Goal: Task Accomplishment & Management: Complete application form

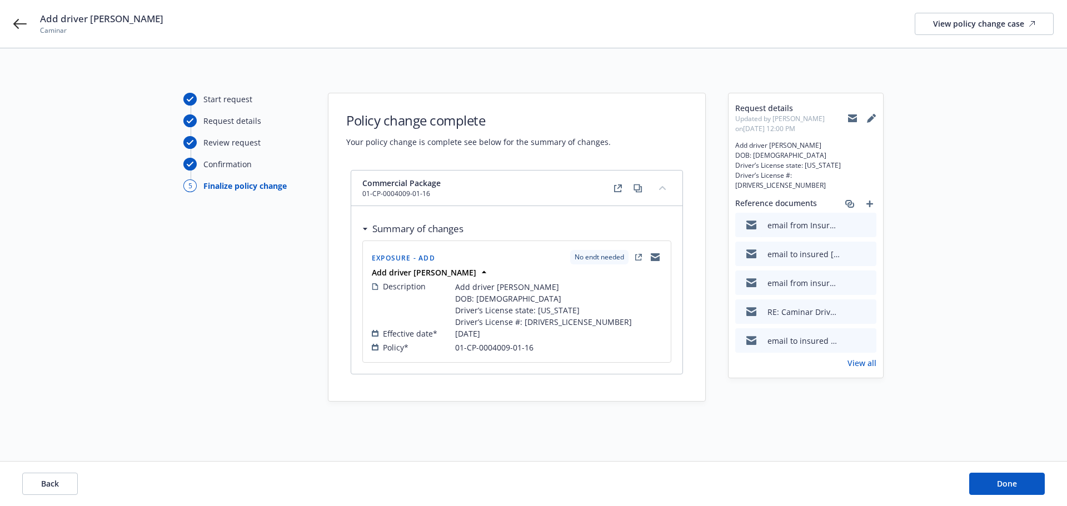
click at [872, 357] on link "View all" at bounding box center [861, 363] width 29 height 12
click at [1000, 477] on button "Done" at bounding box center [1007, 484] width 76 height 22
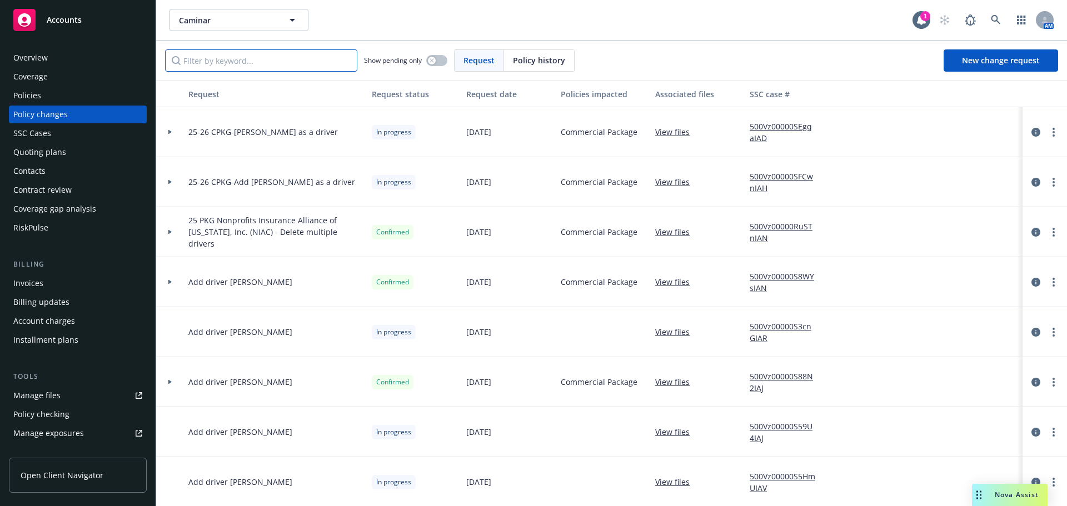
click at [253, 62] on input "Filter by keyword..." at bounding box center [261, 60] width 192 height 22
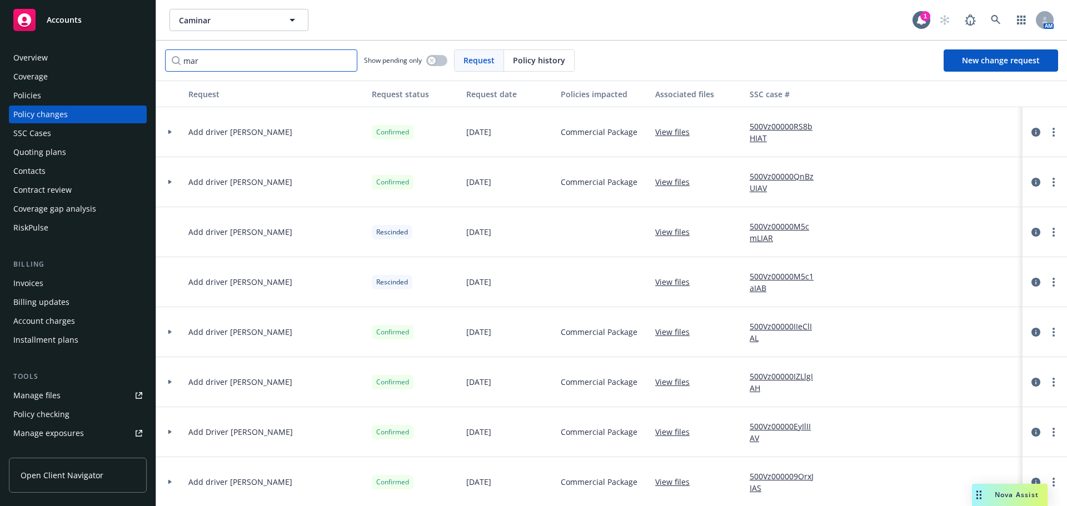
type input "mar"
click at [679, 134] on link "View files" at bounding box center [676, 132] width 43 height 12
click at [765, 133] on link "500Vz00000RS8bHIAT" at bounding box center [787, 132] width 74 height 23
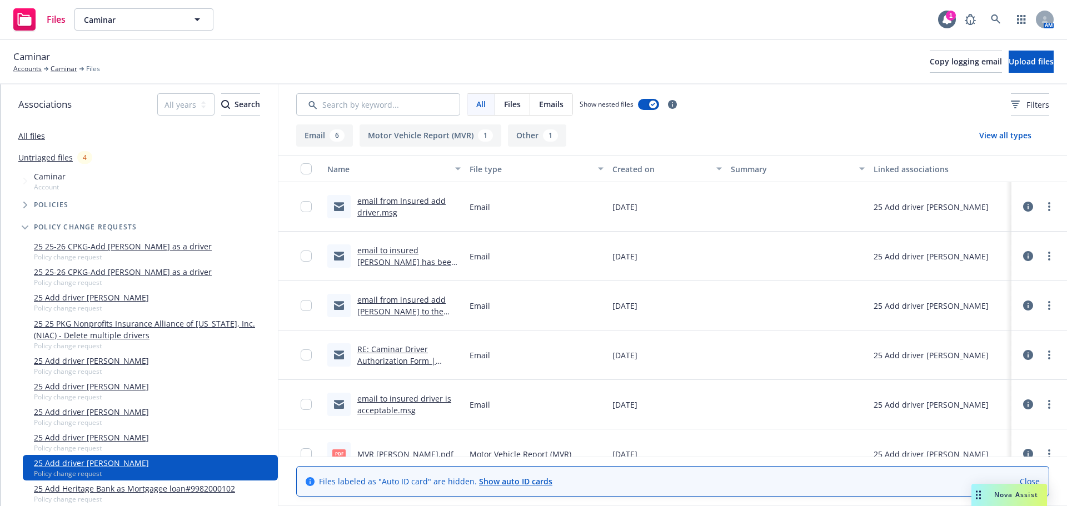
click at [401, 200] on link "email from Insured add driver.msg" at bounding box center [401, 207] width 88 height 22
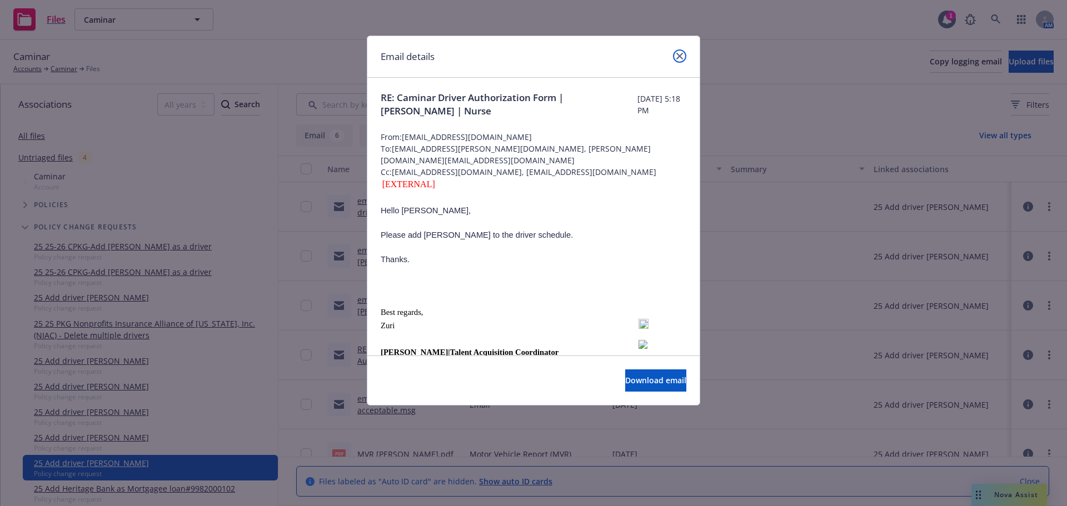
drag, startPoint x: 676, startPoint y: 57, endPoint x: 646, endPoint y: 96, distance: 49.1
click at [676, 57] on icon "close" at bounding box center [679, 56] width 7 height 7
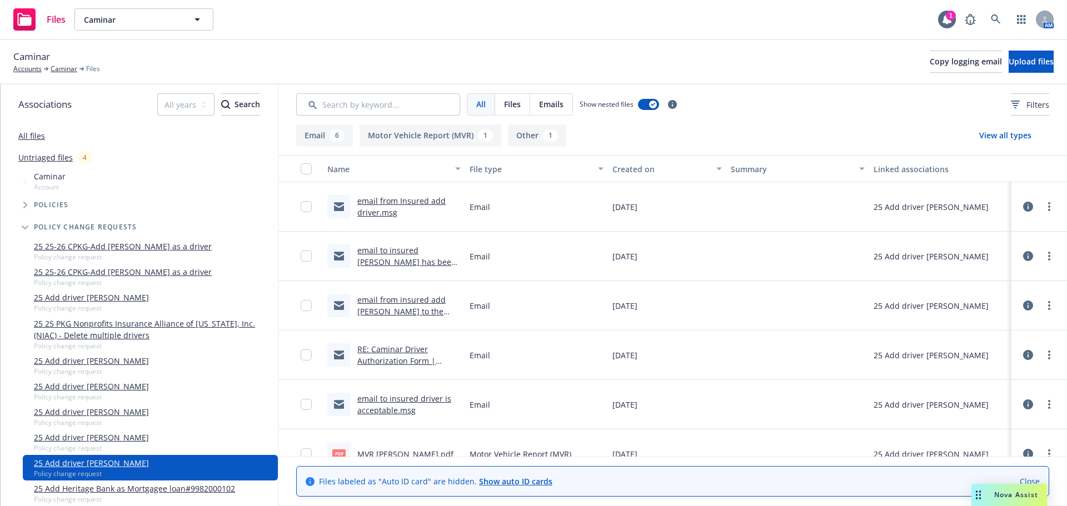
click at [393, 262] on link "email to insured Marjorie Pierce has been added | Nurse" at bounding box center [406, 262] width 99 height 34
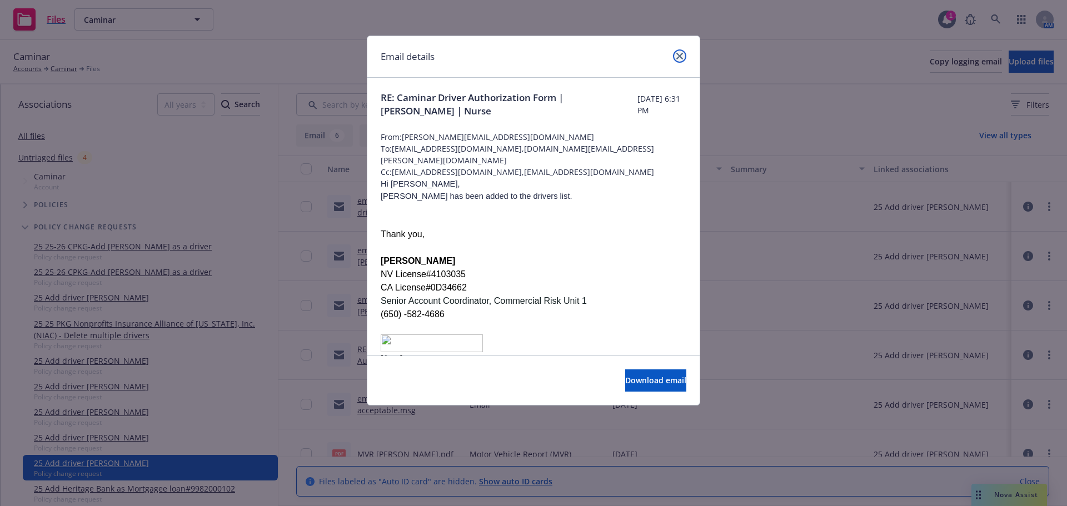
click at [682, 59] on link "close" at bounding box center [679, 55] width 13 height 13
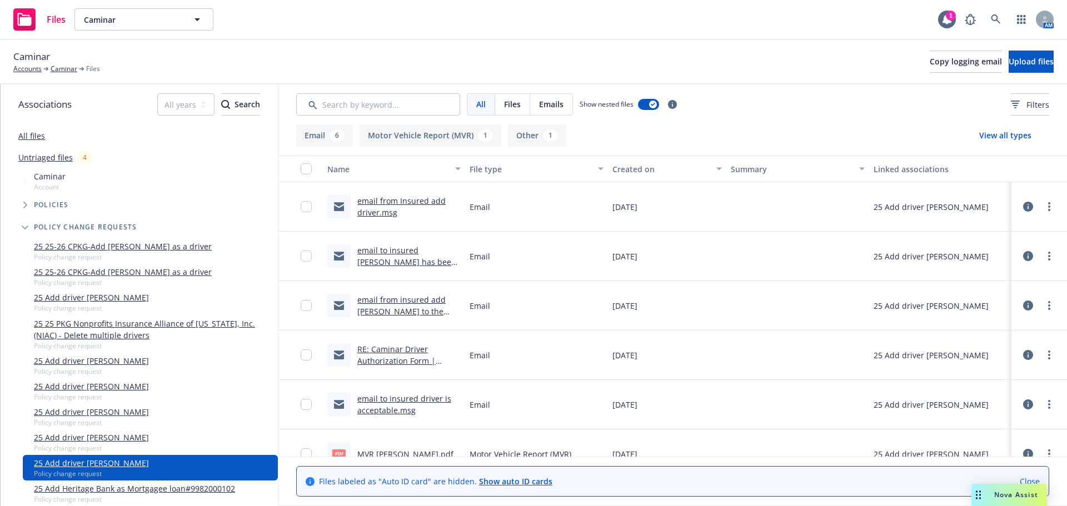
click at [398, 198] on link "email from Insured add driver.msg" at bounding box center [401, 207] width 88 height 22
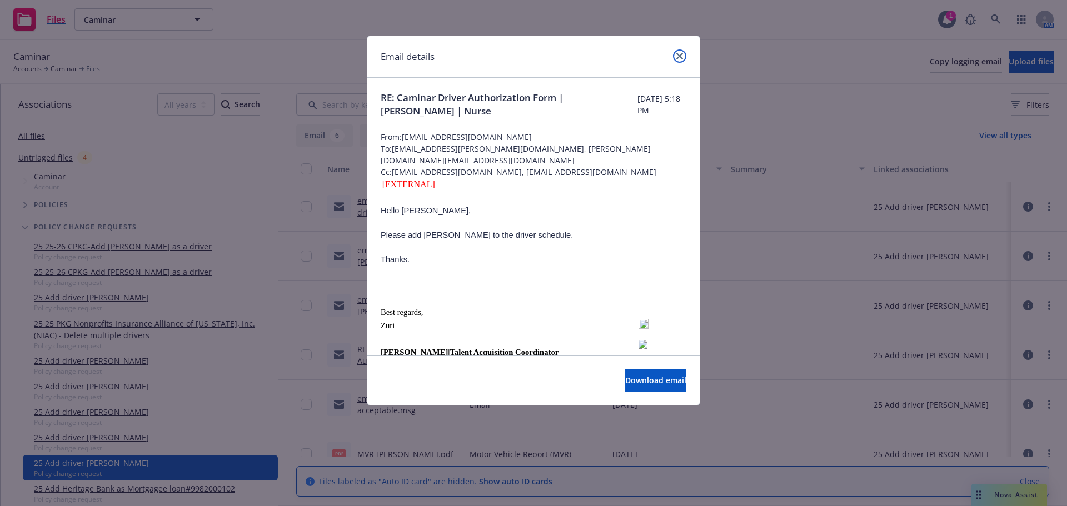
click at [682, 55] on icon "close" at bounding box center [679, 56] width 7 height 7
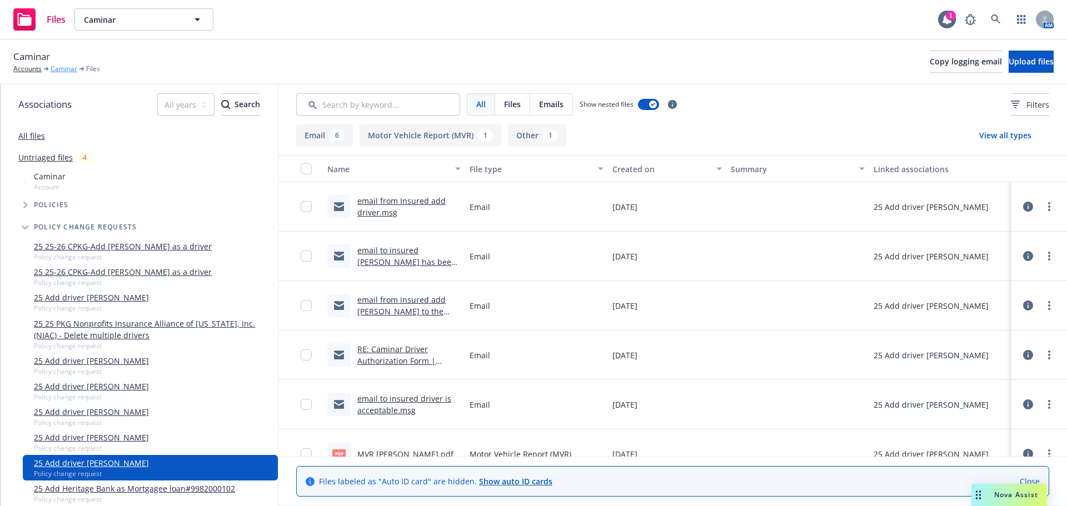
click at [69, 69] on link "Caminar" at bounding box center [64, 69] width 27 height 10
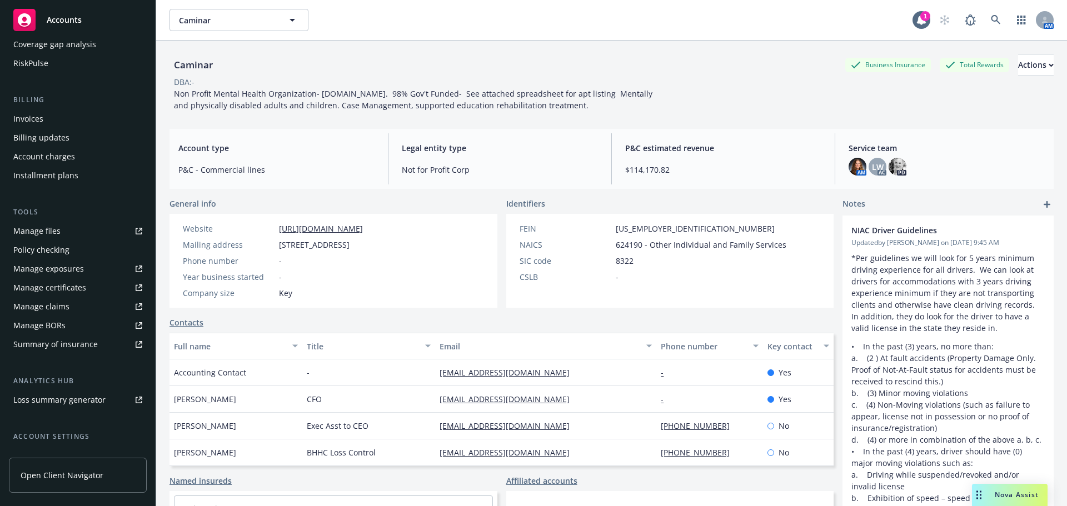
scroll to position [167, 0]
click at [58, 265] on div "Manage exposures" at bounding box center [48, 267] width 71 height 18
click at [54, 267] on div "Manage exposures" at bounding box center [48, 267] width 71 height 18
click at [44, 227] on div "Manage files" at bounding box center [36, 229] width 47 height 18
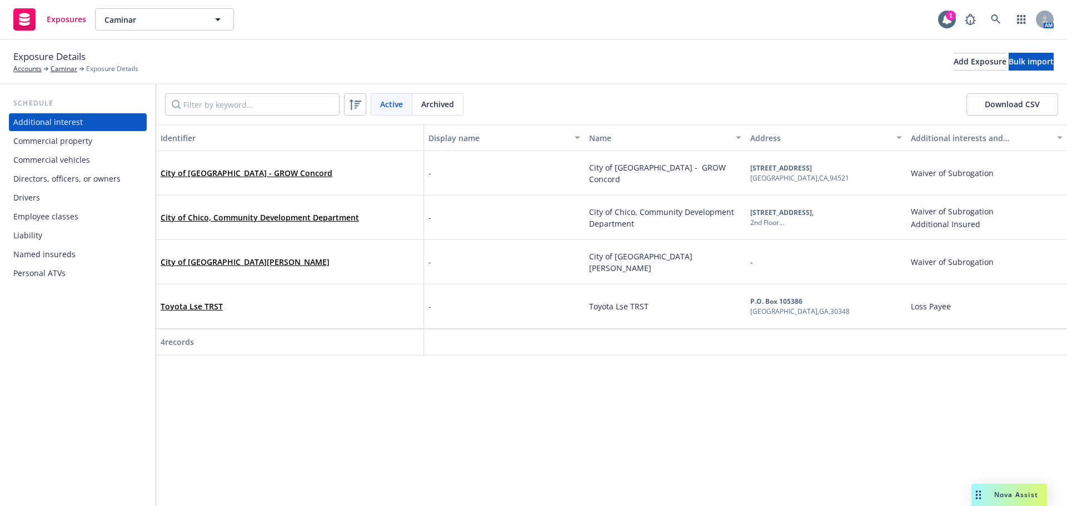
click at [21, 200] on div "Drivers" at bounding box center [26, 198] width 27 height 18
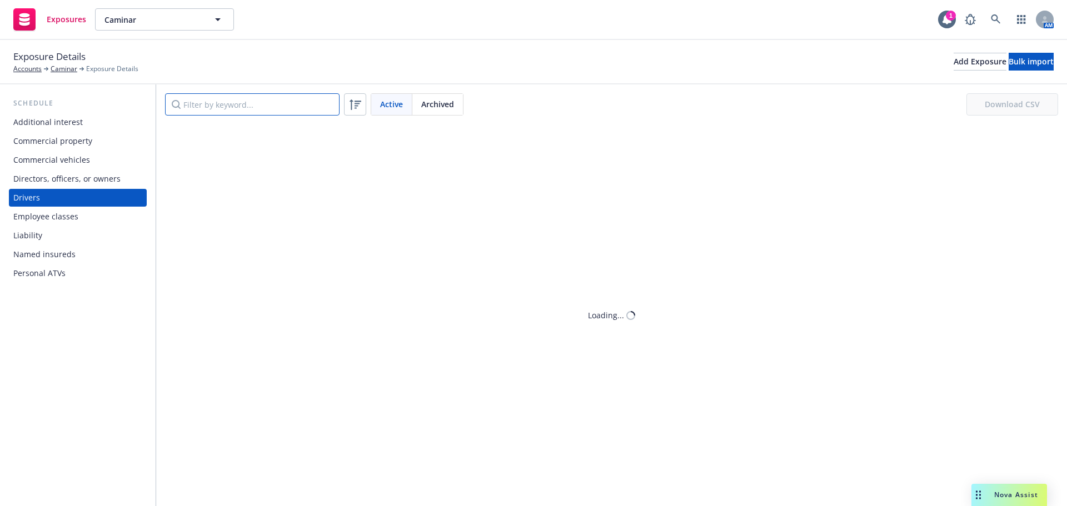
click at [211, 102] on input "Filter by keyword..." at bounding box center [252, 104] width 175 height 22
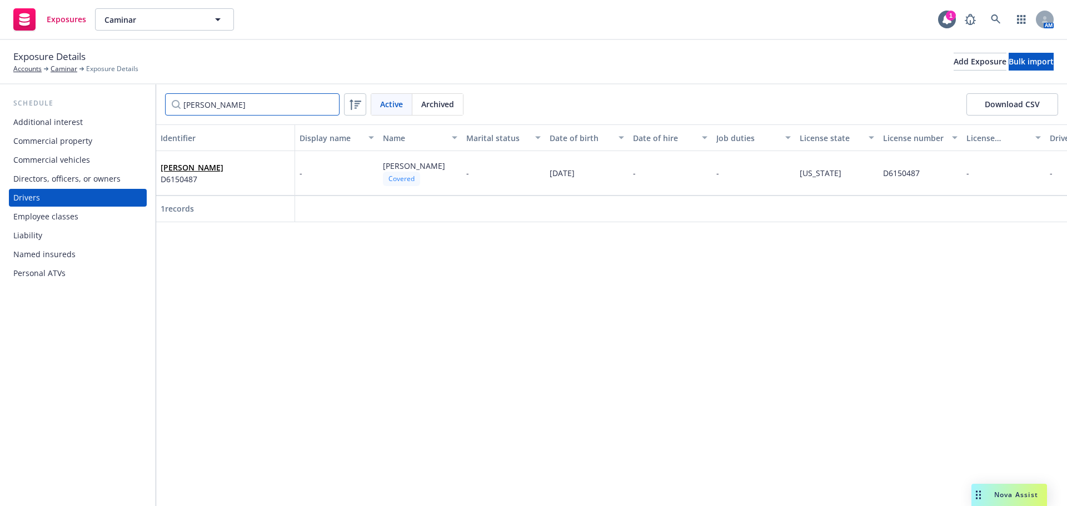
type input "marjorie"
click at [402, 182] on div "Covered" at bounding box center [401, 179] width 37 height 14
click at [308, 305] on div "Identifier Display name Name Marital status Date of birth Date of hire Job duti…" at bounding box center [611, 315] width 911 height 382
click at [63, 69] on link "Caminar" at bounding box center [64, 69] width 27 height 10
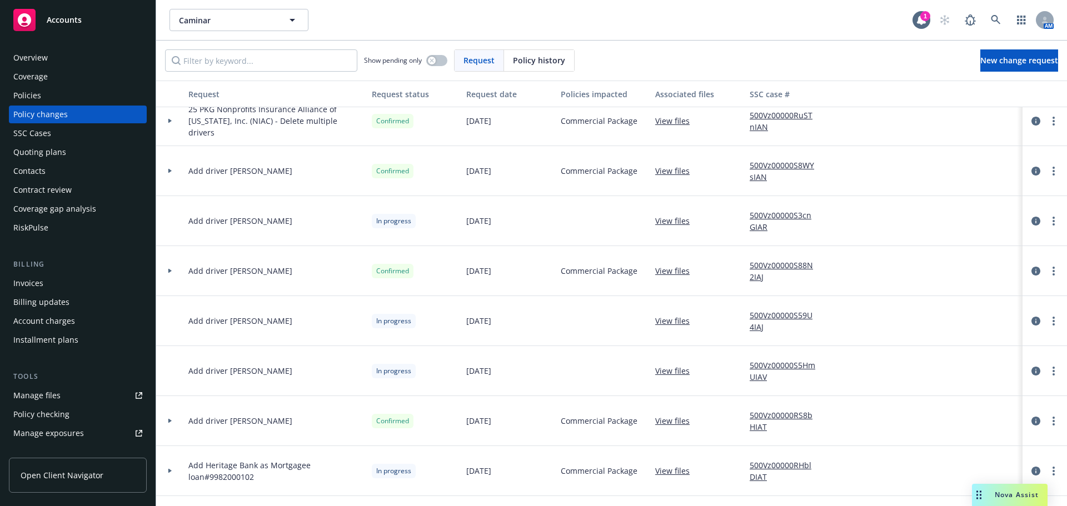
scroll to position [167, 0]
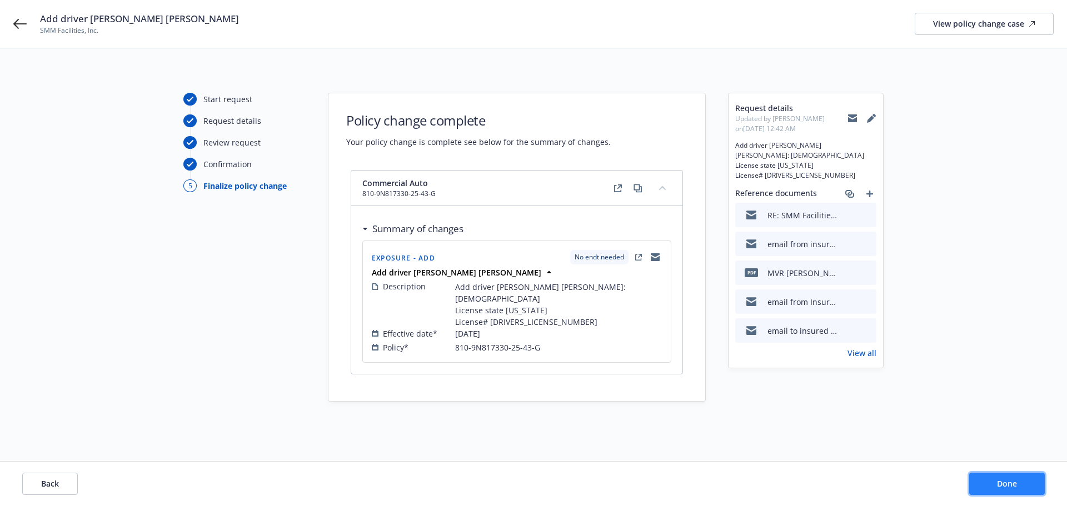
click at [998, 480] on span "Done" at bounding box center [1007, 483] width 20 height 11
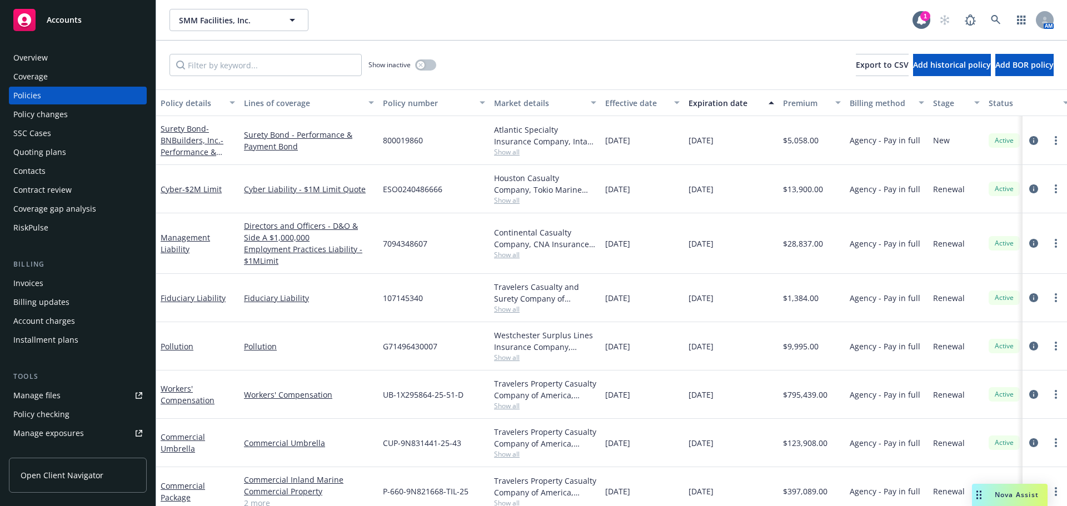
click at [46, 61] on div "Overview" at bounding box center [30, 58] width 34 height 18
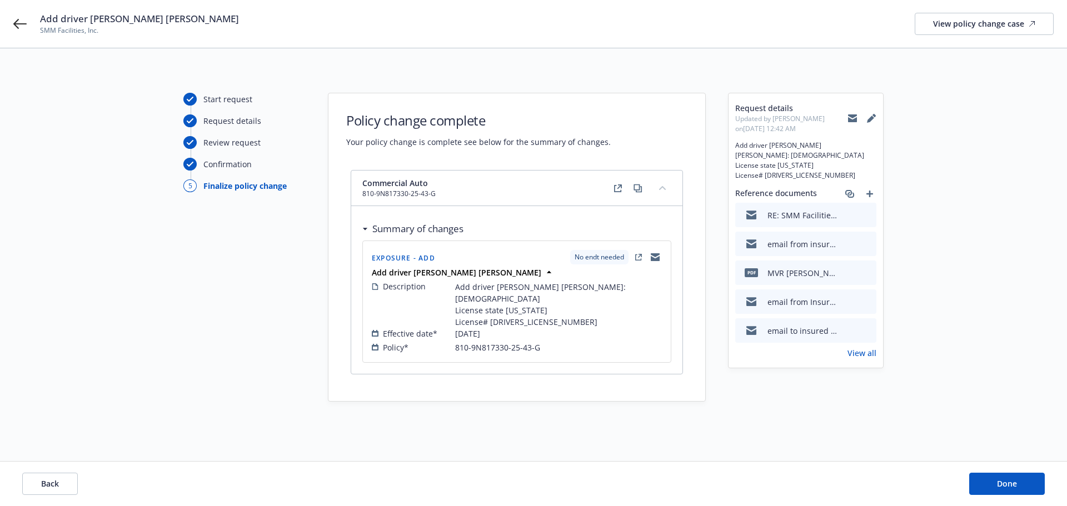
click at [862, 355] on link "View all" at bounding box center [861, 353] width 29 height 12
click at [1003, 485] on span "Done" at bounding box center [1007, 483] width 20 height 11
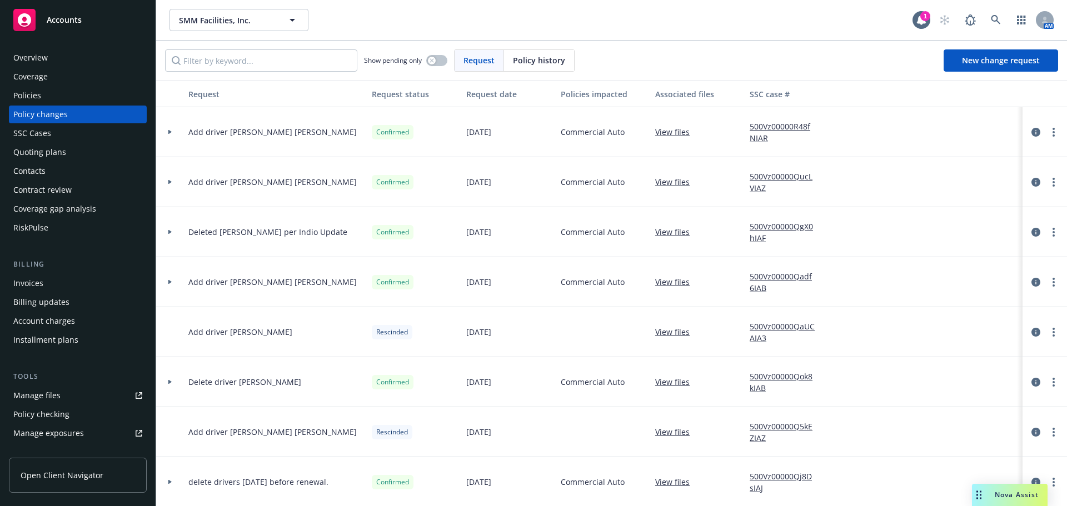
click at [682, 183] on link "View files" at bounding box center [676, 182] width 43 height 12
click at [1051, 181] on link "more" at bounding box center [1053, 182] width 13 height 13
click at [970, 168] on div at bounding box center [970, 182] width 83 height 50
click at [1031, 182] on icon "circleInformation" at bounding box center [1035, 182] width 9 height 9
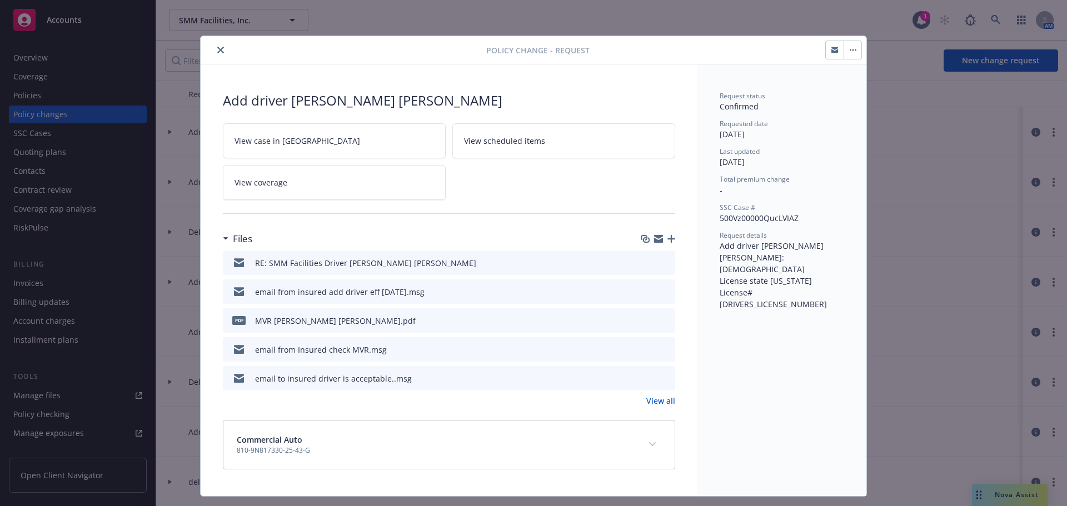
click at [217, 51] on icon "close" at bounding box center [220, 50] width 7 height 7
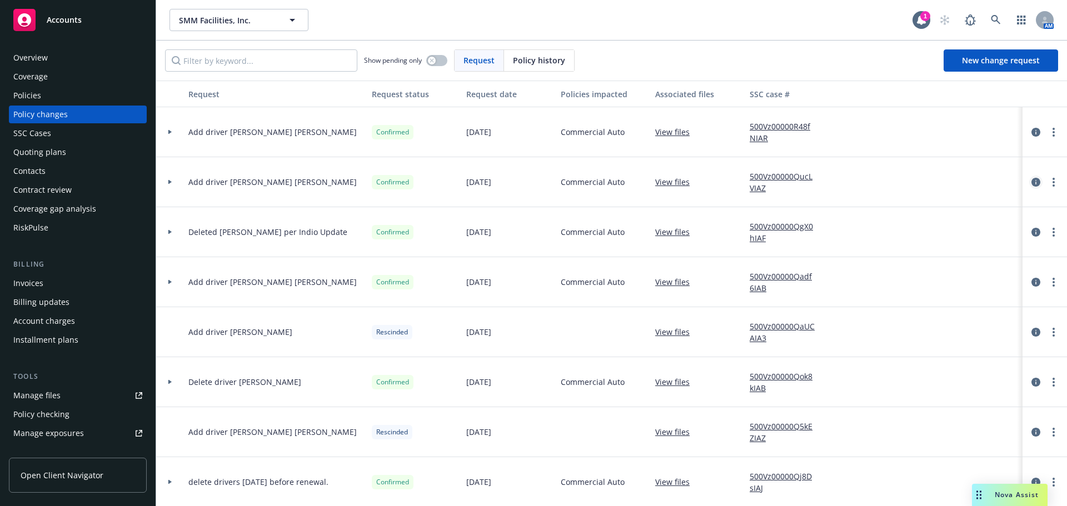
click at [1031, 186] on icon "circleInformation" at bounding box center [1035, 182] width 9 height 9
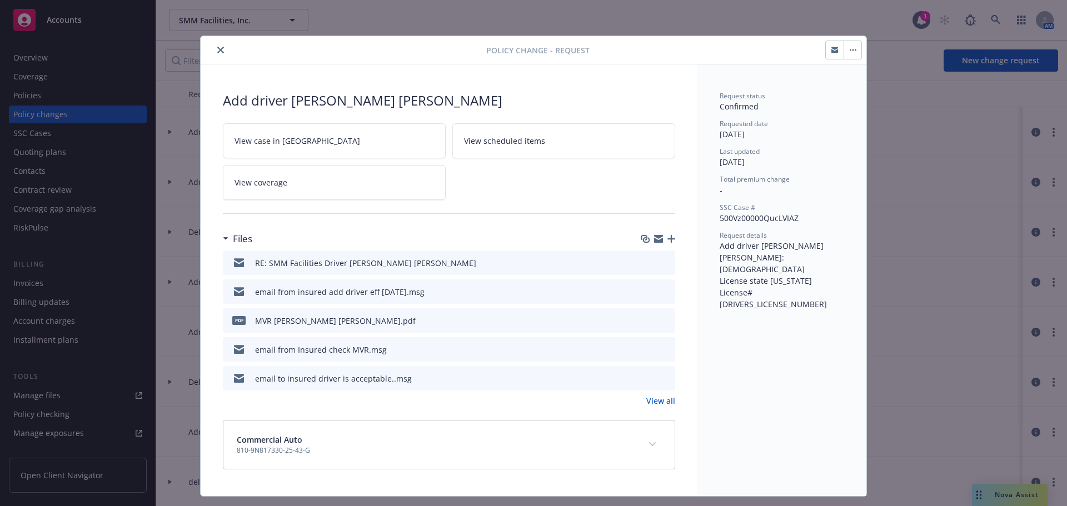
click at [217, 52] on icon "close" at bounding box center [220, 50] width 7 height 7
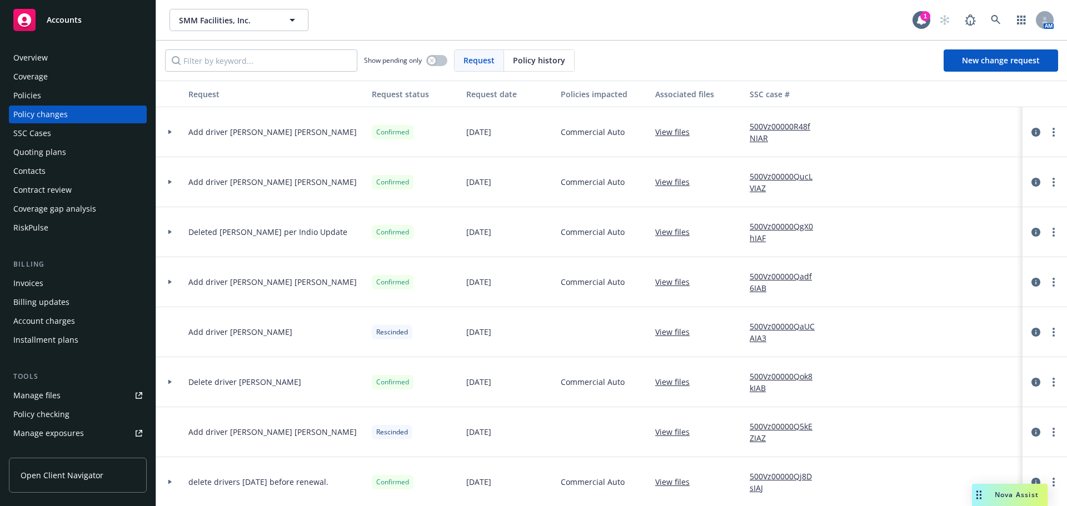
click at [773, 183] on link "500Vz00000QucLVIAZ" at bounding box center [787, 182] width 74 height 23
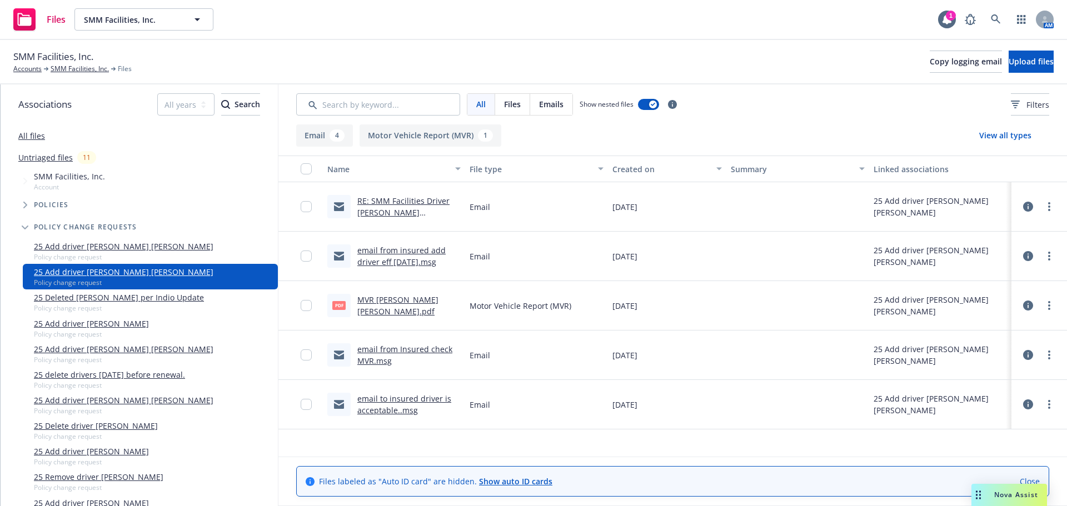
click at [404, 201] on link "RE: SMM Facilities Driver [PERSON_NAME] [PERSON_NAME]" at bounding box center [403, 213] width 92 height 34
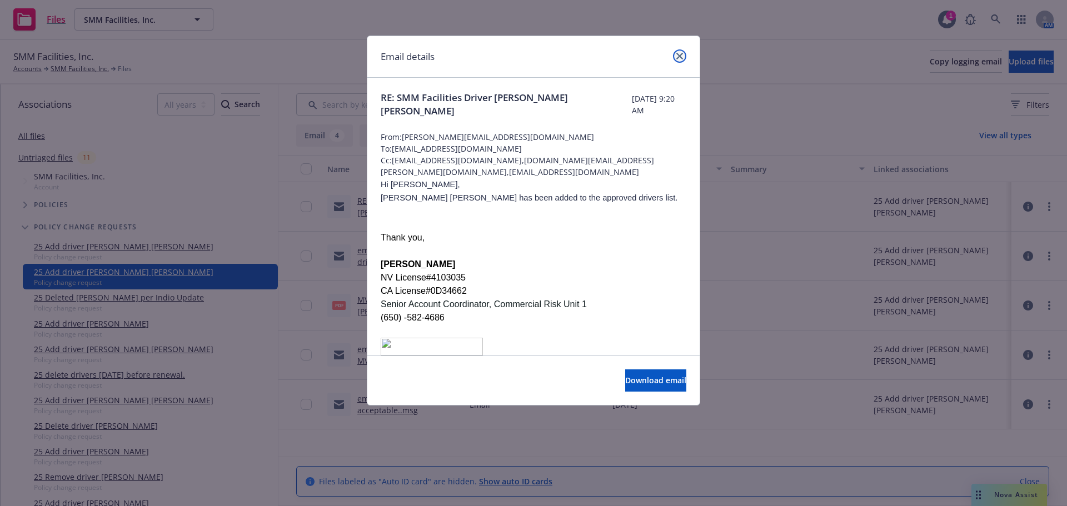
click at [678, 57] on icon "close" at bounding box center [679, 56] width 7 height 7
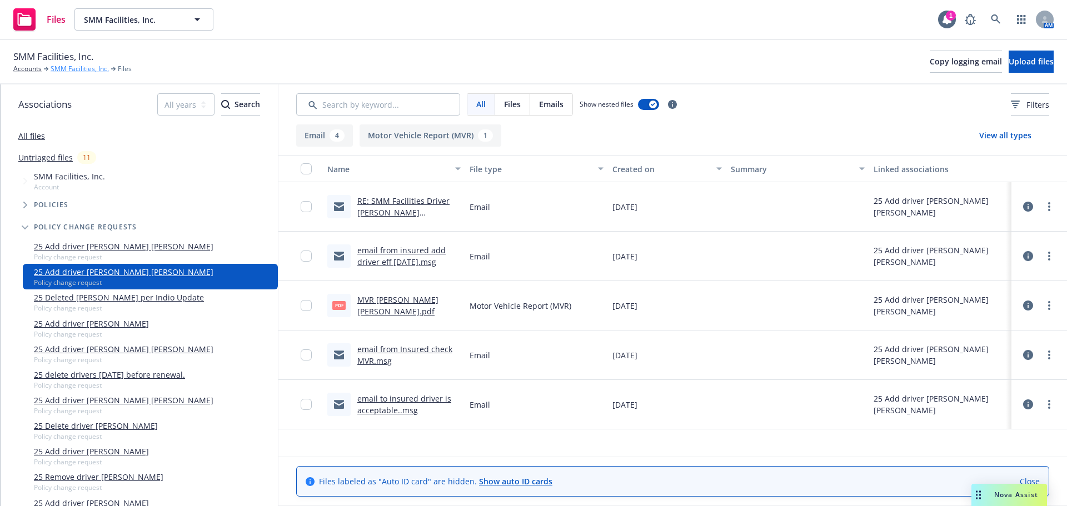
click at [73, 67] on link "SMM Facilities, Inc." at bounding box center [80, 69] width 58 height 10
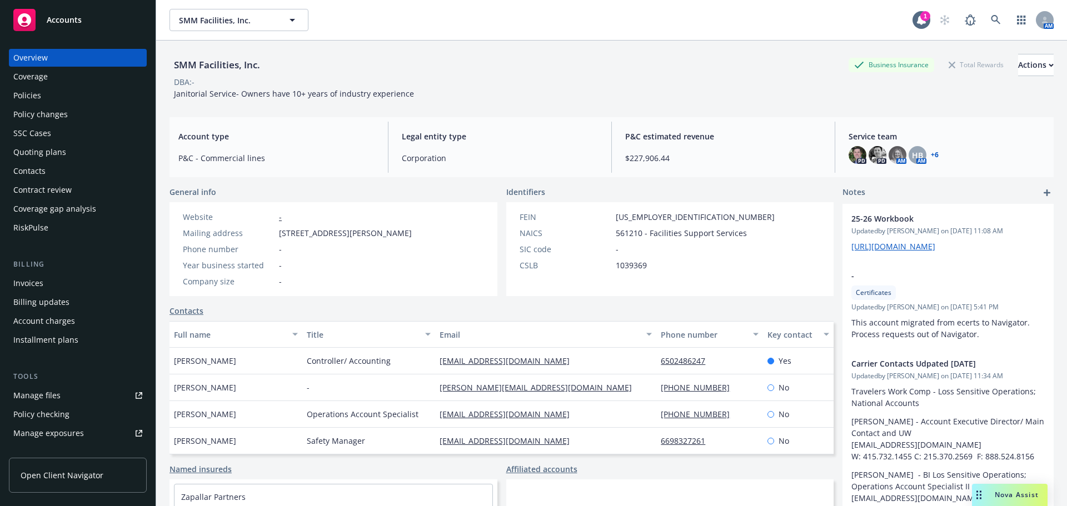
scroll to position [56, 0]
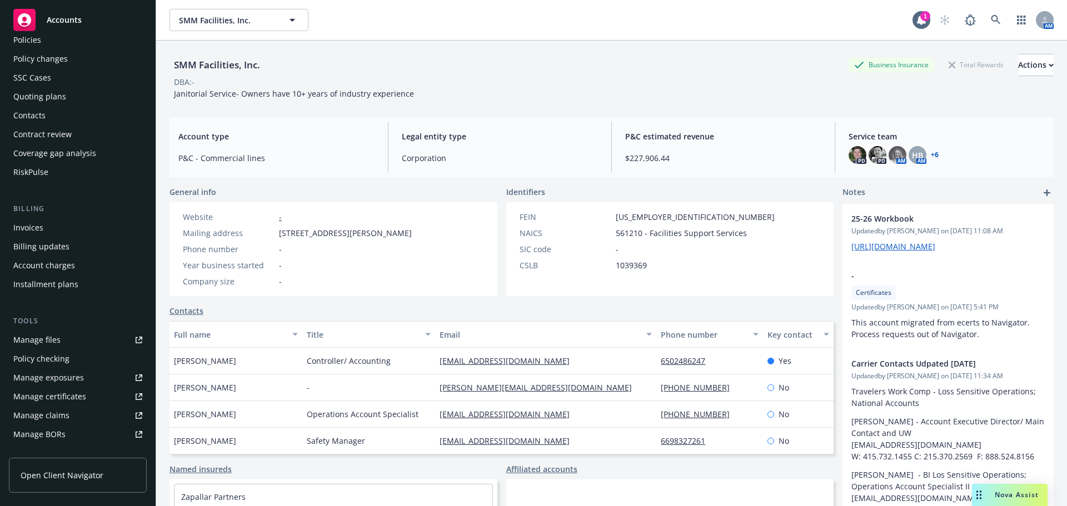
click at [42, 338] on div "Manage files" at bounding box center [36, 340] width 47 height 18
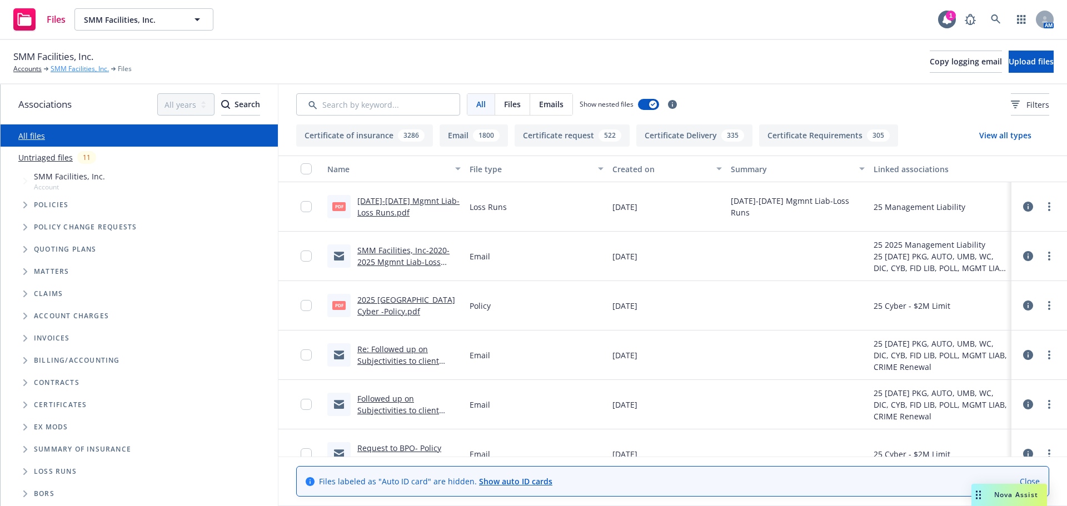
click at [74, 69] on link "SMM Facilities, Inc." at bounding box center [80, 69] width 58 height 10
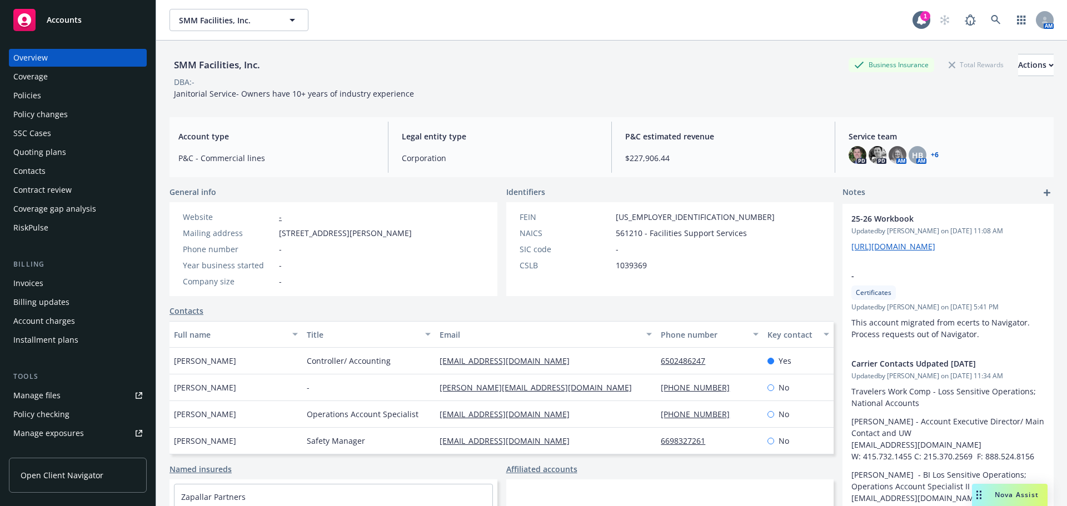
click at [39, 392] on div "Manage files" at bounding box center [36, 396] width 47 height 18
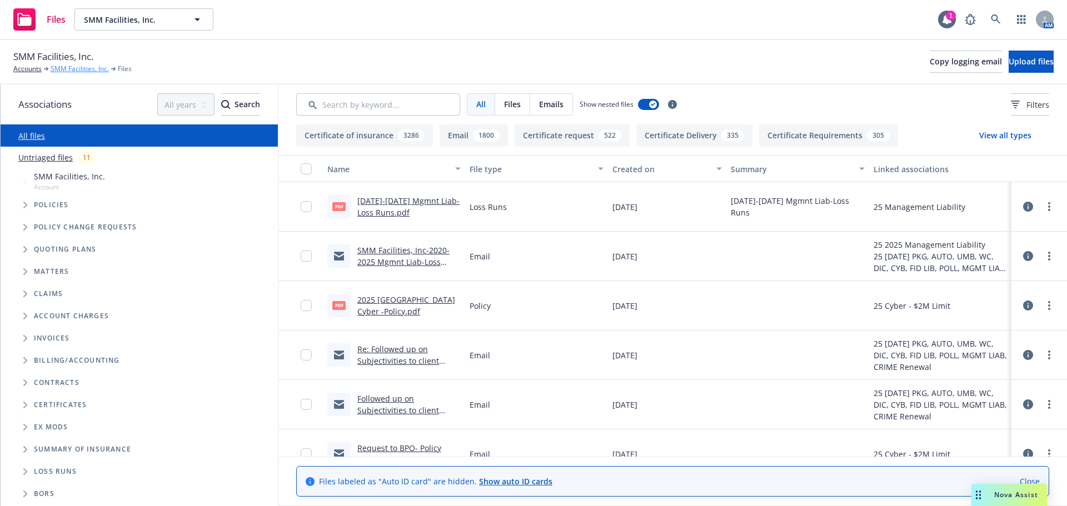
click at [65, 68] on link "SMM Facilities, Inc." at bounding box center [80, 69] width 58 height 10
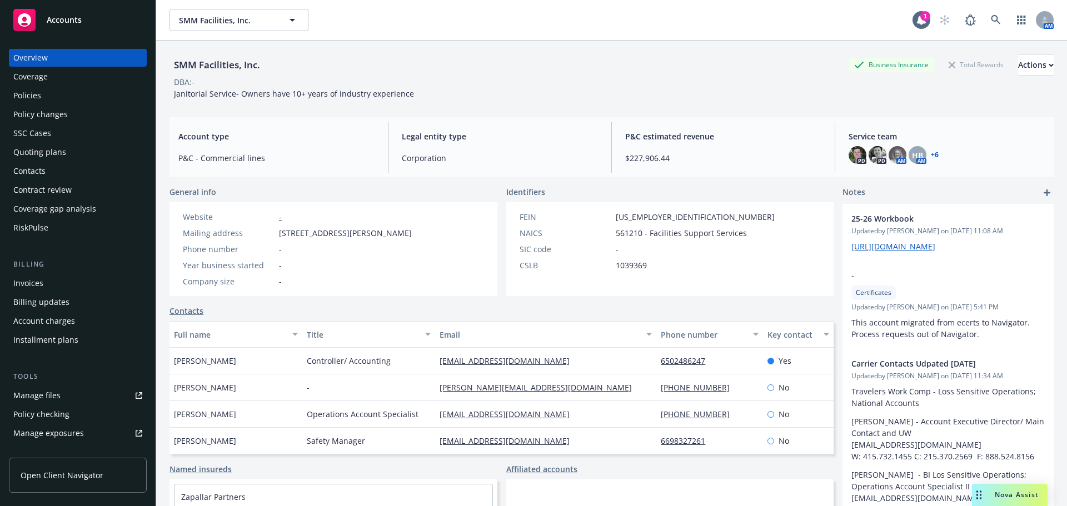
scroll to position [56, 0]
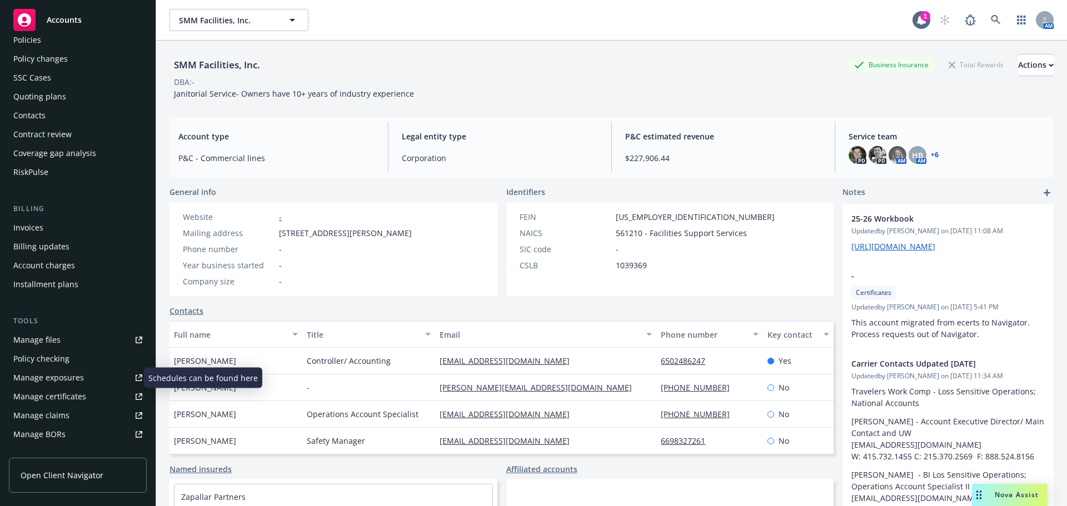
click at [58, 376] on div "Manage exposures" at bounding box center [48, 378] width 71 height 18
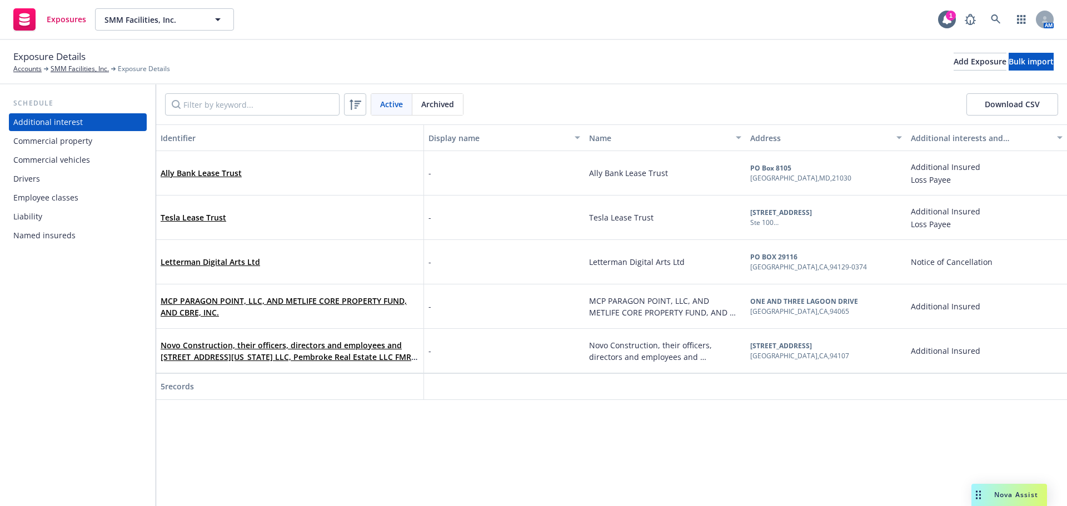
click at [27, 182] on div "Drivers" at bounding box center [26, 179] width 27 height 18
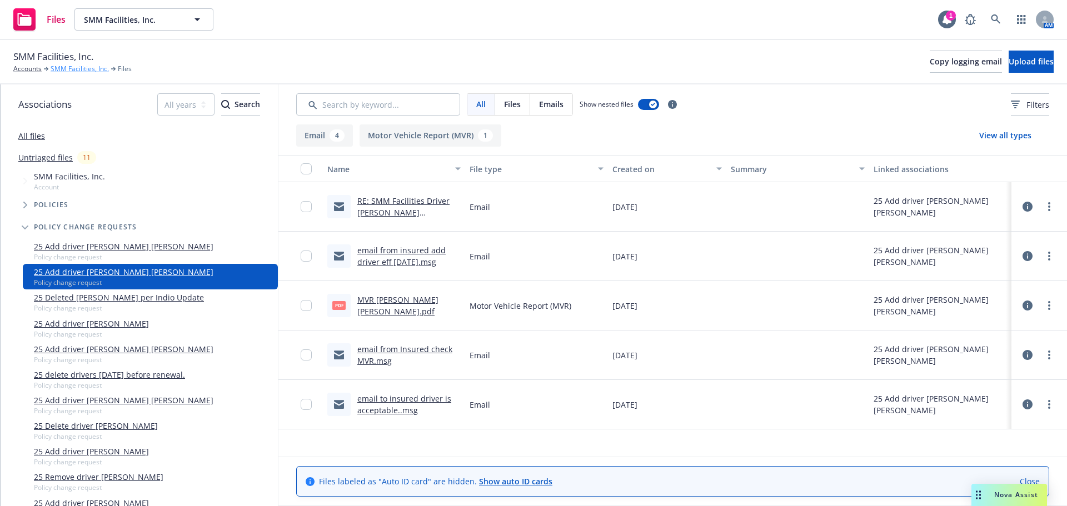
click at [86, 67] on link "SMM Facilities, Inc." at bounding box center [80, 69] width 58 height 10
click at [72, 66] on link "SMM Facilities, Inc." at bounding box center [80, 69] width 58 height 10
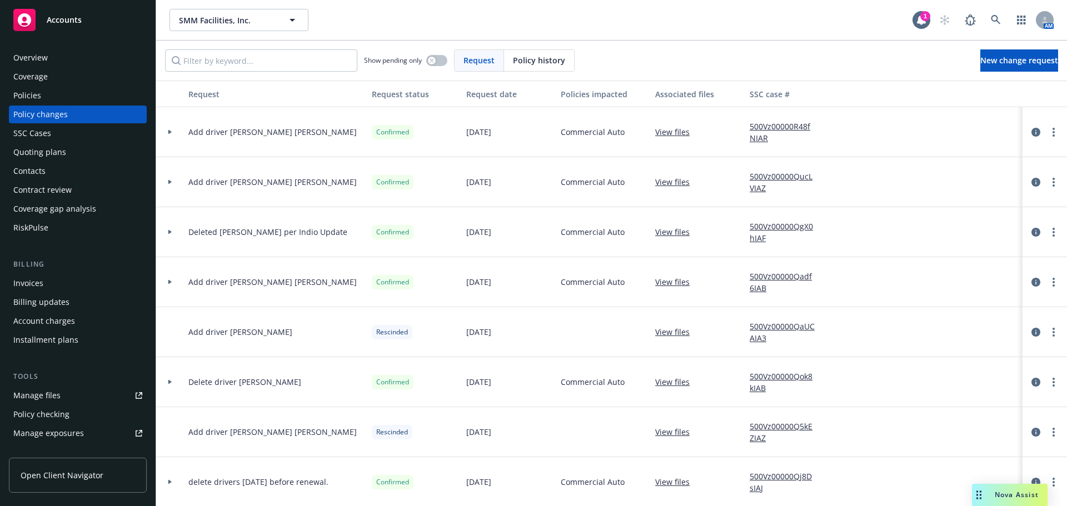
click at [787, 176] on link "500Vz00000QucLVIAZ" at bounding box center [787, 182] width 74 height 23
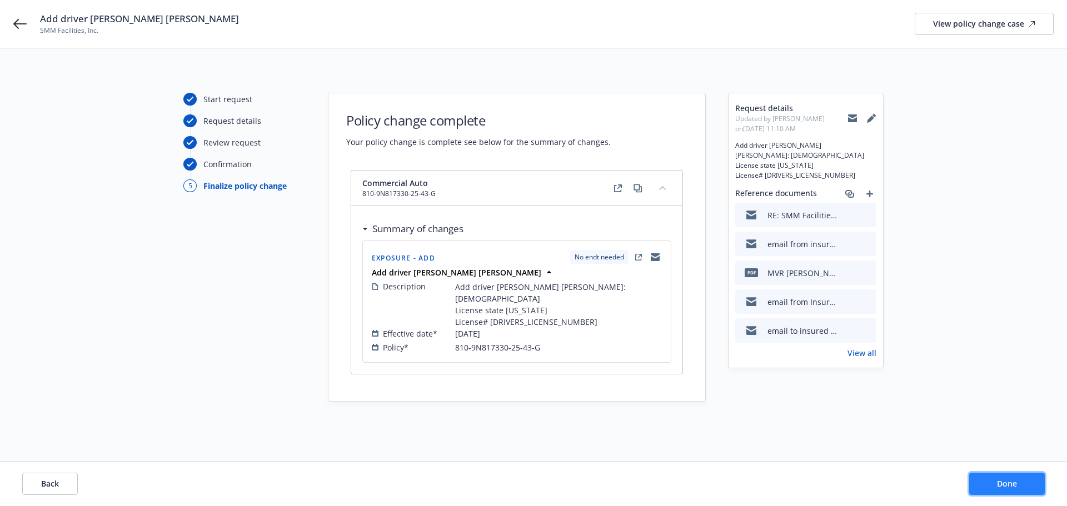
click at [1009, 483] on span "Done" at bounding box center [1007, 483] width 20 height 11
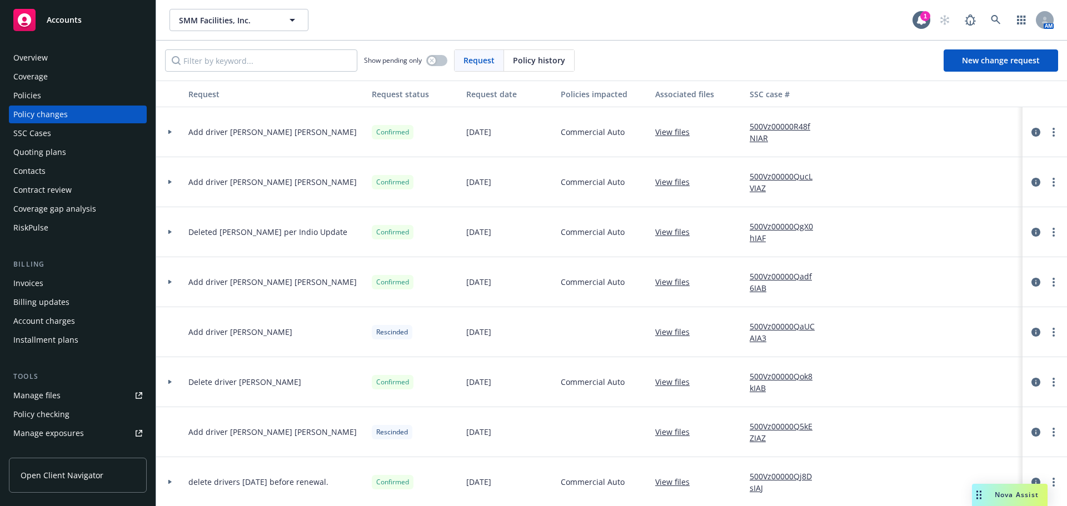
click at [782, 180] on link "500Vz00000QucLVIAZ" at bounding box center [787, 182] width 74 height 23
click at [769, 181] on link "500Vz00000QucLVIAZ" at bounding box center [787, 182] width 74 height 23
click at [1053, 185] on circle "more" at bounding box center [1054, 186] width 2 height 2
click at [988, 171] on div at bounding box center [970, 182] width 83 height 50
click at [1031, 183] on icon "circleInformation" at bounding box center [1035, 182] width 9 height 9
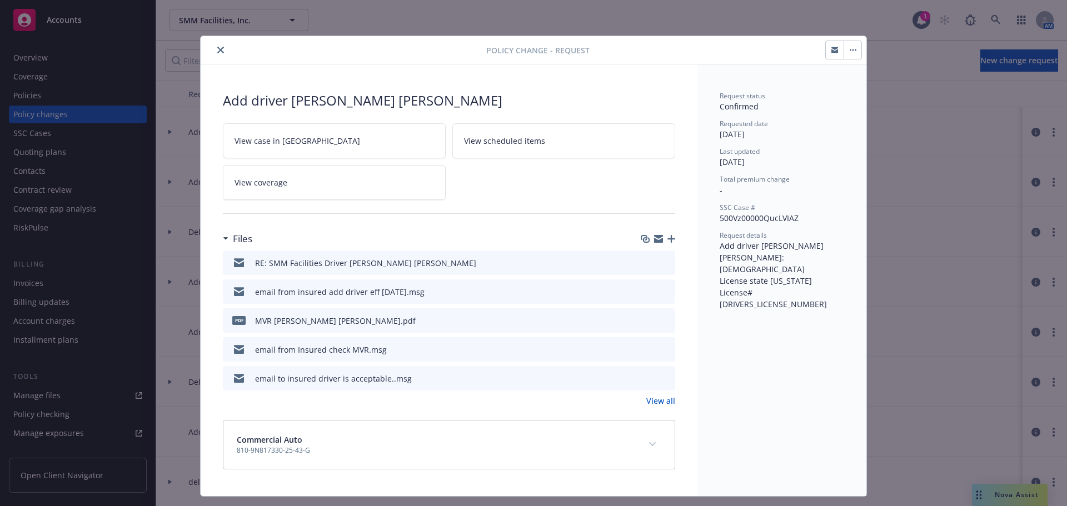
click at [217, 51] on icon "close" at bounding box center [220, 50] width 7 height 7
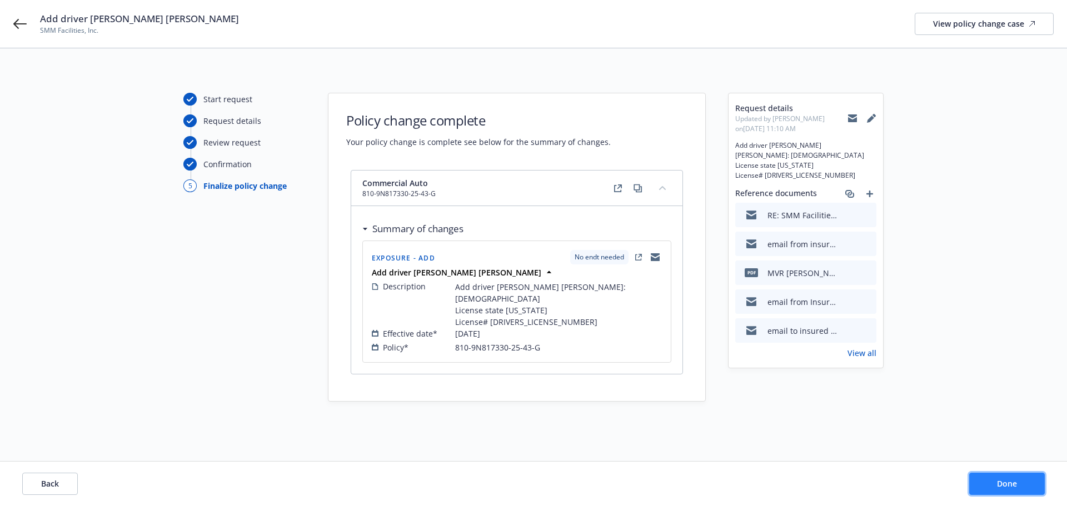
click at [1019, 487] on button "Done" at bounding box center [1007, 484] width 76 height 22
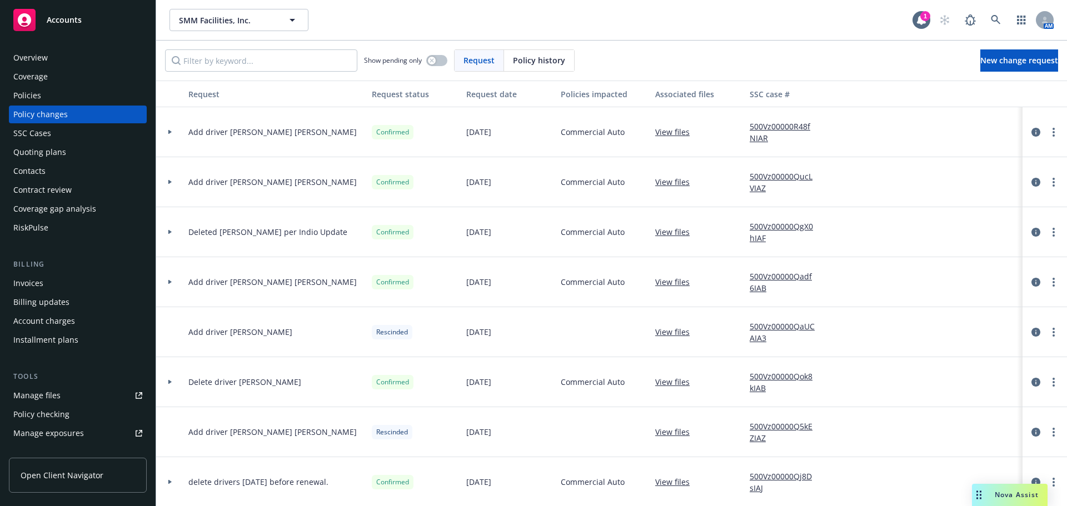
click at [771, 177] on link "500Vz00000QucLVIAZ" at bounding box center [787, 182] width 74 height 23
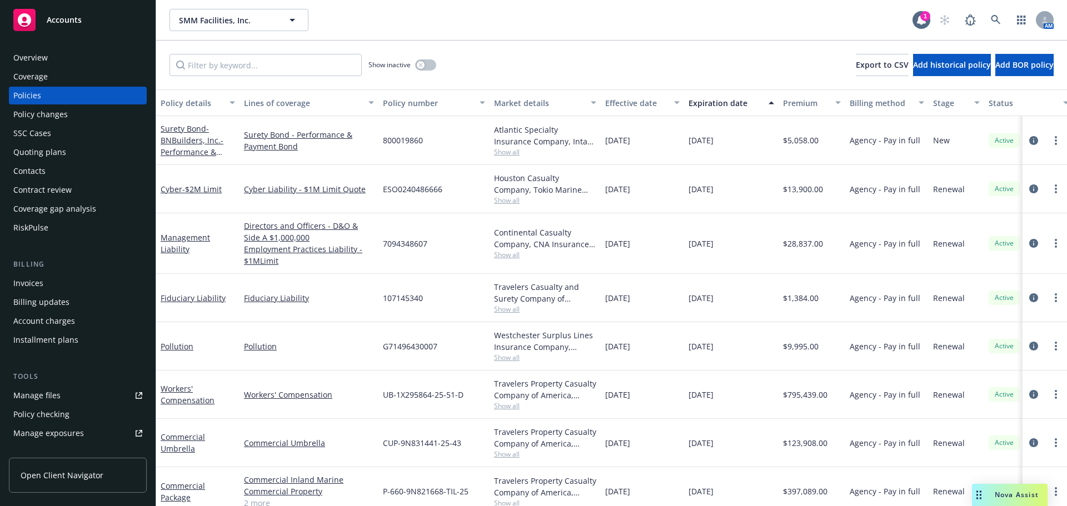
click at [56, 122] on div "Policy changes" at bounding box center [40, 115] width 54 height 18
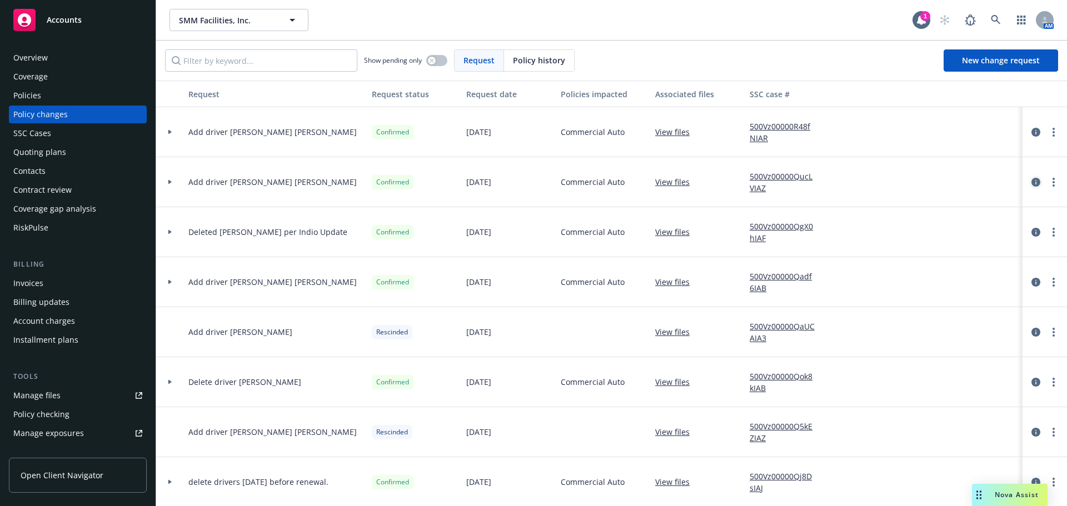
click at [1031, 182] on icon "circleInformation" at bounding box center [1035, 182] width 9 height 9
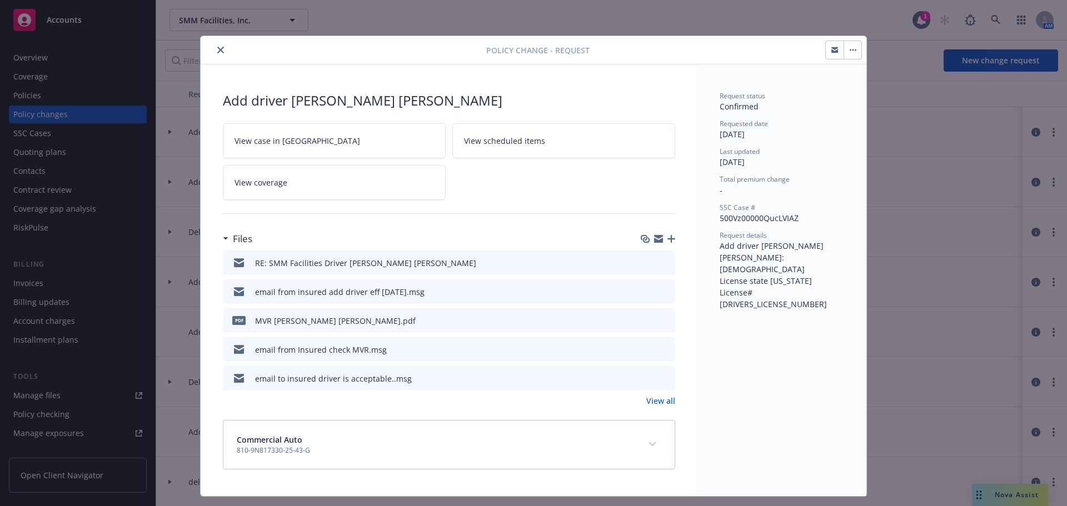
click at [544, 146] on link "View scheduled items" at bounding box center [563, 140] width 223 height 35
click at [269, 139] on span "View case in SSC" at bounding box center [298, 141] width 126 height 12
click at [217, 51] on icon "close" at bounding box center [220, 50] width 7 height 7
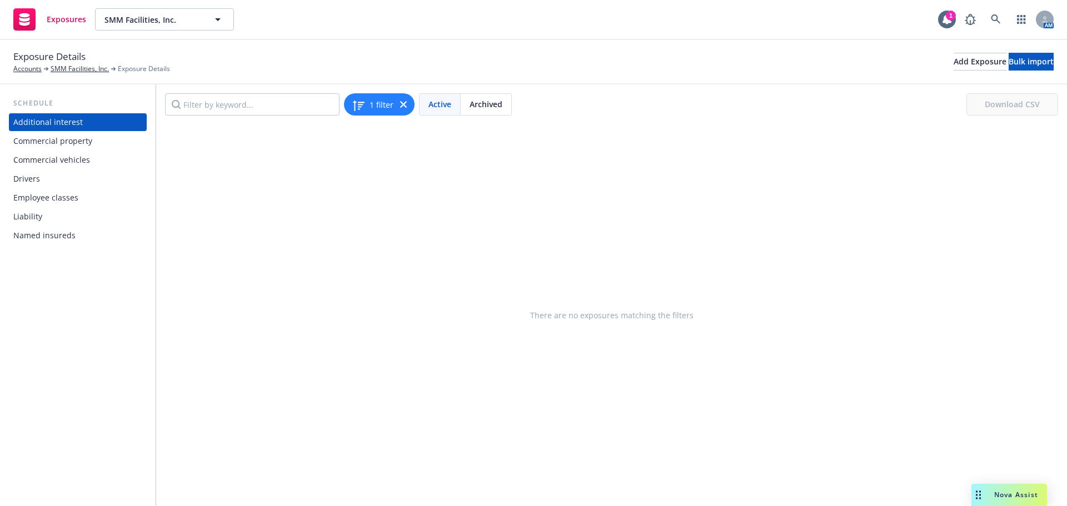
click at [47, 179] on div "Drivers" at bounding box center [77, 179] width 129 height 18
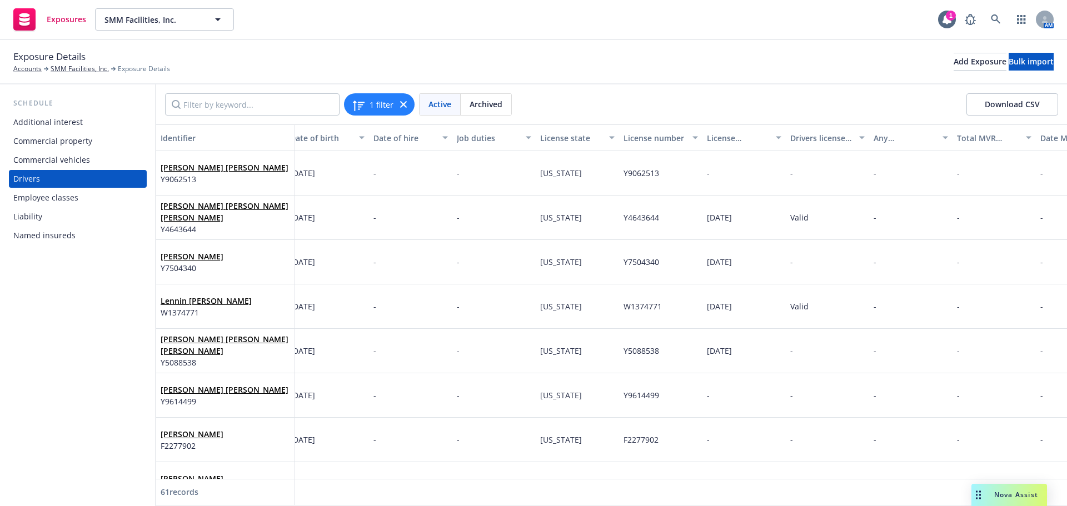
scroll to position [0, 376]
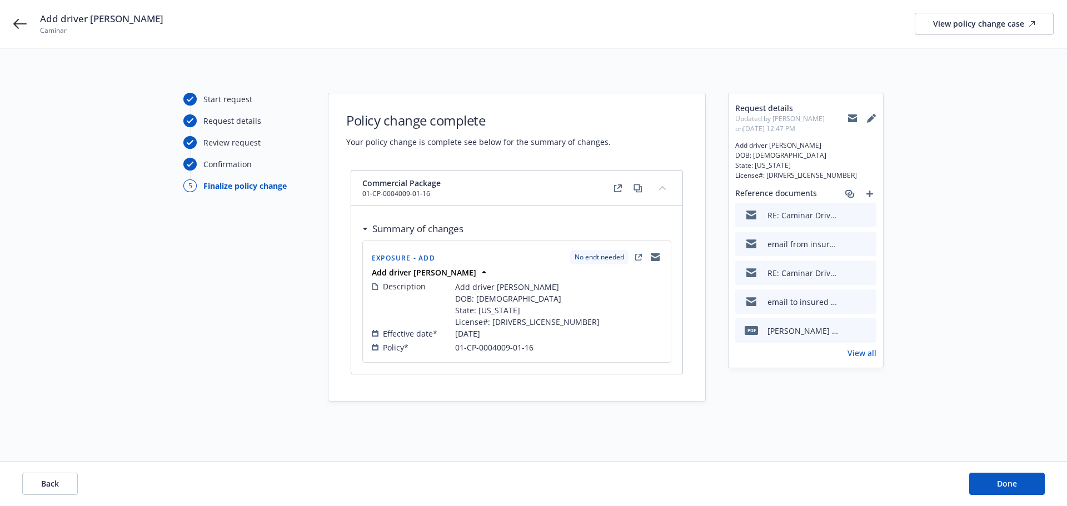
click at [211, 317] on div "Start request Request details Review request Confirmation 5 Finalize policy cha…" at bounding box center [244, 255] width 122 height 324
click at [987, 488] on button "Done" at bounding box center [1007, 484] width 76 height 22
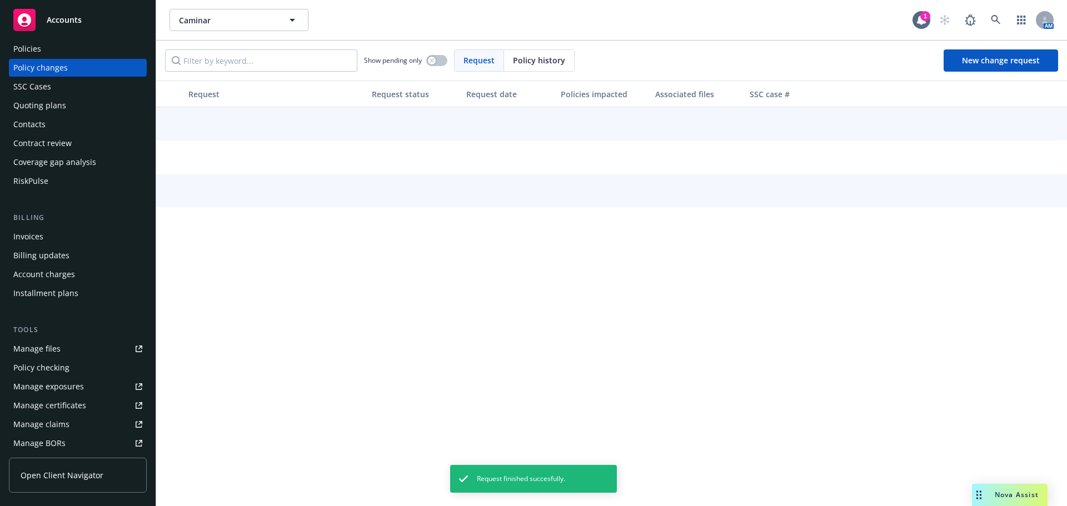
scroll to position [111, 0]
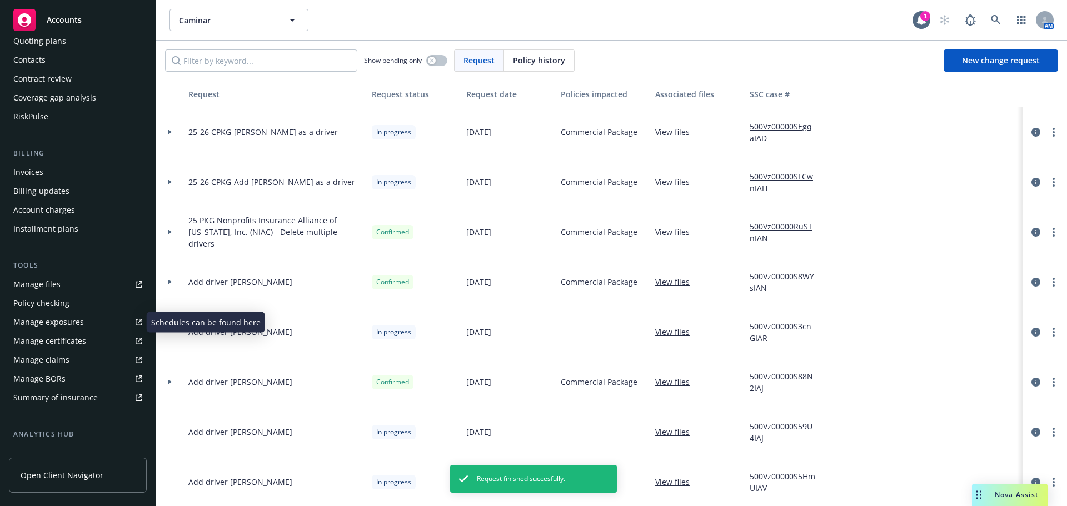
click at [72, 323] on div "Manage exposures" at bounding box center [48, 322] width 71 height 18
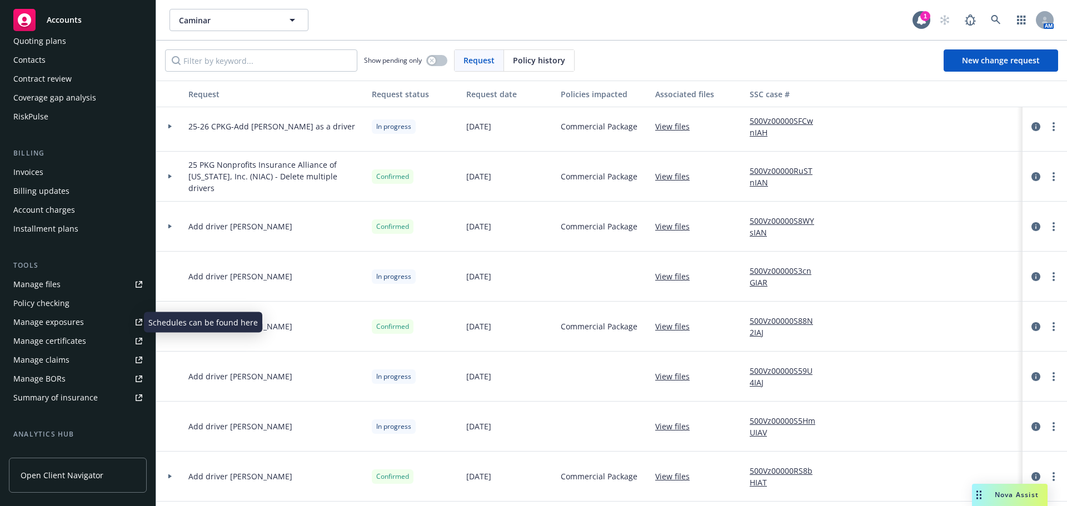
scroll to position [0, 0]
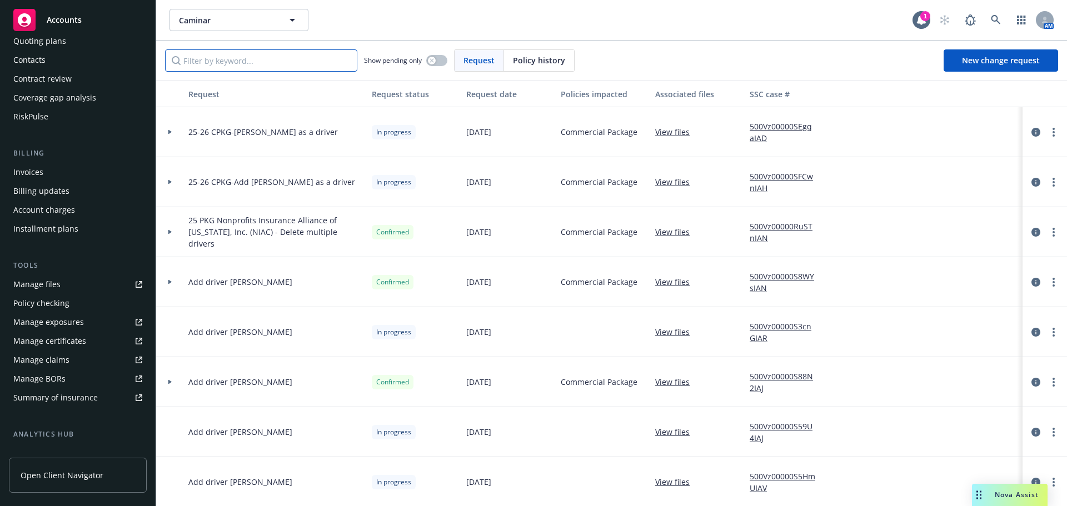
click at [314, 63] on input "Filter by keyword..." at bounding box center [261, 60] width 192 height 22
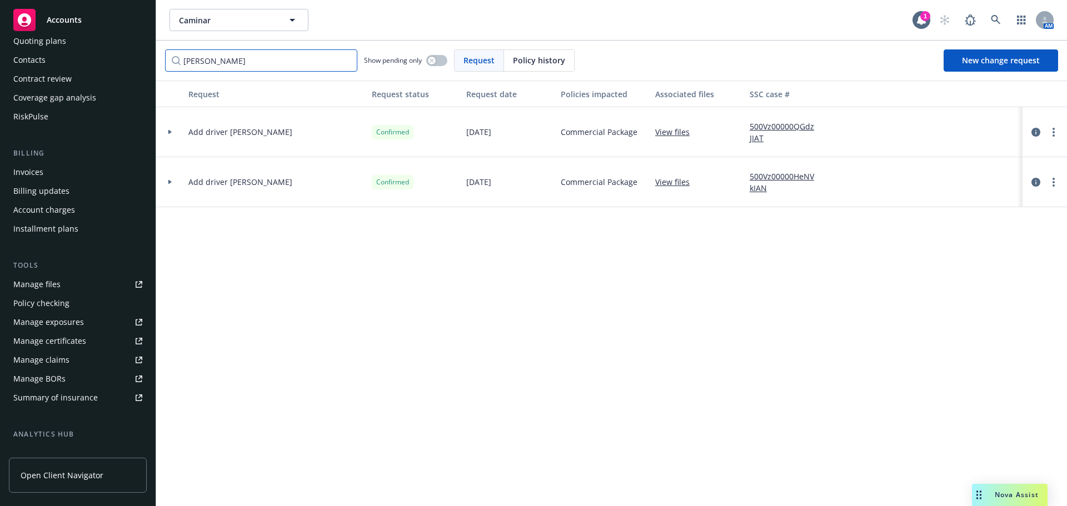
type input "catherine"
click at [681, 132] on link "View files" at bounding box center [676, 132] width 43 height 12
click at [776, 122] on link "500Vz00000QGdzJIAT" at bounding box center [787, 132] width 74 height 23
click at [763, 135] on link "500Vz00000QGdzJIAT" at bounding box center [787, 132] width 74 height 23
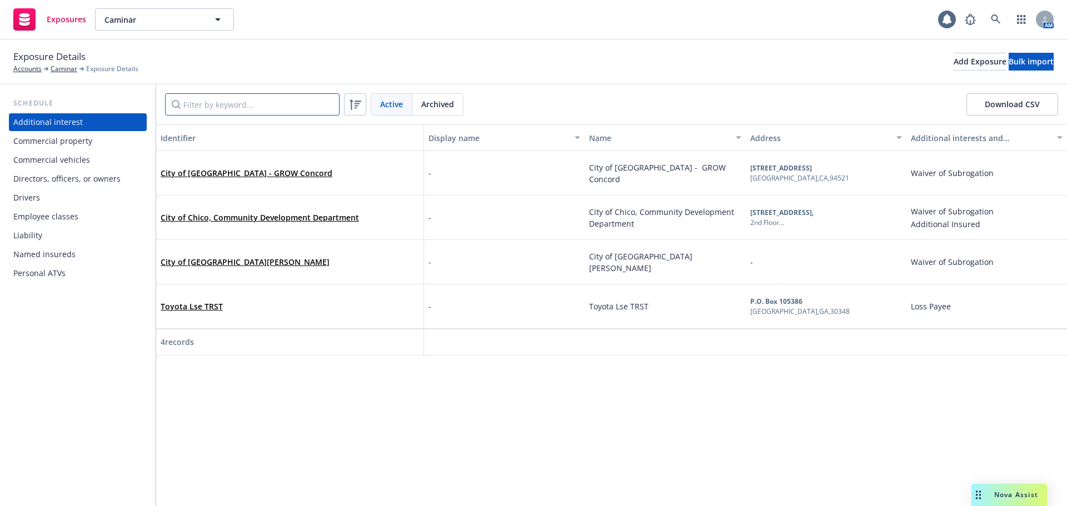
click at [250, 108] on input "Filter by keyword..." at bounding box center [252, 104] width 175 height 22
click at [33, 198] on div "Drivers" at bounding box center [26, 198] width 27 height 18
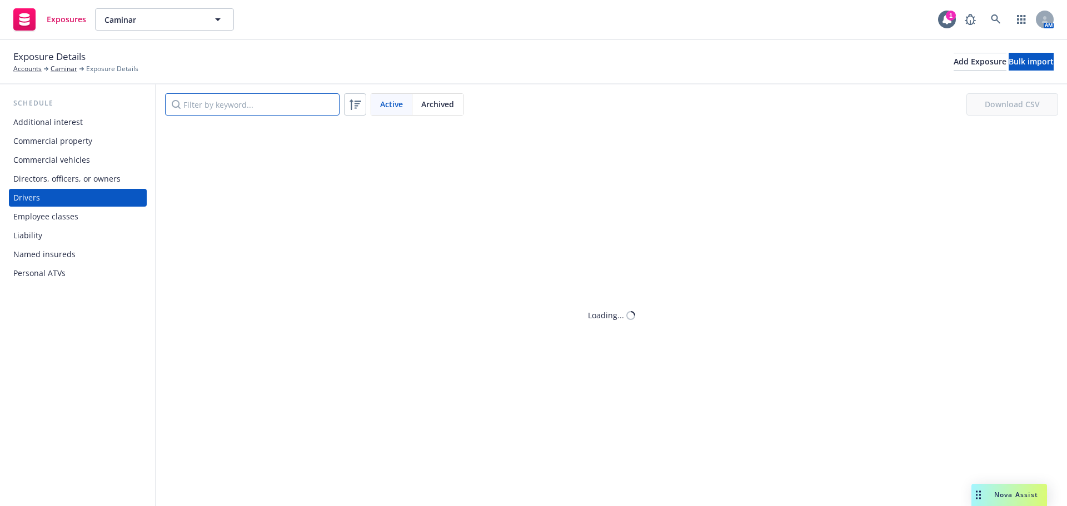
click at [245, 104] on input "Filter by keyword..." at bounding box center [252, 104] width 175 height 22
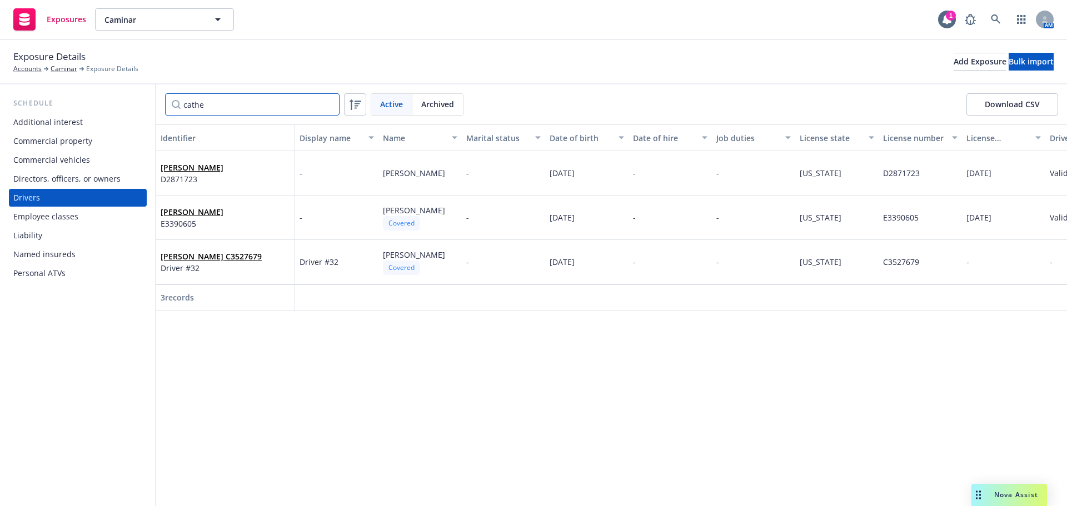
type input "[PERSON_NAME]"
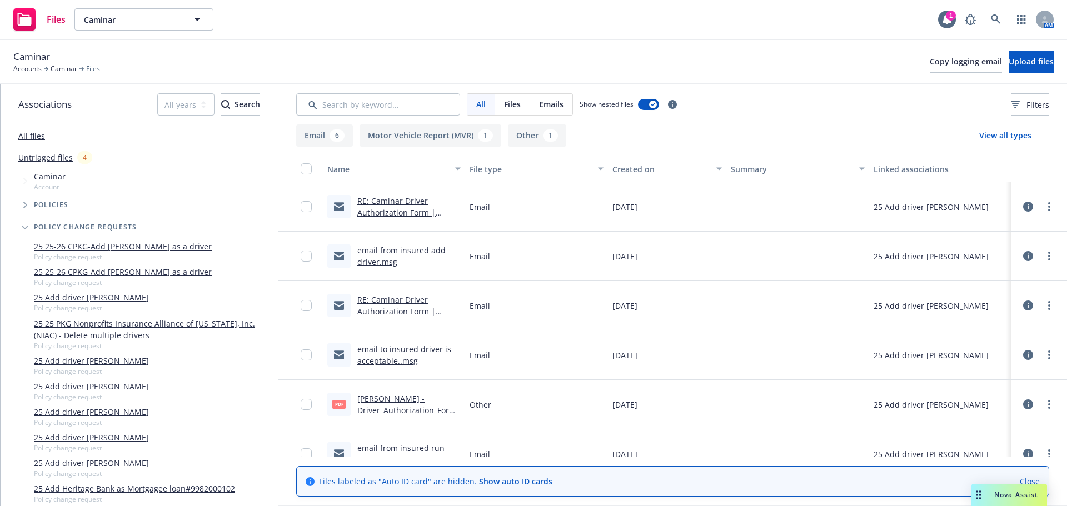
click at [406, 210] on link "RE: Caminar Driver Authorization Form | Catherine Padilla | Relief Licensed Voc…" at bounding box center [406, 219] width 98 height 46
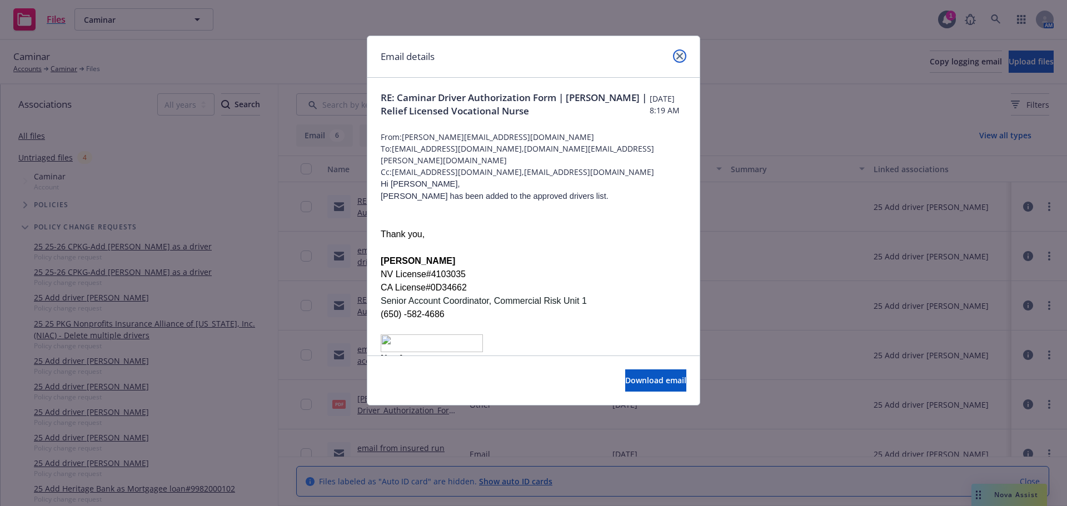
click at [685, 57] on link "close" at bounding box center [679, 55] width 13 height 13
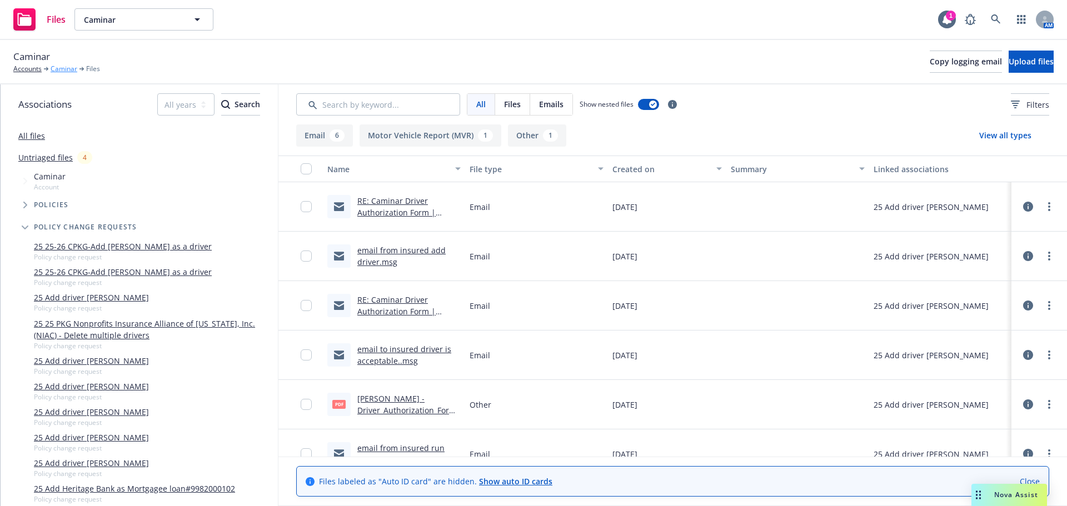
click at [72, 69] on link "Caminar" at bounding box center [64, 69] width 27 height 10
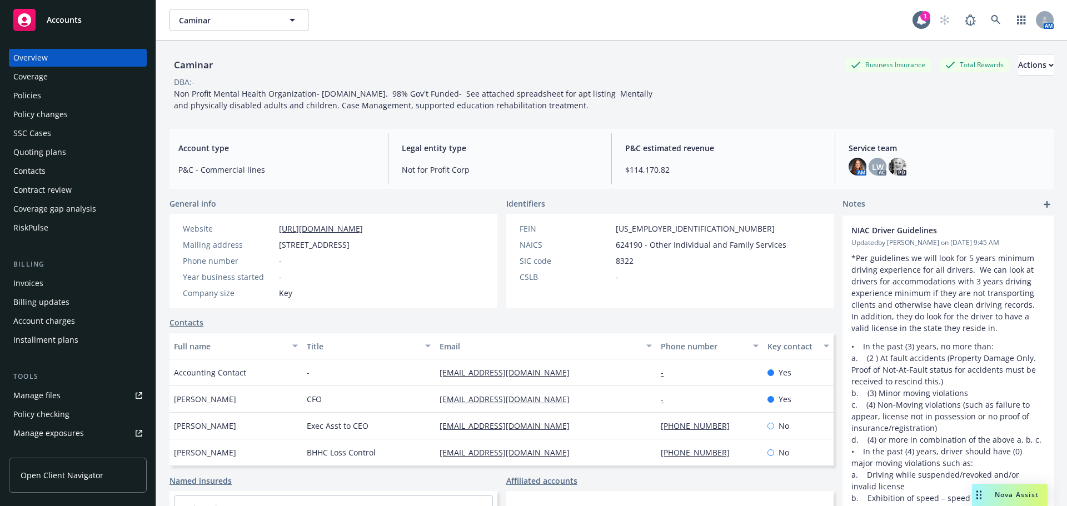
click at [52, 109] on div "Policy changes" at bounding box center [40, 115] width 54 height 18
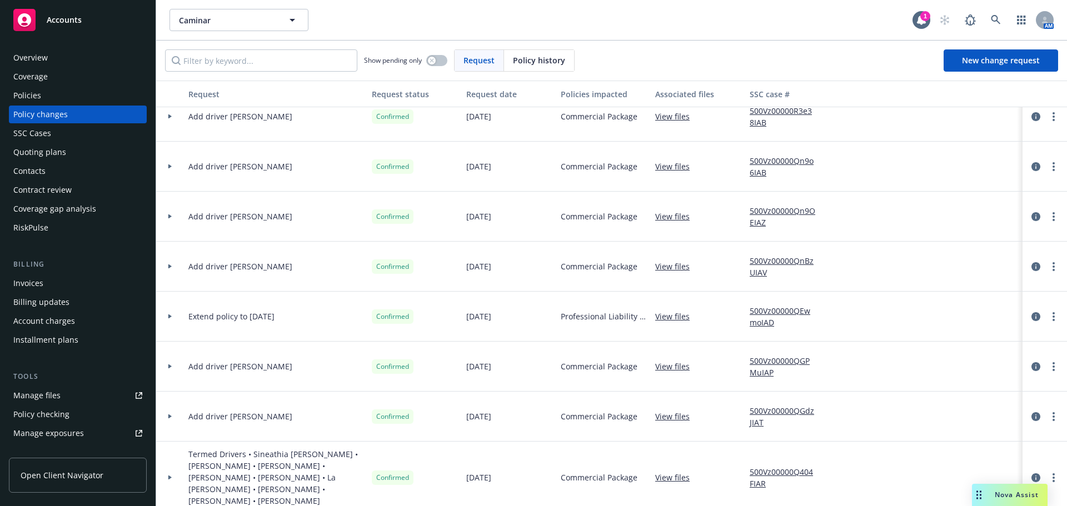
scroll to position [722, 0]
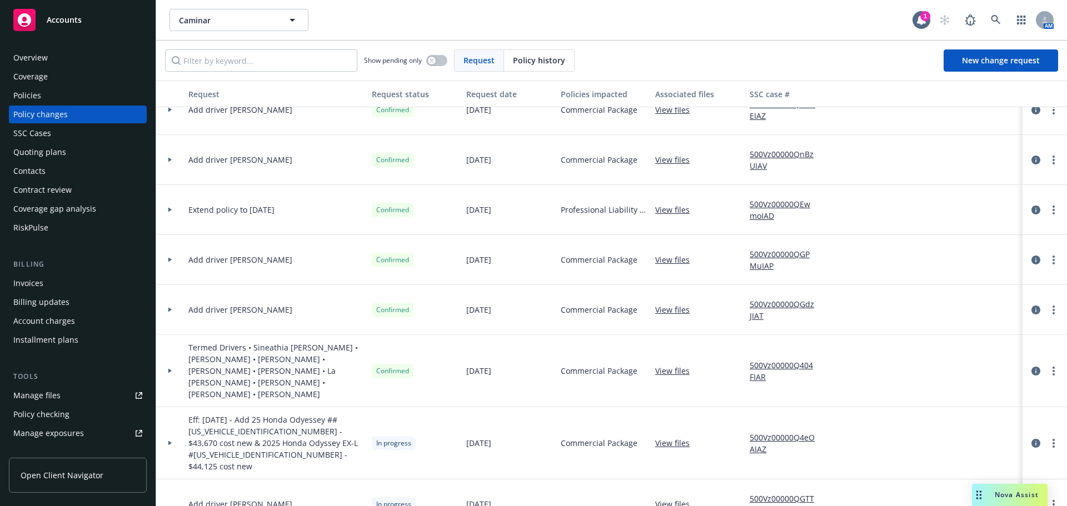
click at [778, 303] on link "500Vz00000QGdzJIAT" at bounding box center [787, 309] width 74 height 23
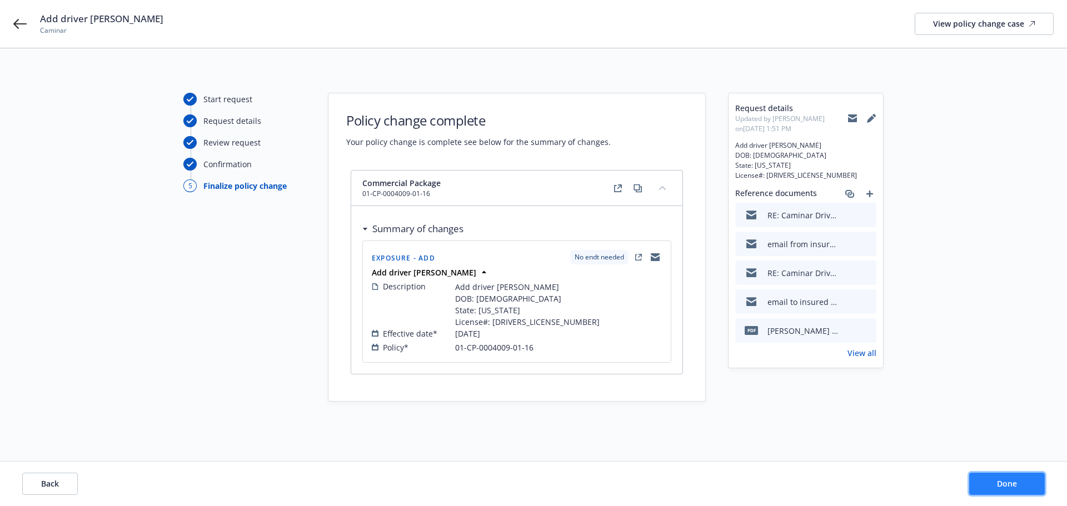
click at [1008, 487] on span "Done" at bounding box center [1007, 483] width 20 height 11
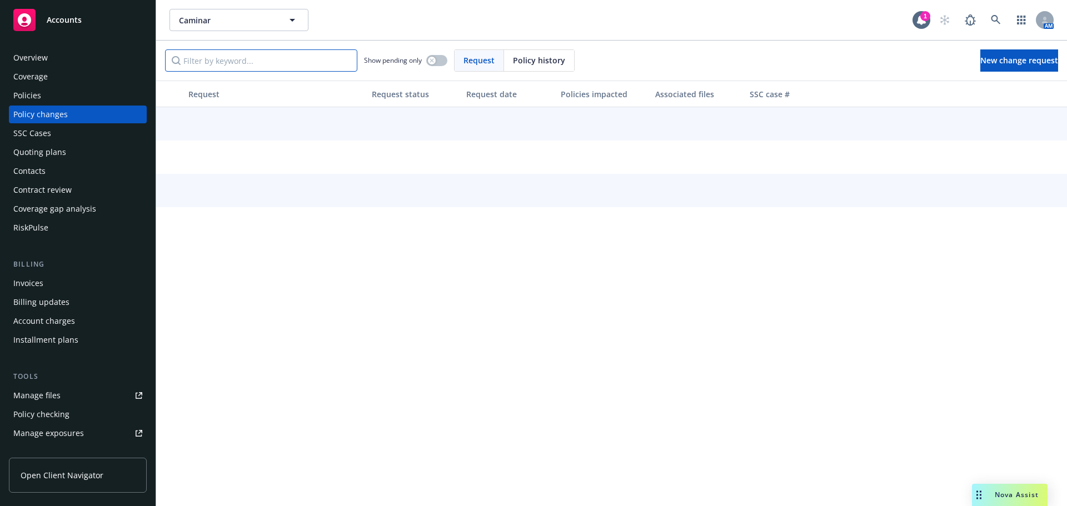
click at [233, 62] on input "Filter by keyword..." at bounding box center [261, 60] width 192 height 22
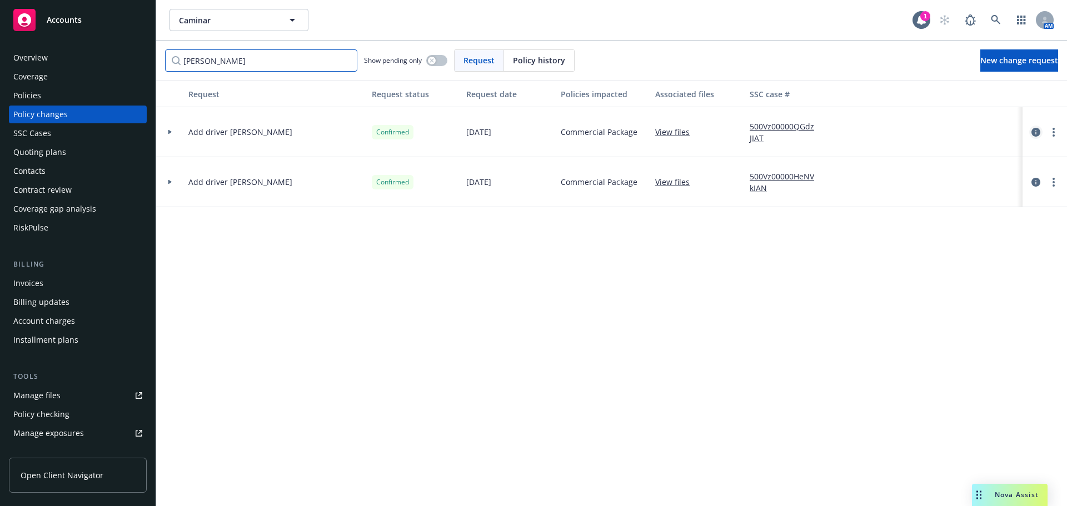
type input "cather"
click at [1036, 135] on icon "circleInformation" at bounding box center [1035, 132] width 9 height 9
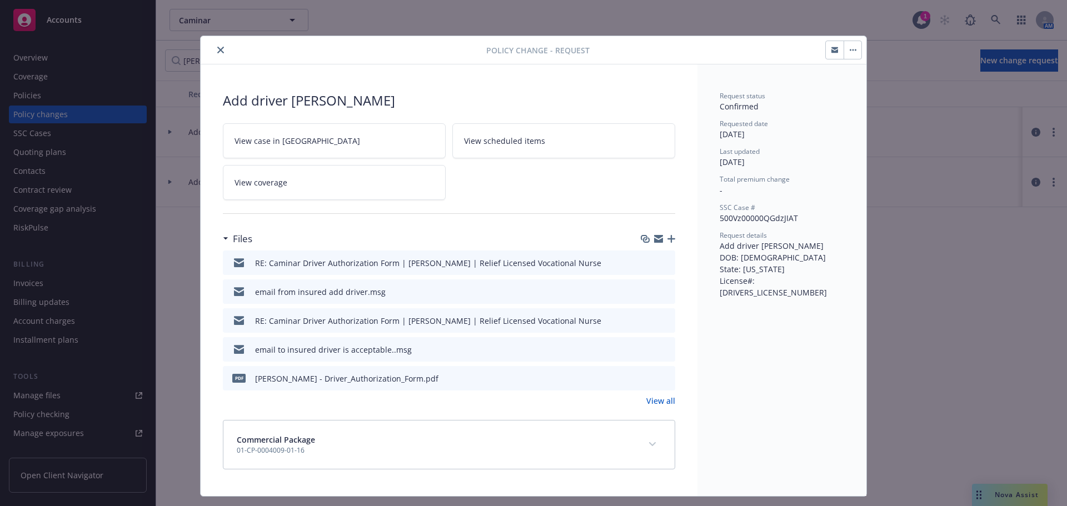
click at [557, 141] on link "View scheduled items" at bounding box center [563, 140] width 223 height 35
click at [217, 45] on button "close" at bounding box center [220, 49] width 13 height 13
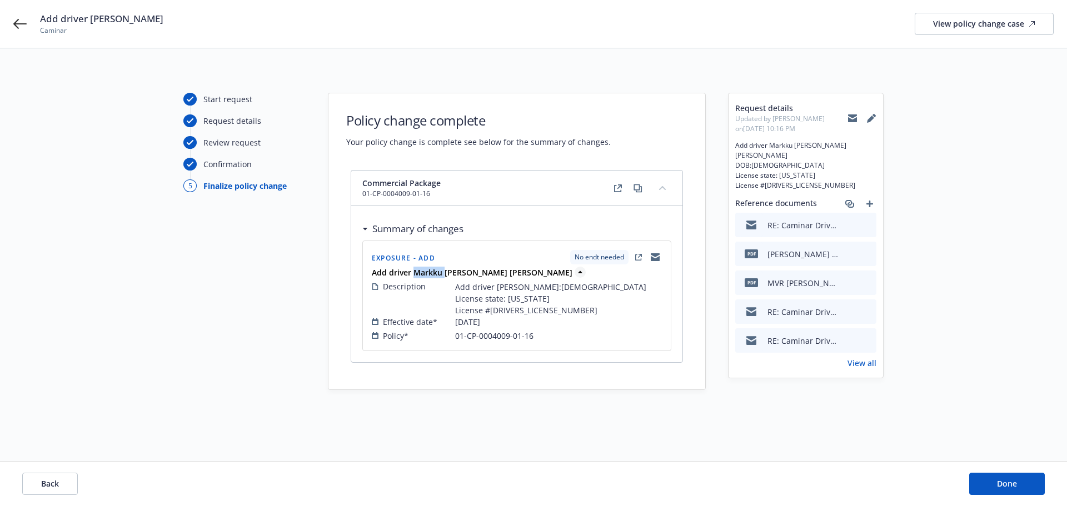
drag, startPoint x: 444, startPoint y: 276, endPoint x: 415, endPoint y: 275, distance: 28.9
click at [415, 275] on strong "Add driver Markku Veijo Jr Heikkila" at bounding box center [472, 272] width 201 height 11
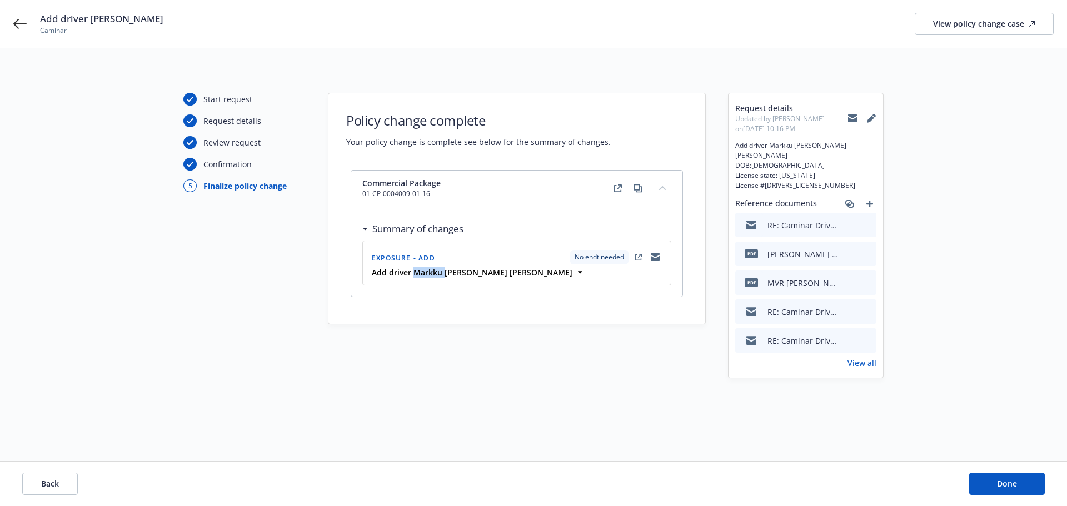
copy strong "Markku"
click at [493, 412] on div "Start request Request details Review request Confirmation 5 Finalize policy cha…" at bounding box center [533, 255] width 1040 height 324
click at [578, 272] on icon at bounding box center [580, 273] width 4 height 2
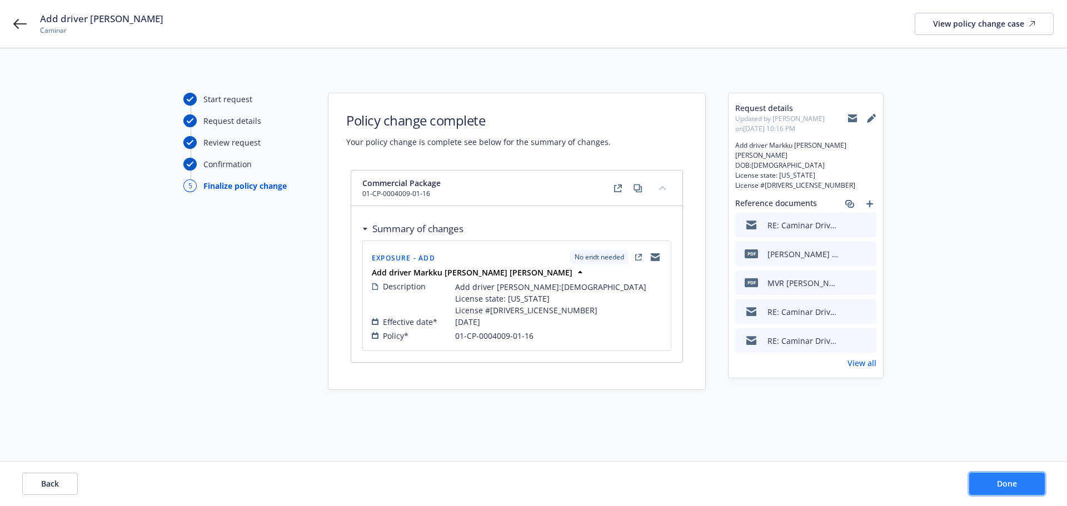
click at [996, 484] on button "Done" at bounding box center [1007, 484] width 76 height 22
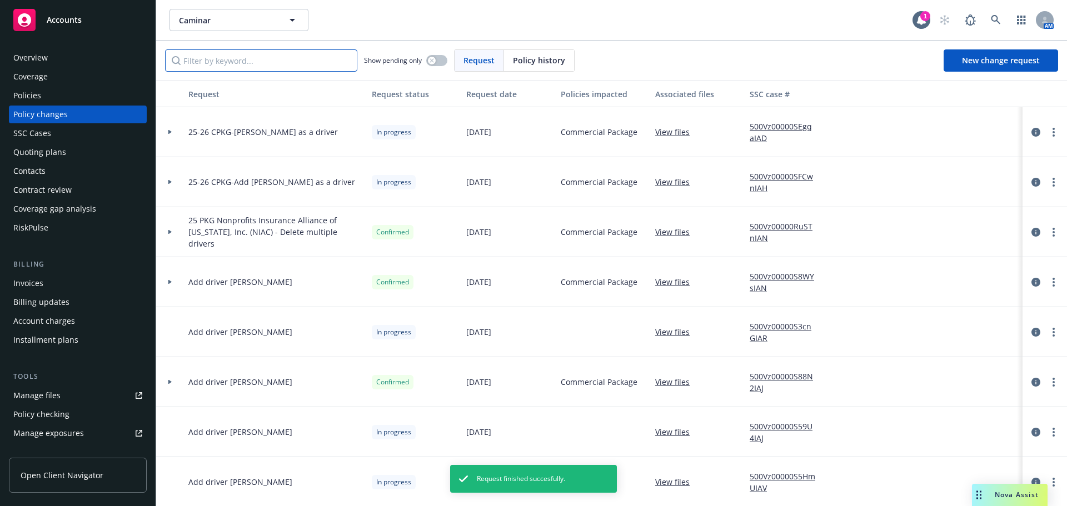
click at [255, 59] on input "Filter by keyword..." at bounding box center [261, 60] width 192 height 22
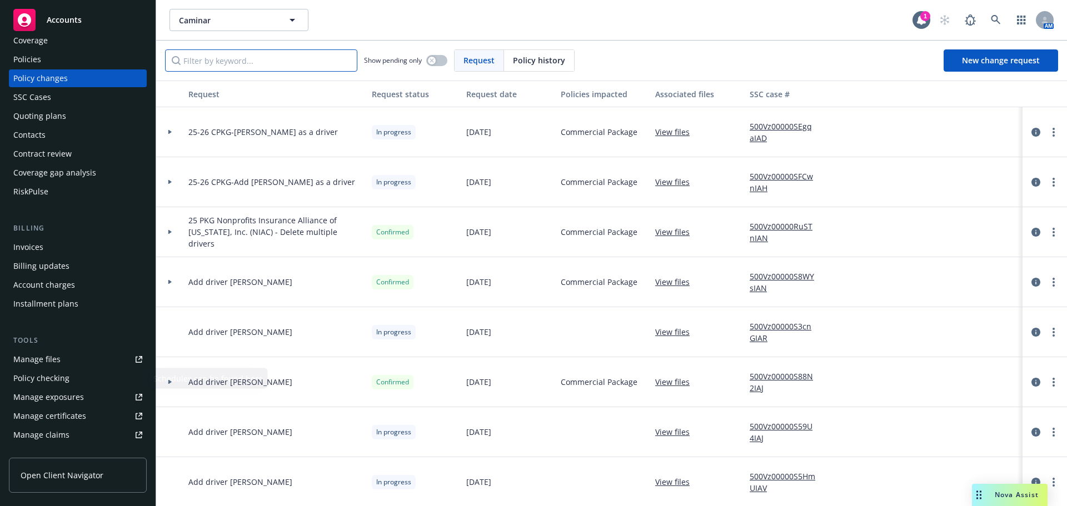
scroll to position [56, 0]
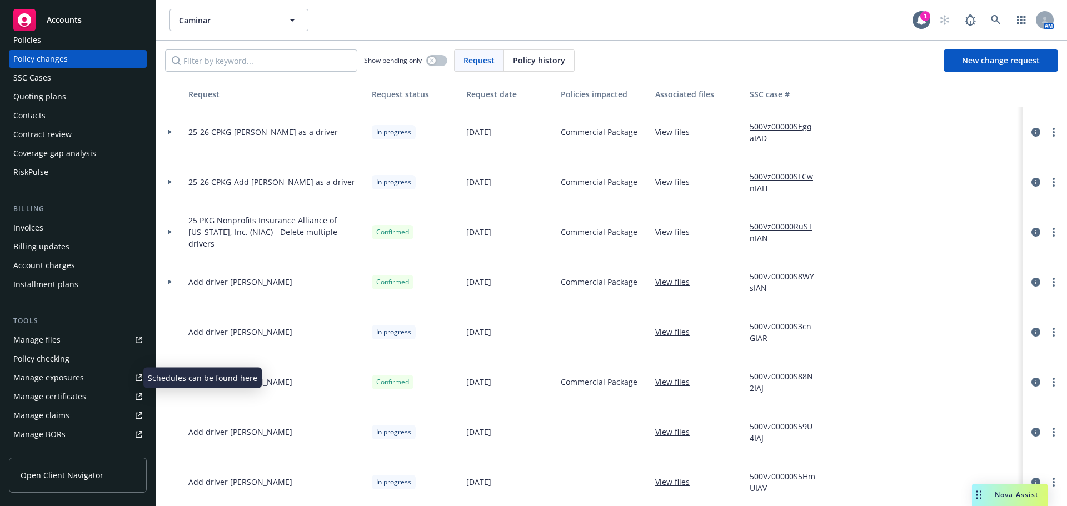
click at [53, 372] on div "Manage exposures" at bounding box center [48, 378] width 71 height 18
click at [231, 56] on input "Filter by keyword..." at bounding box center [261, 60] width 192 height 22
paste input "Markku"
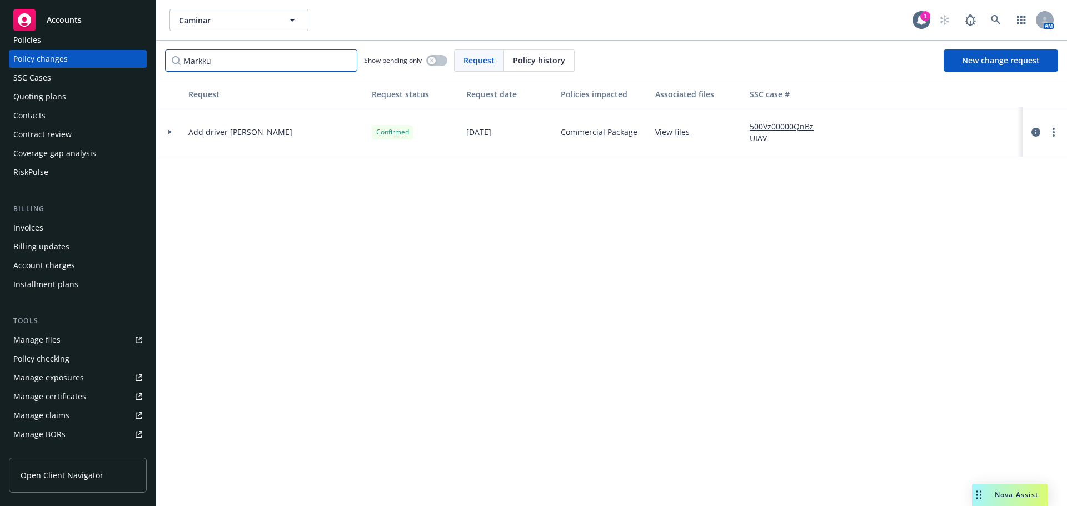
type input "Markku"
click at [755, 124] on link "500Vz00000QnBzUIAV" at bounding box center [787, 132] width 74 height 23
click at [759, 134] on link "500Vz00000QnBzUIAV" at bounding box center [787, 132] width 74 height 23
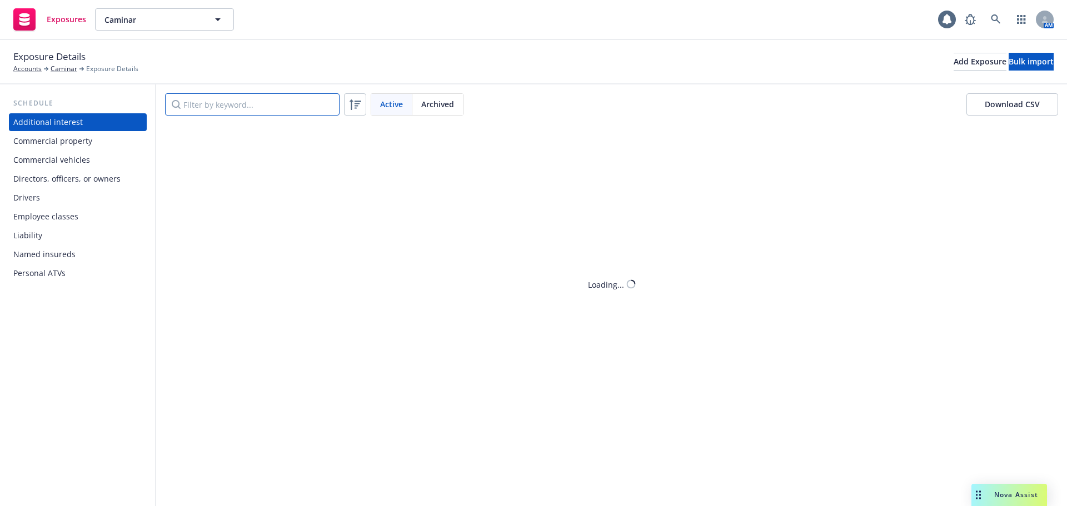
click at [230, 108] on input "Filter by keyword..." at bounding box center [252, 104] width 175 height 22
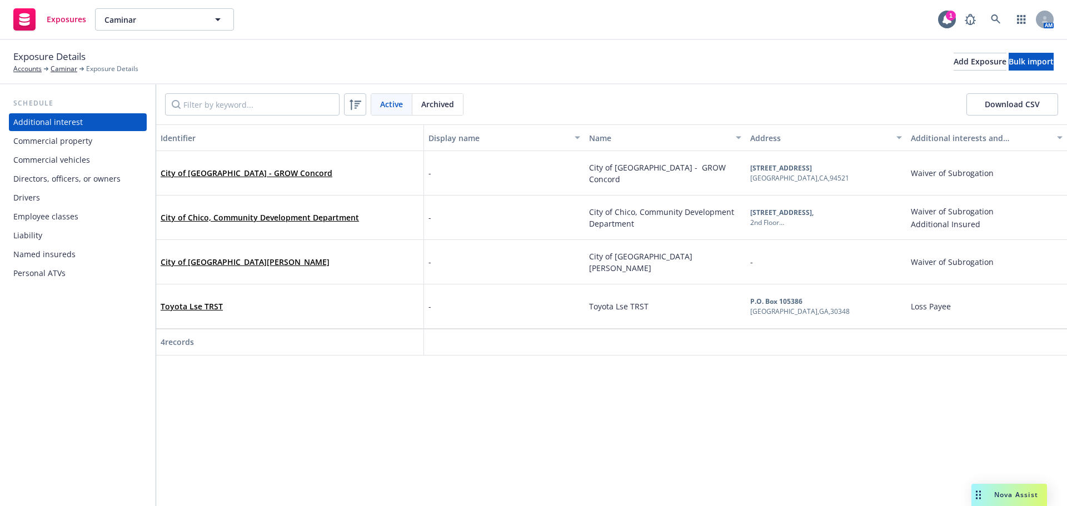
drag, startPoint x: 26, startPoint y: 198, endPoint x: 53, endPoint y: 201, distance: 27.3
click at [26, 198] on div "Drivers" at bounding box center [26, 198] width 27 height 18
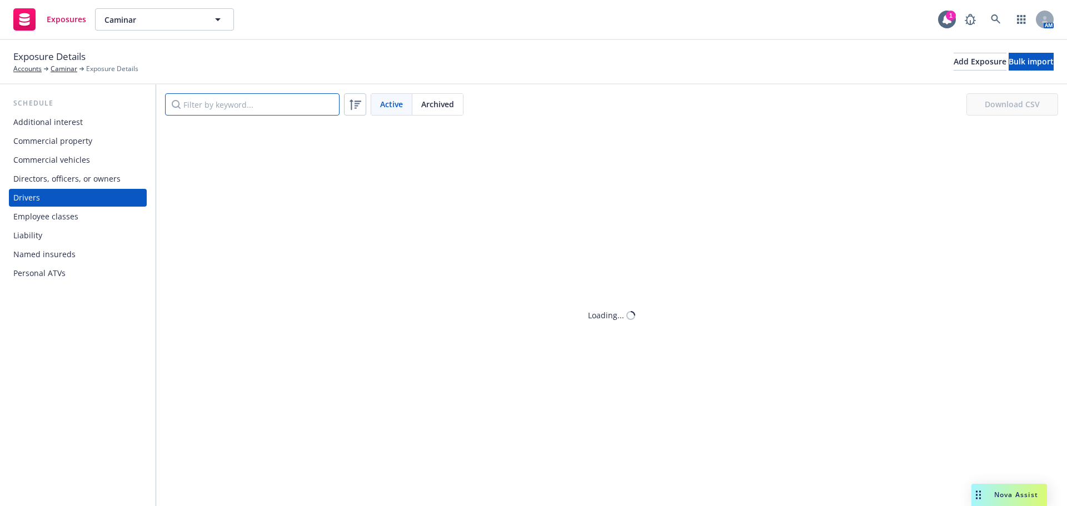
click at [218, 108] on input "Filter by keyword..." at bounding box center [252, 104] width 175 height 22
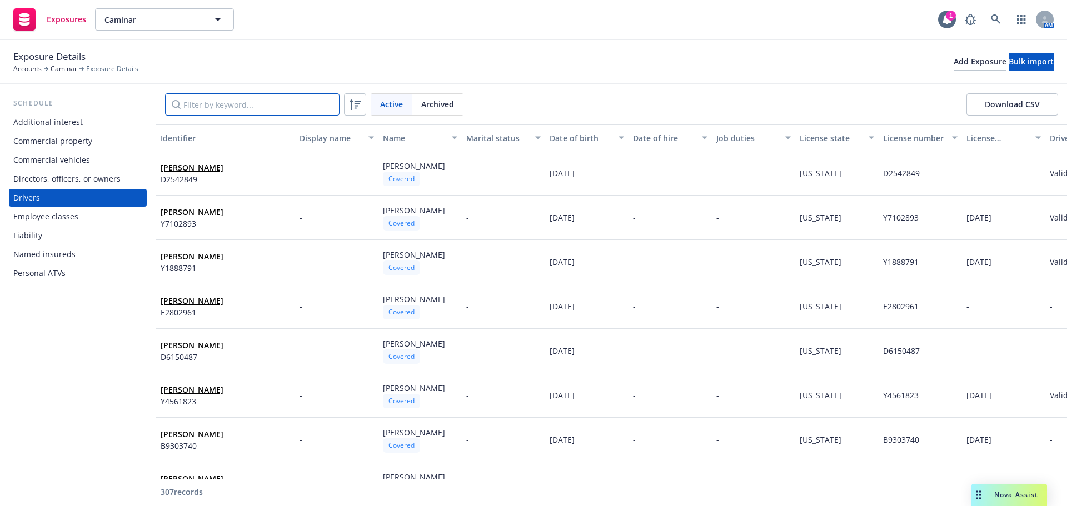
paste input "Markku"
type input "Markku"
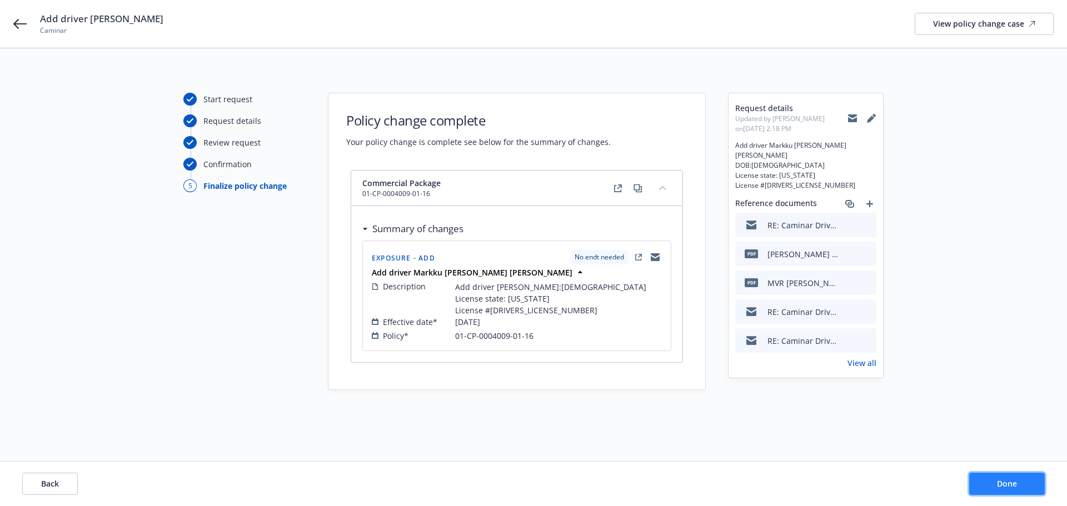
click at [1031, 483] on button "Done" at bounding box center [1007, 484] width 76 height 22
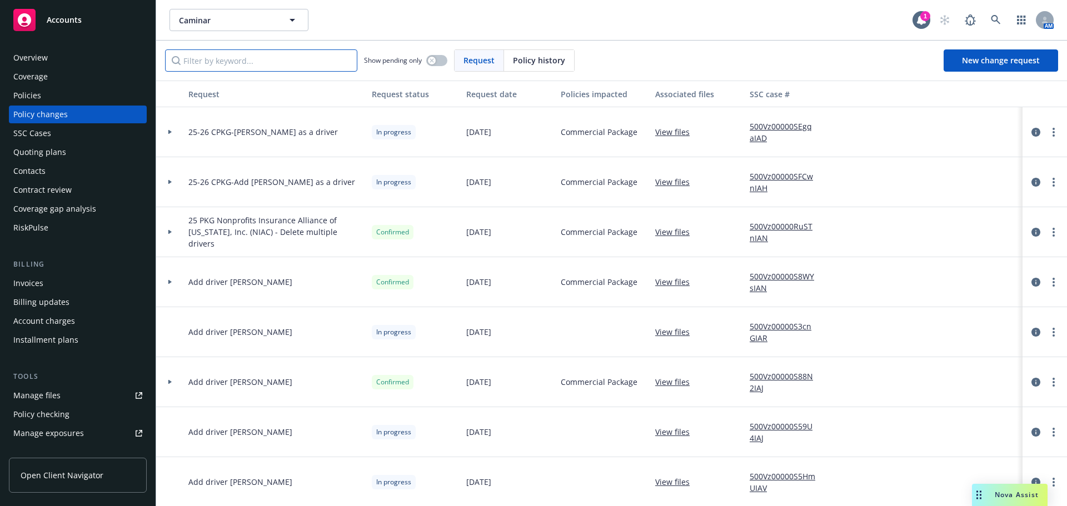
click at [252, 56] on input "Filter by keyword..." at bounding box center [261, 60] width 192 height 22
paste input "Markku"
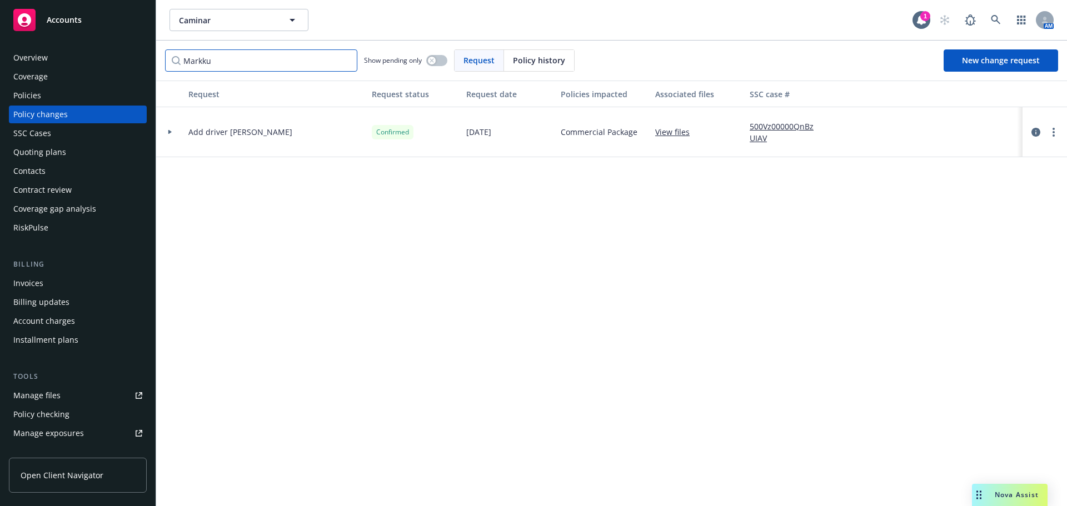
type input "Markku"
click at [767, 133] on link "500Vz00000QnBzUIAV" at bounding box center [787, 132] width 74 height 23
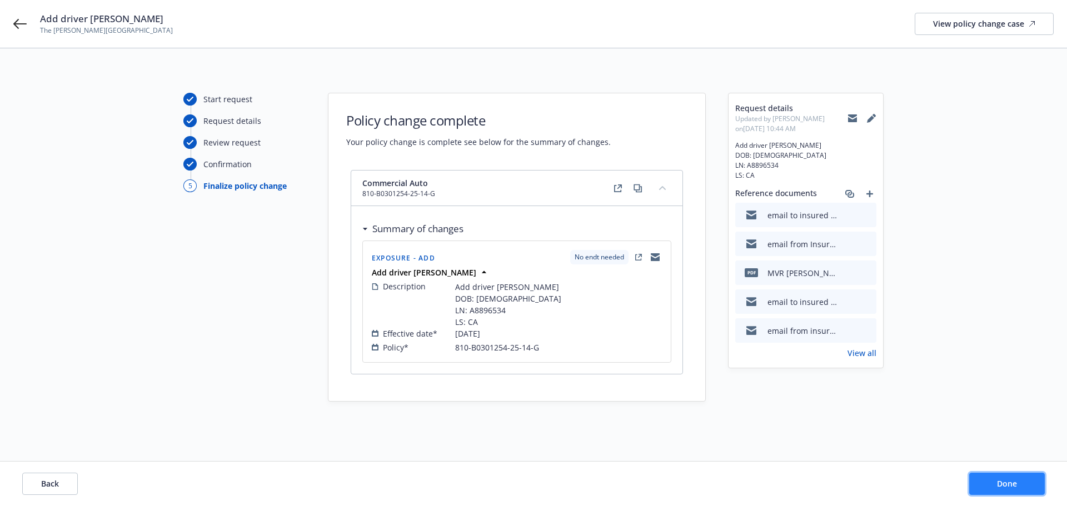
click at [995, 479] on button "Done" at bounding box center [1007, 484] width 76 height 22
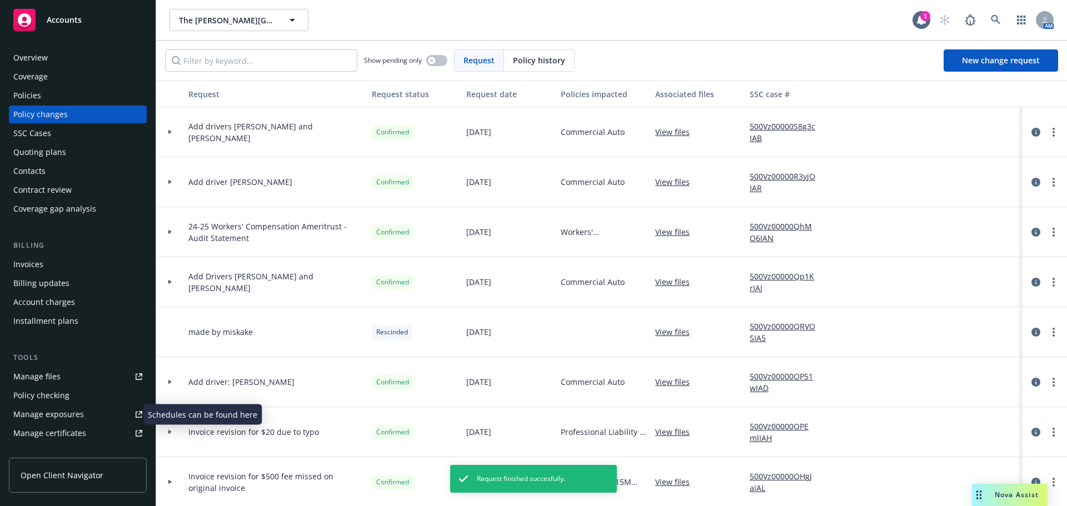
click at [47, 417] on div "Manage exposures" at bounding box center [48, 415] width 71 height 18
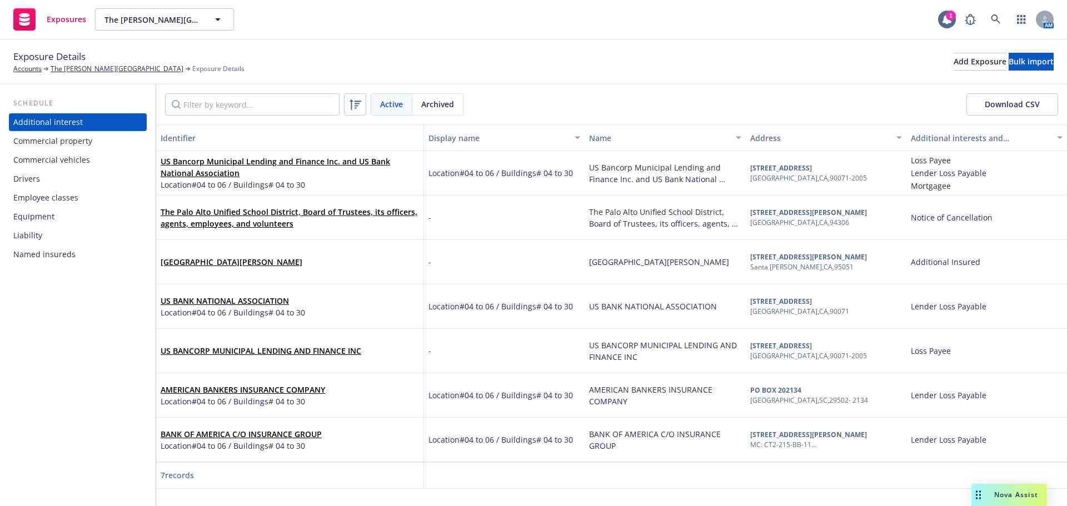
drag, startPoint x: 33, startPoint y: 178, endPoint x: 59, endPoint y: 169, distance: 28.1
click at [33, 178] on div "Drivers" at bounding box center [26, 179] width 27 height 18
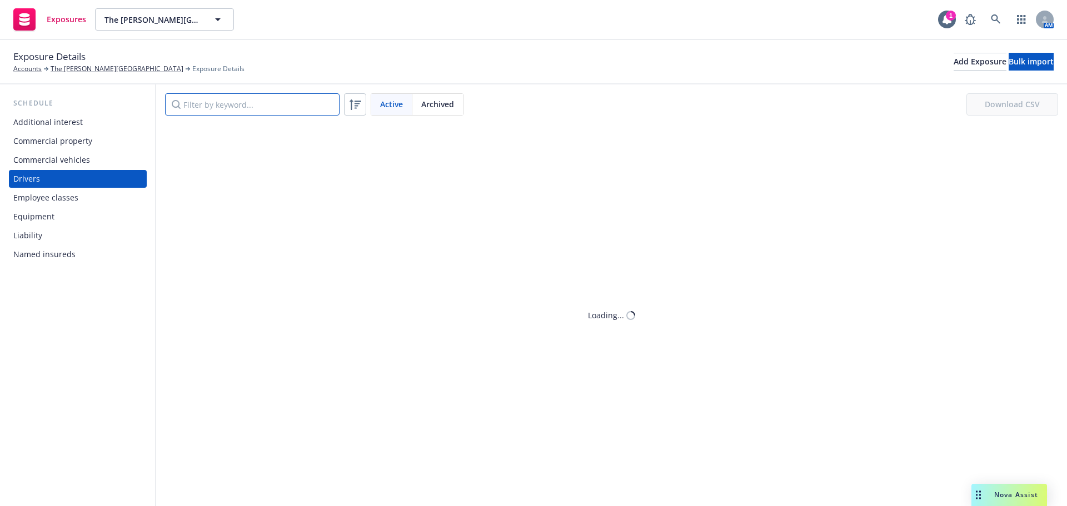
click at [214, 105] on input "Filter by keyword..." at bounding box center [252, 104] width 175 height 22
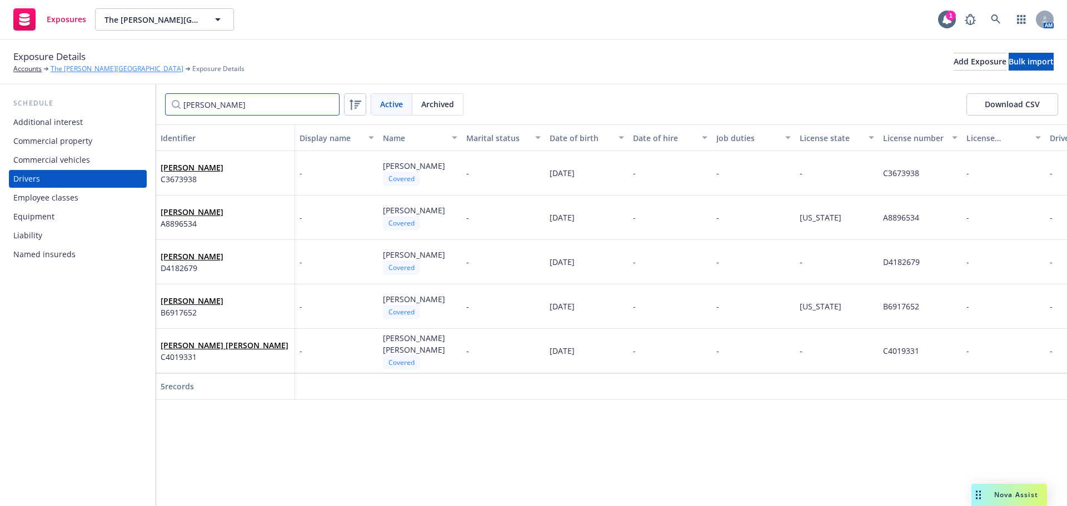
type input "michael"
click at [89, 69] on link "The Harker School" at bounding box center [117, 69] width 133 height 10
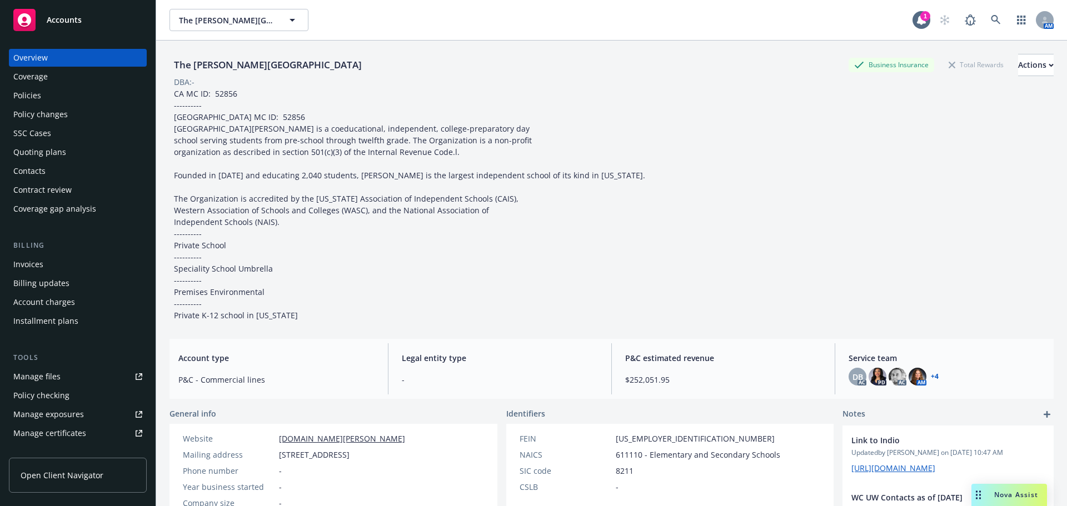
click at [42, 116] on div "Policy changes" at bounding box center [40, 115] width 54 height 18
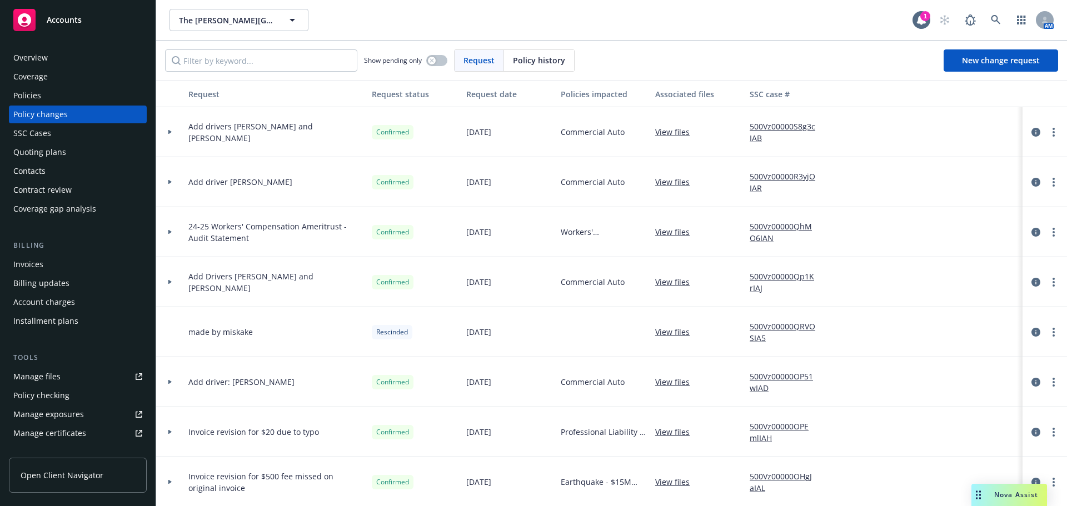
click at [776, 178] on link "500Vz00000R3yjOIAR" at bounding box center [787, 182] width 74 height 23
click at [50, 408] on div "Manage exposures" at bounding box center [48, 415] width 71 height 18
click at [254, 58] on input "Filter by keyword..." at bounding box center [261, 60] width 192 height 22
drag, startPoint x: 245, startPoint y: 64, endPoint x: 245, endPoint y: 49, distance: 15.0
click at [245, 63] on input "Filter by keyword..." at bounding box center [261, 60] width 192 height 22
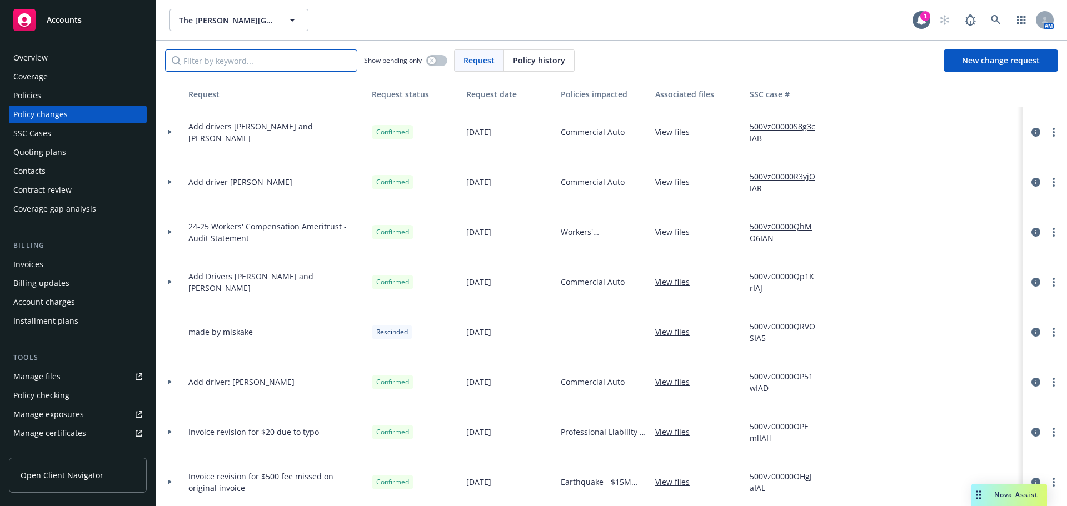
paste input "Weiwen"
type input "Weiwen"
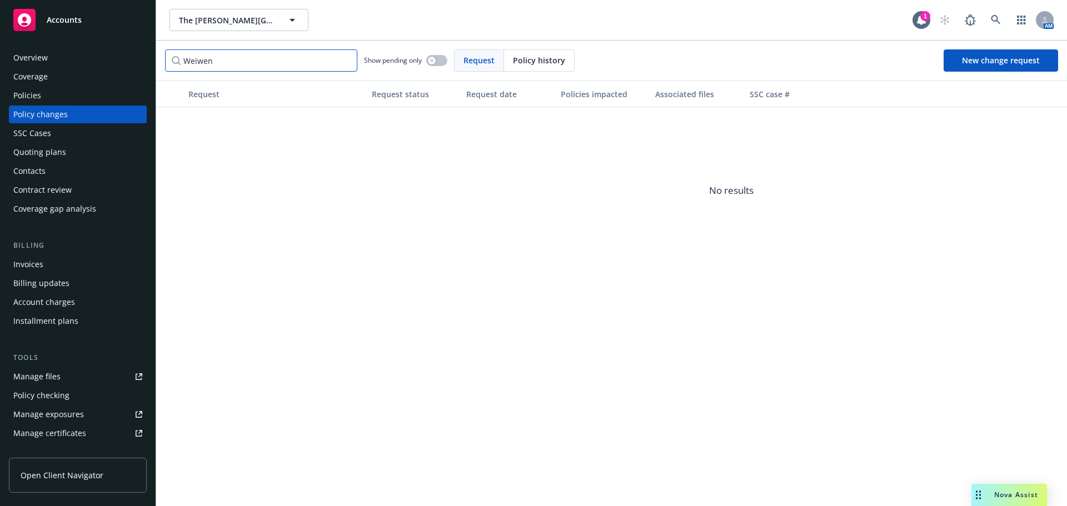
drag, startPoint x: 191, startPoint y: 63, endPoint x: 3, endPoint y: 48, distance: 188.4
click at [103, 52] on div "Accounts Overview Coverage Policies Policy changes SSC Cases Quoting plans Cont…" at bounding box center [533, 253] width 1067 height 506
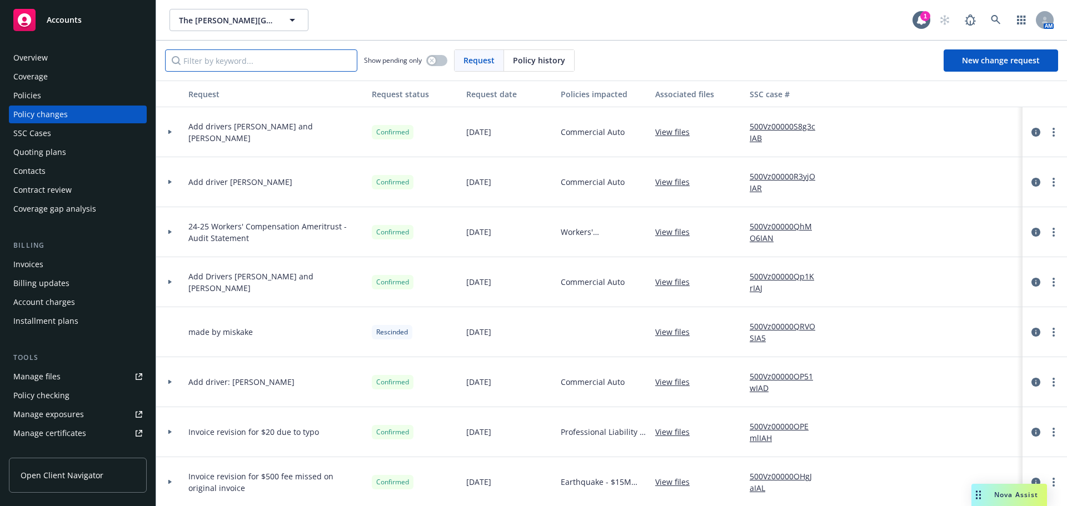
paste input "Weiwen"
type input "Weiwen"
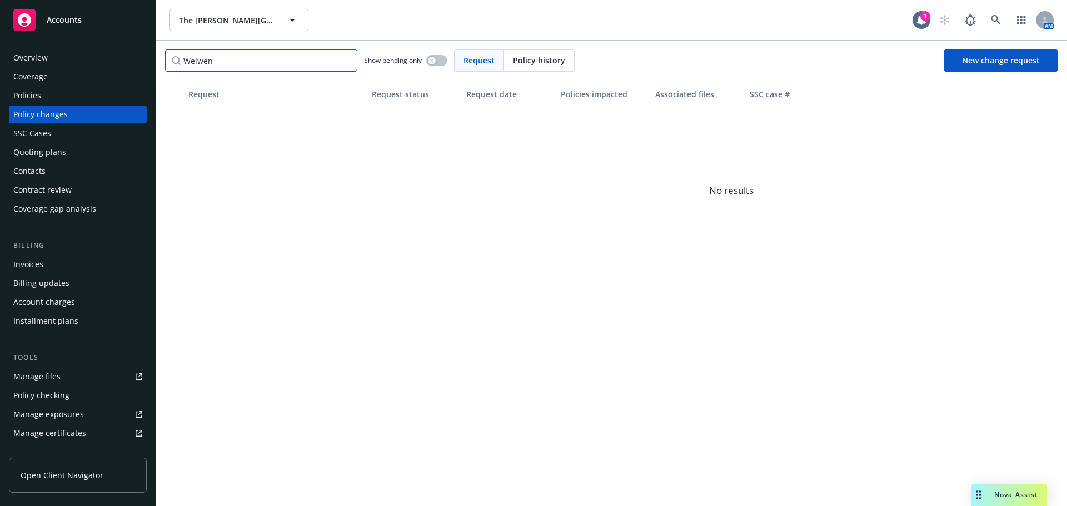
drag, startPoint x: 223, startPoint y: 65, endPoint x: -6, endPoint y: 86, distance: 229.9
click at [0, 86] on html "Accounts Overview Coverage Policies Policy changes SSC Cases Quoting plans Cont…" at bounding box center [533, 253] width 1067 height 506
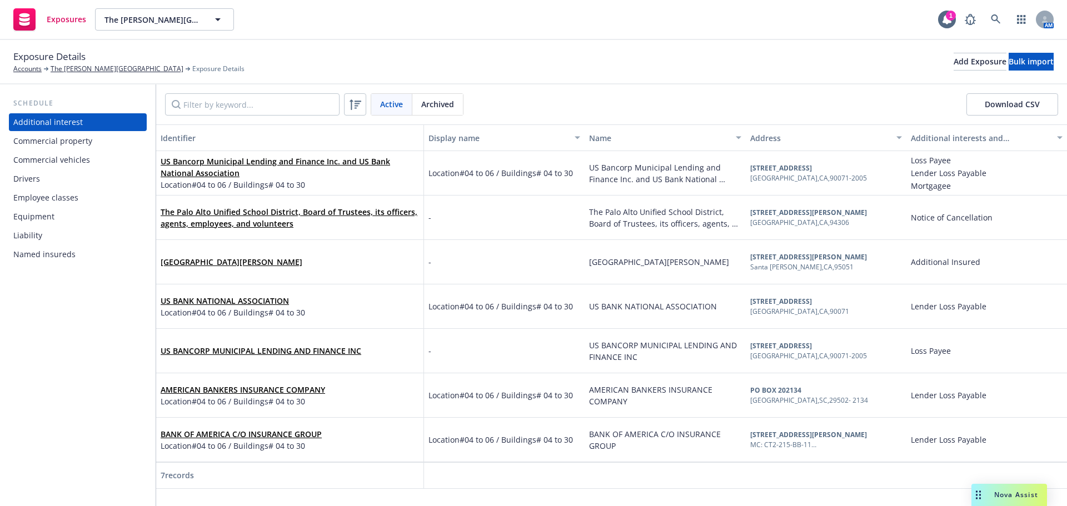
click at [43, 175] on div "Drivers" at bounding box center [77, 179] width 129 height 18
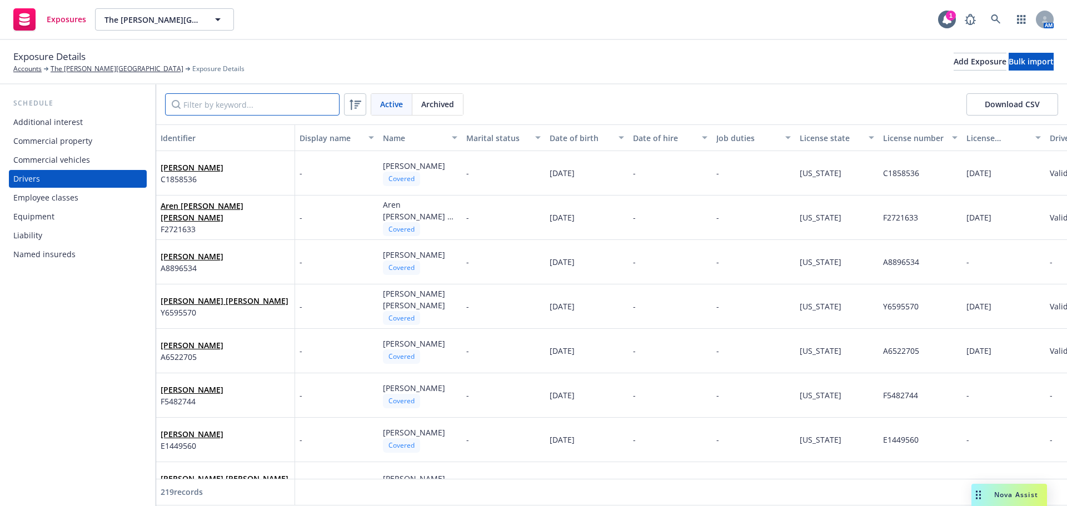
click at [236, 107] on input "Filter by keyword..." at bounding box center [252, 104] width 175 height 22
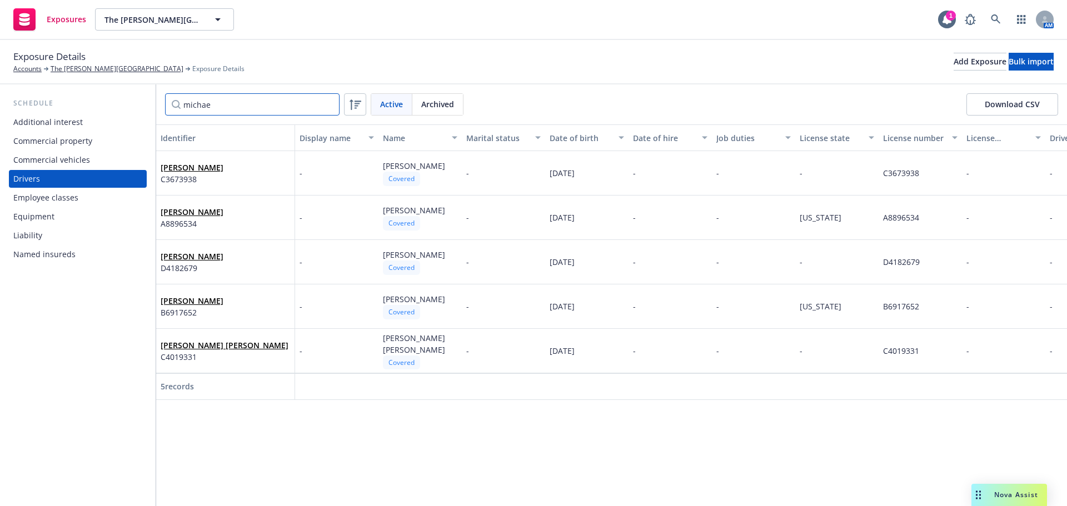
type input "[PERSON_NAME]"
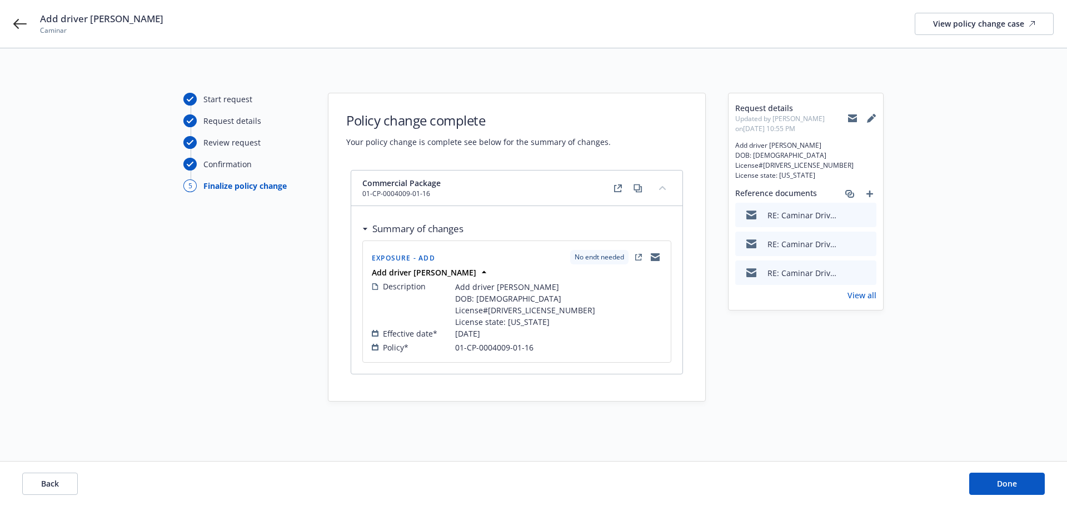
click at [865, 215] on icon "preview file" at bounding box center [866, 215] width 10 height 8
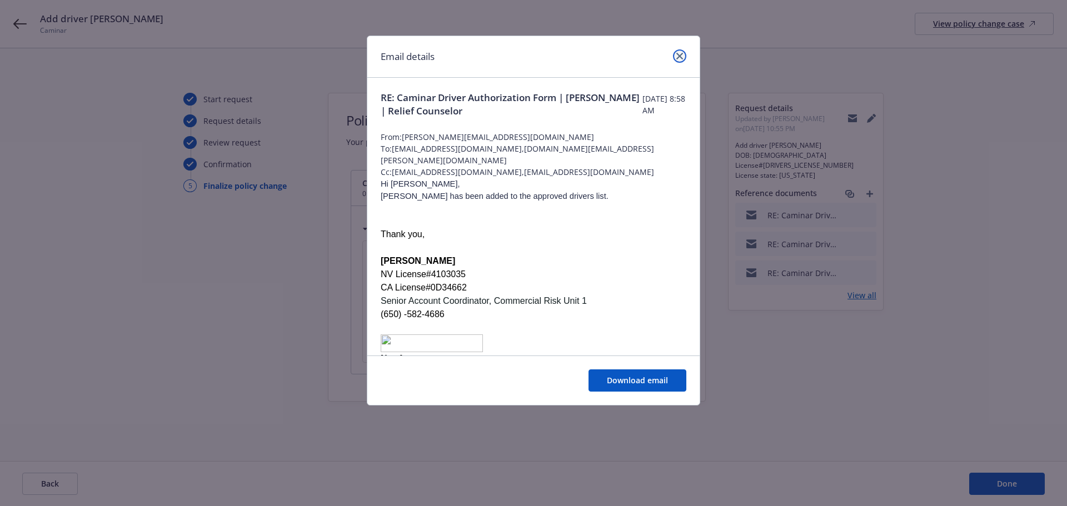
click at [680, 55] on icon "close" at bounding box center [679, 56] width 7 height 7
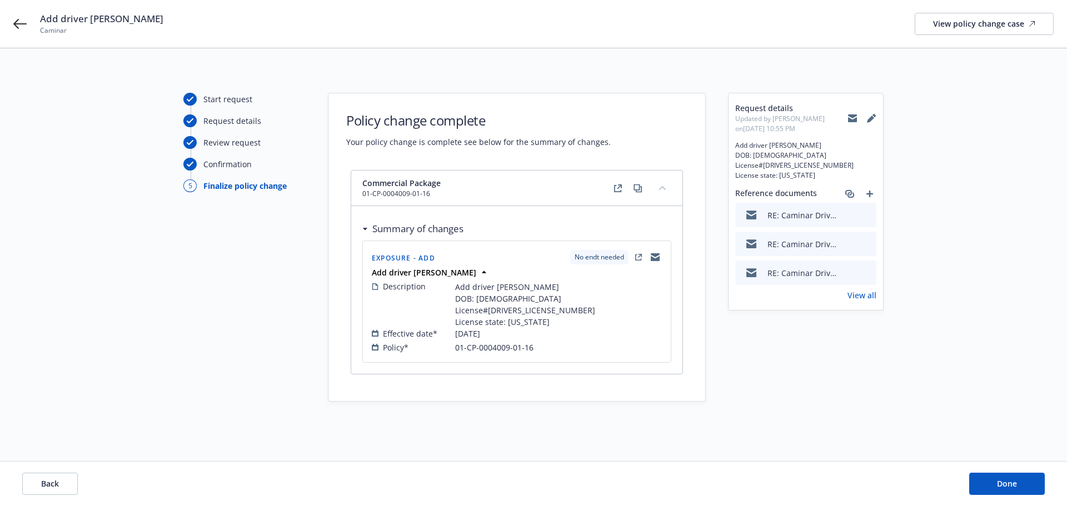
click at [867, 292] on link "View all" at bounding box center [861, 296] width 29 height 12
drag, startPoint x: 998, startPoint y: 482, endPoint x: 992, endPoint y: 449, distance: 33.9
click at [998, 475] on button "Done" at bounding box center [1007, 484] width 76 height 22
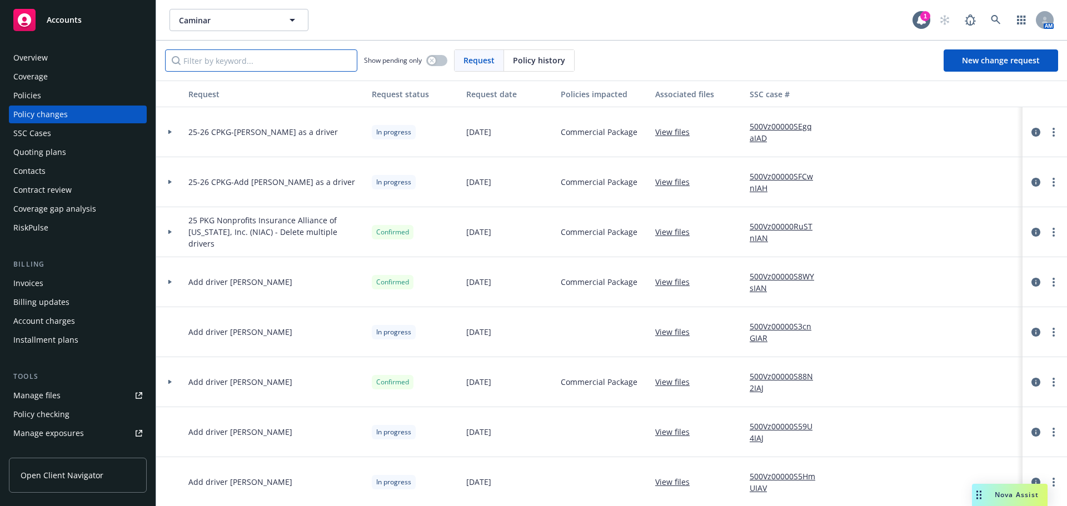
click at [225, 56] on input "Filter by keyword..." at bounding box center [261, 60] width 192 height 22
paste input "Weiwen"
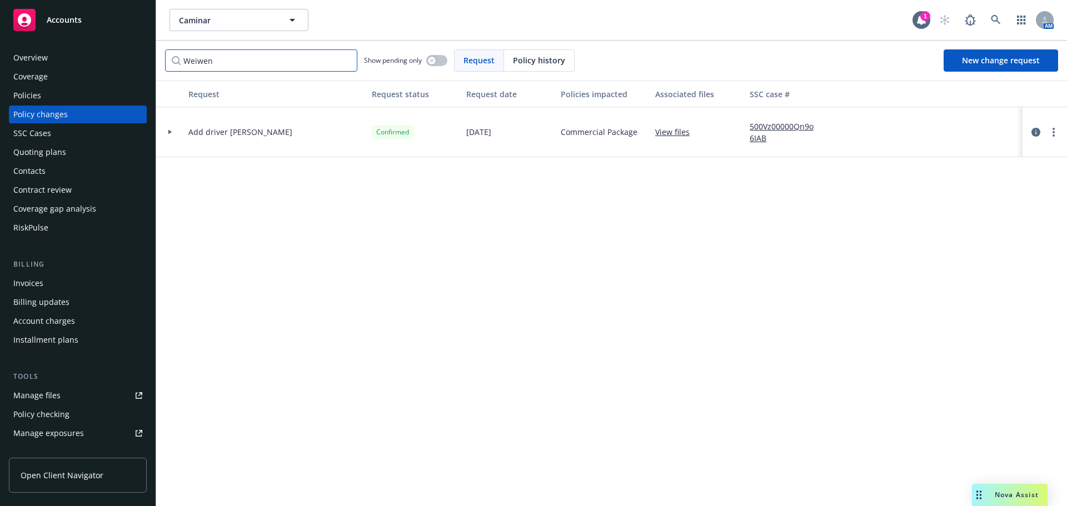
type input "Weiwen"
click at [681, 133] on link "View files" at bounding box center [676, 132] width 43 height 12
click at [776, 127] on link "500Vz00000Qn9o6IAB" at bounding box center [787, 132] width 74 height 23
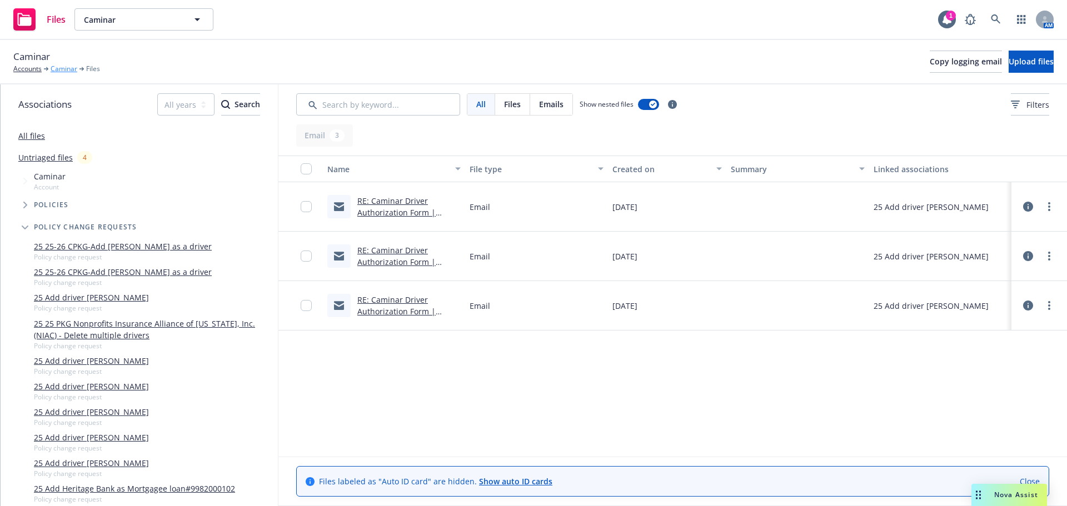
click at [69, 68] on link "Caminar" at bounding box center [64, 69] width 27 height 10
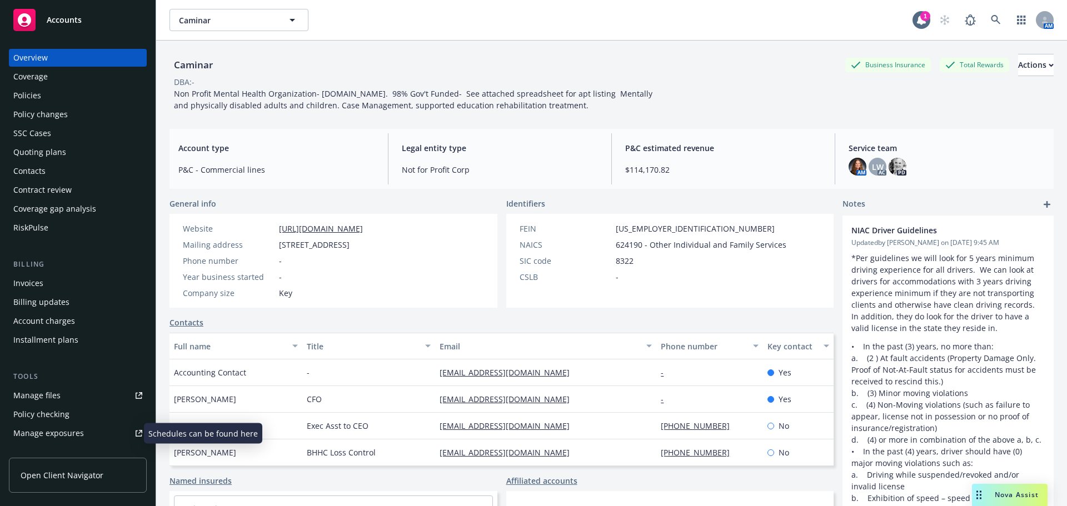
click at [66, 437] on div "Manage exposures" at bounding box center [48, 434] width 71 height 18
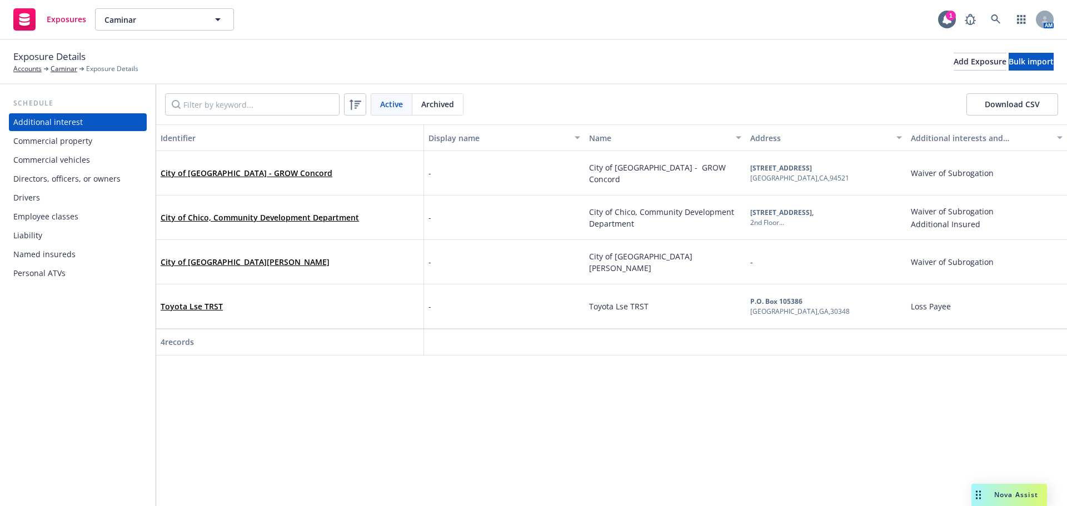
drag, startPoint x: 44, startPoint y: 196, endPoint x: 56, endPoint y: 191, distance: 12.2
click at [46, 196] on div "Drivers" at bounding box center [77, 198] width 129 height 18
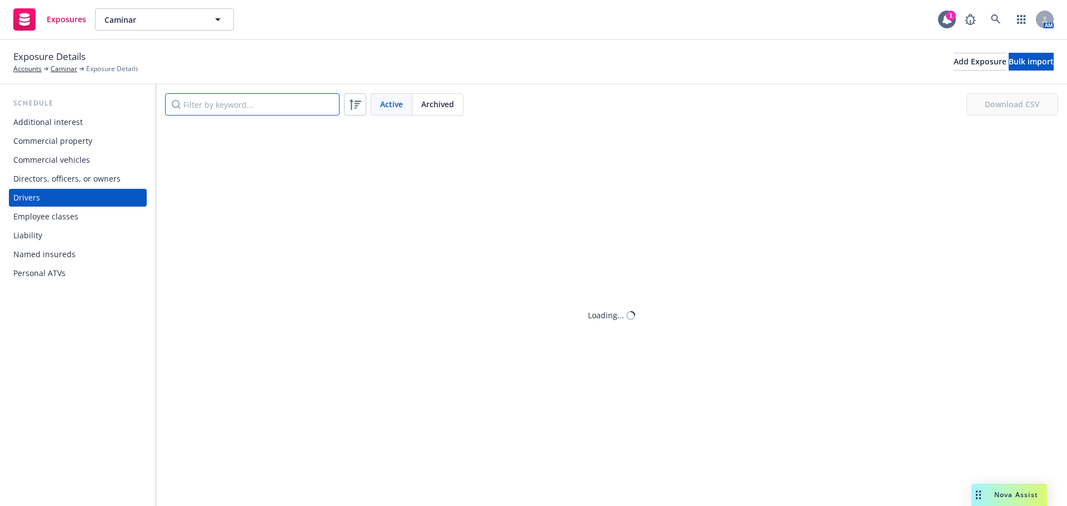
drag, startPoint x: 204, startPoint y: 108, endPoint x: 205, endPoint y: 100, distance: 7.8
click at [204, 107] on input "Filter by keyword..." at bounding box center [252, 104] width 175 height 22
paste input "Weiwen"
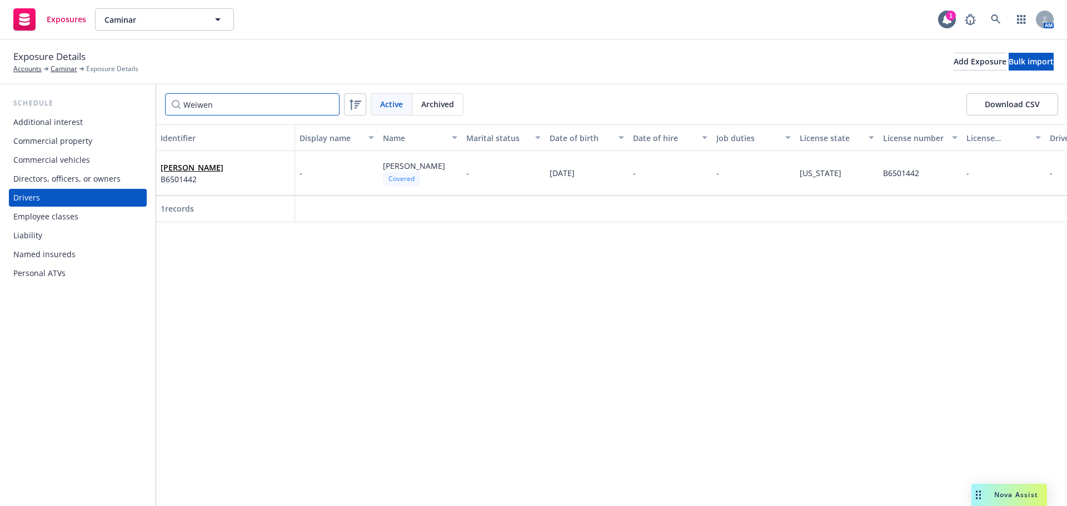
type input "Weiwen"
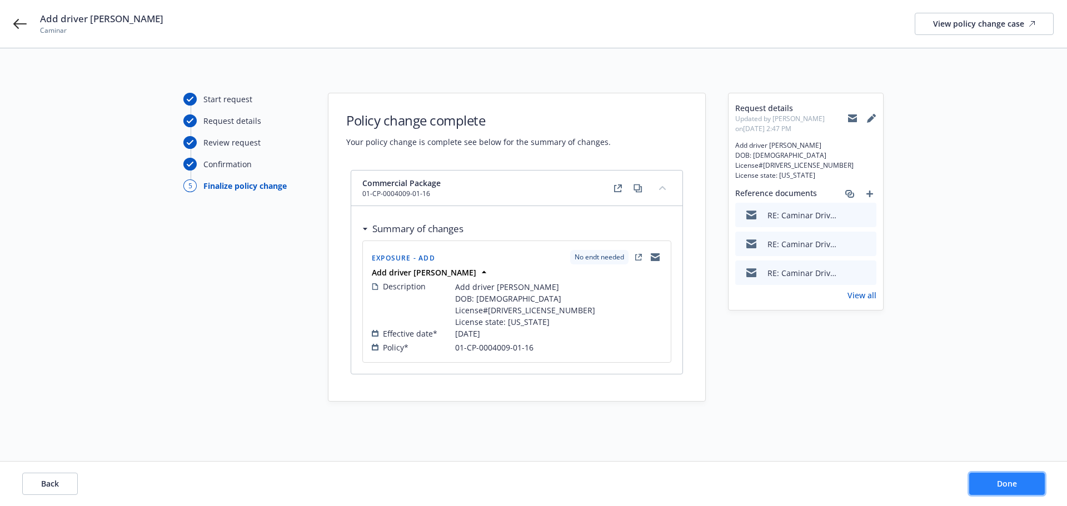
click at [1010, 484] on span "Done" at bounding box center [1007, 483] width 20 height 11
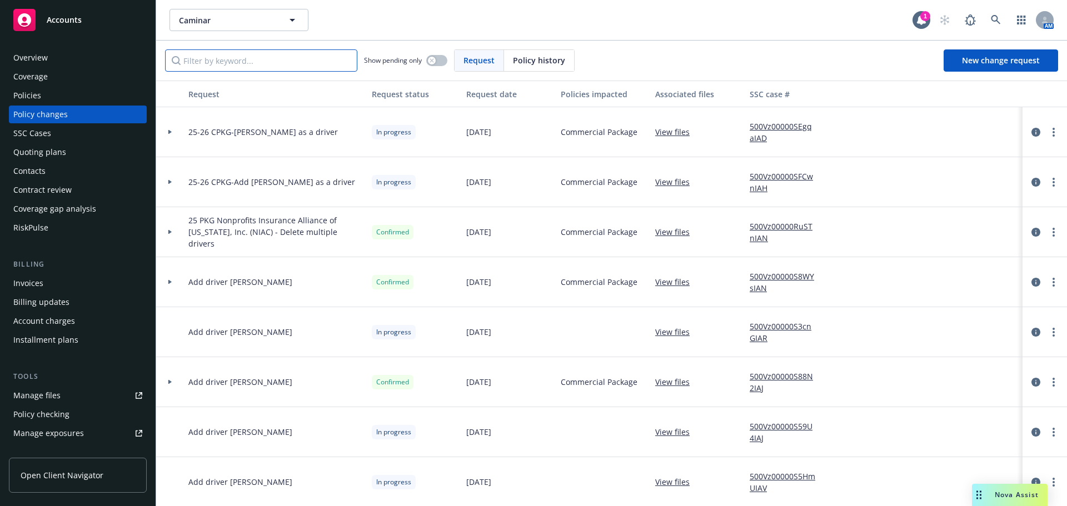
drag, startPoint x: 219, startPoint y: 62, endPoint x: 223, endPoint y: 57, distance: 6.7
click at [220, 62] on input "Filter by keyword..." at bounding box center [261, 60] width 192 height 22
paste input "Weiwen"
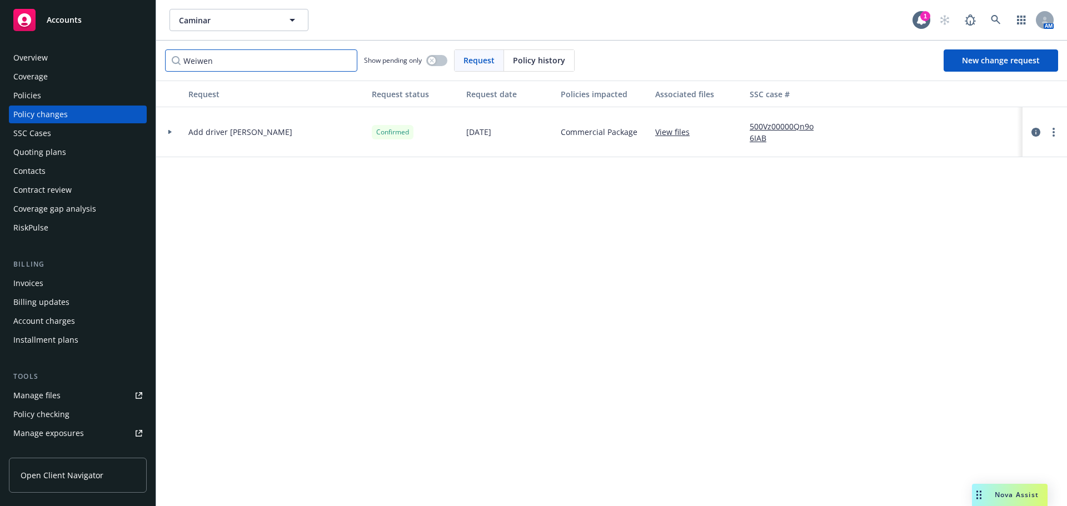
type input "Weiwen"
click at [388, 283] on div "Request Request status Request date Policies impacted Associated files SSC case…" at bounding box center [611, 294] width 911 height 426
click at [246, 264] on div "Request Request status Request date Policies impacted Associated files SSC case…" at bounding box center [611, 294] width 911 height 426
click at [767, 128] on link "500Vz00000Qn9o6IAB" at bounding box center [787, 132] width 74 height 23
click at [772, 131] on link "500Vz00000Qn9o6IAB" at bounding box center [787, 132] width 74 height 23
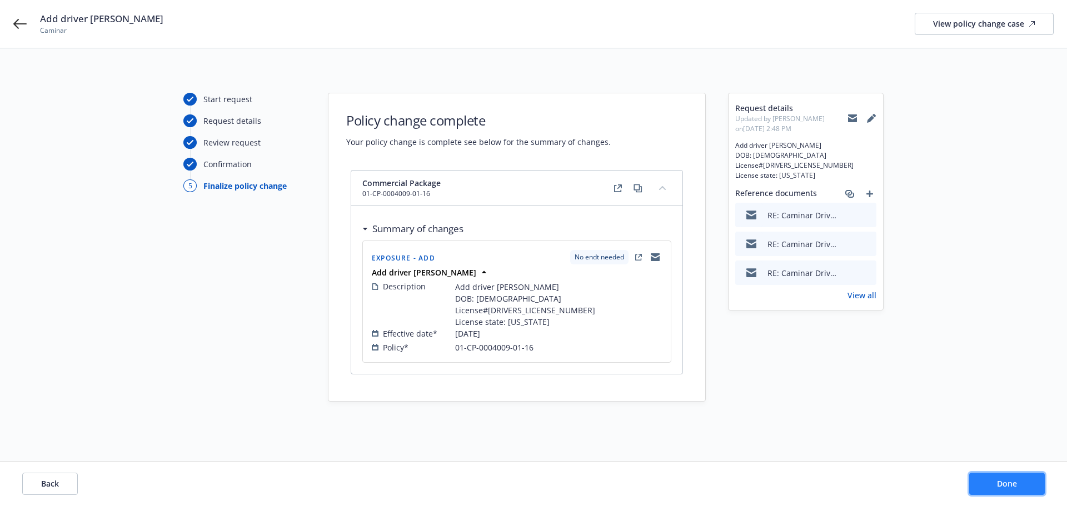
click at [1003, 483] on span "Done" at bounding box center [1007, 483] width 20 height 11
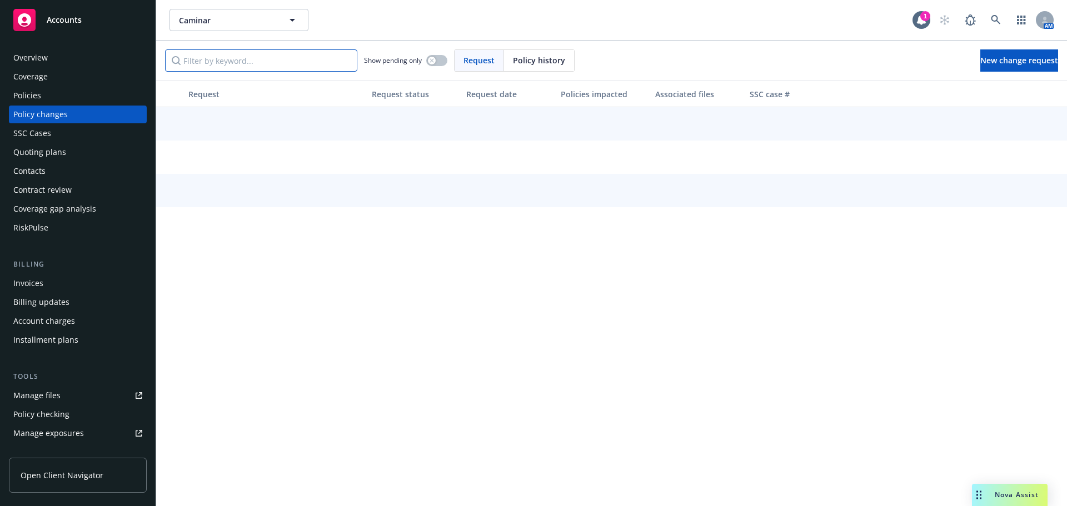
click at [265, 57] on input "Filter by keyword..." at bounding box center [261, 60] width 192 height 22
paste input "Weiwen"
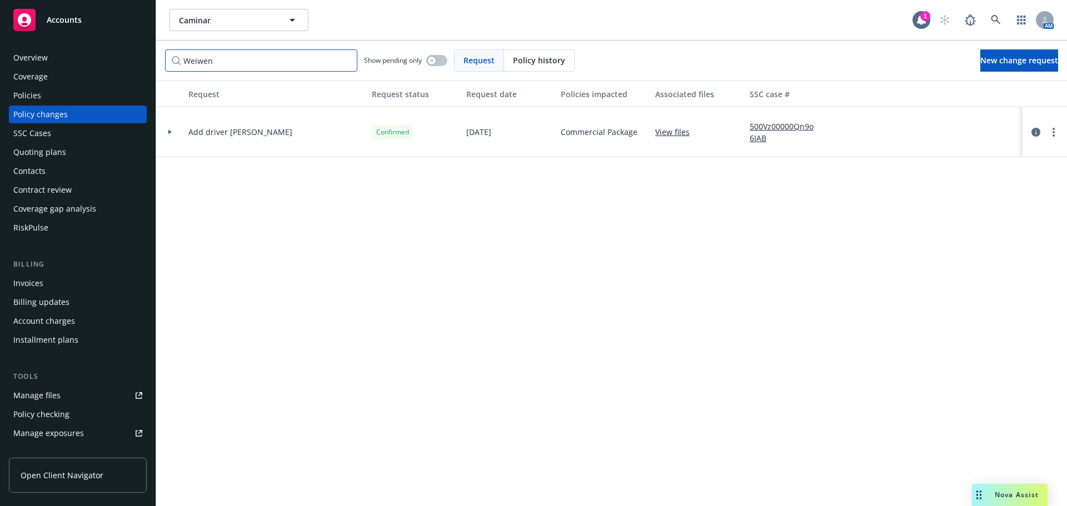
type input "Weiwen"
click at [792, 129] on link "500Vz00000Qn9o6IAB" at bounding box center [787, 132] width 74 height 23
click at [31, 134] on div "SSC Cases" at bounding box center [32, 133] width 38 height 18
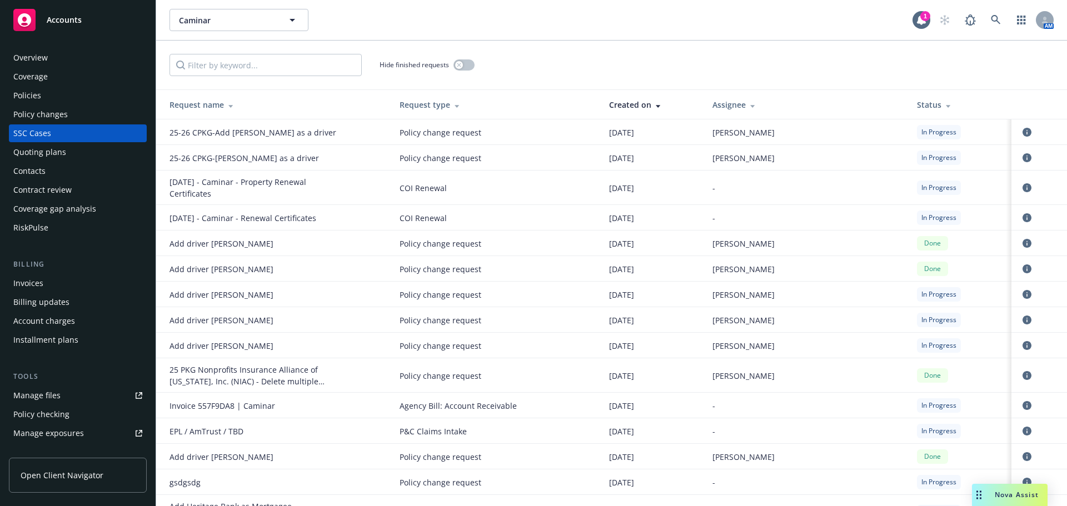
click at [92, 134] on div "SSC Cases" at bounding box center [77, 133] width 129 height 18
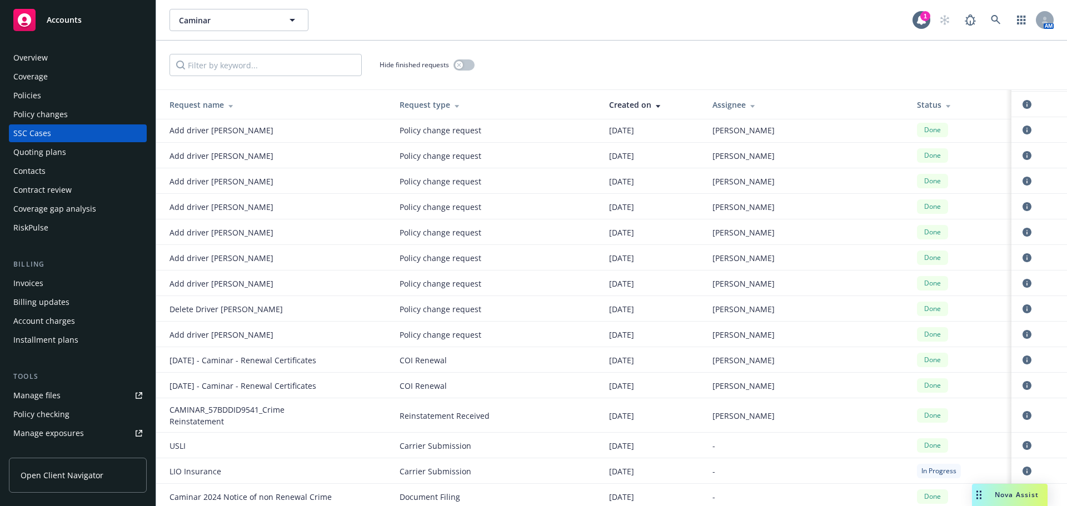
scroll to position [4001, 0]
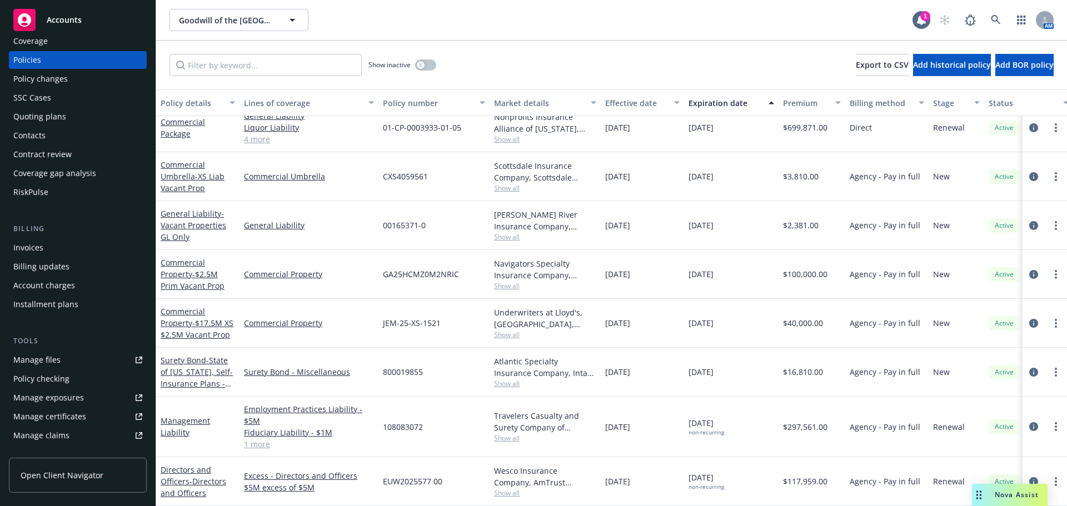
scroll to position [56, 0]
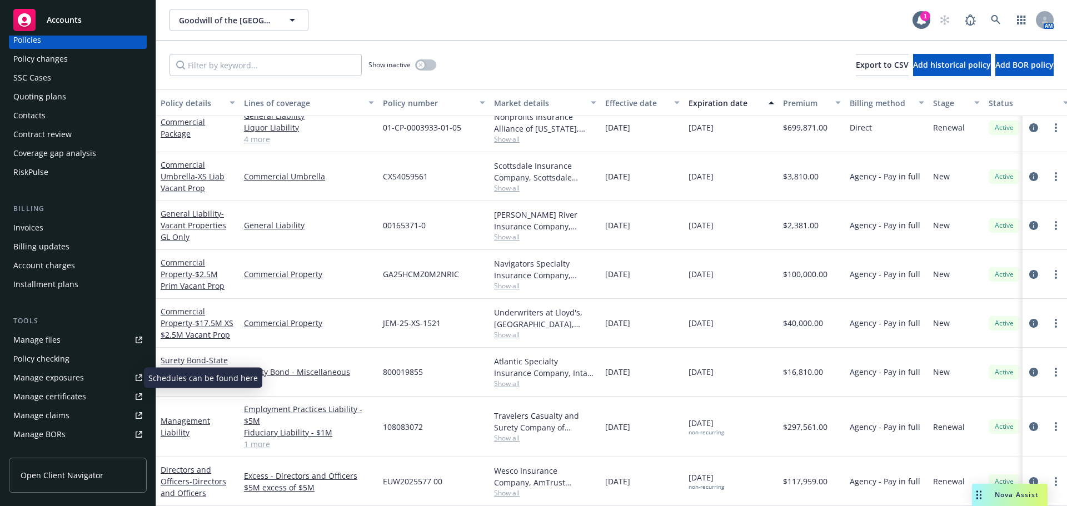
click at [69, 377] on div "Manage exposures" at bounding box center [48, 378] width 71 height 18
click at [44, 340] on div "Manage files" at bounding box center [36, 340] width 47 height 18
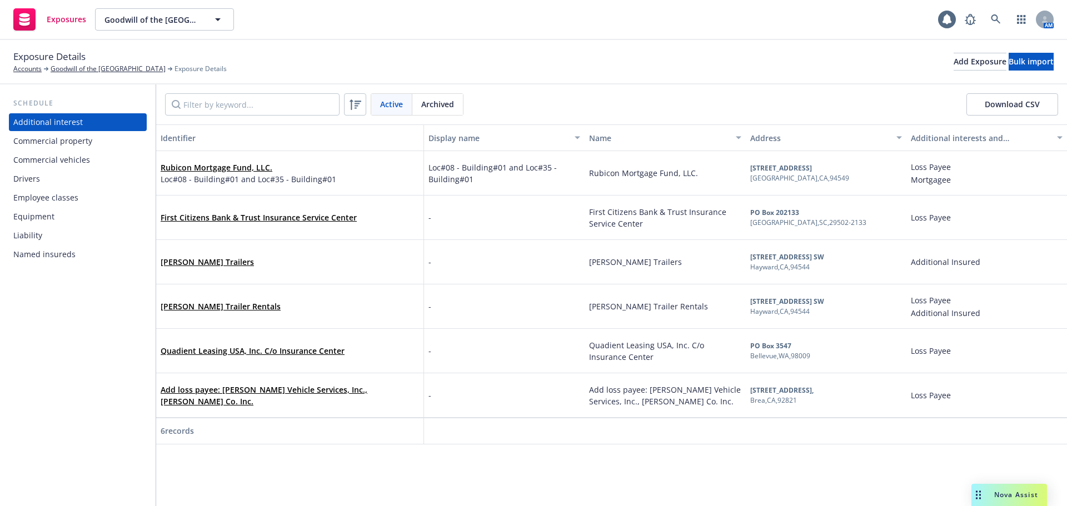
drag, startPoint x: 26, startPoint y: 178, endPoint x: 59, endPoint y: 172, distance: 33.8
click at [26, 178] on div "Drivers" at bounding box center [26, 179] width 27 height 18
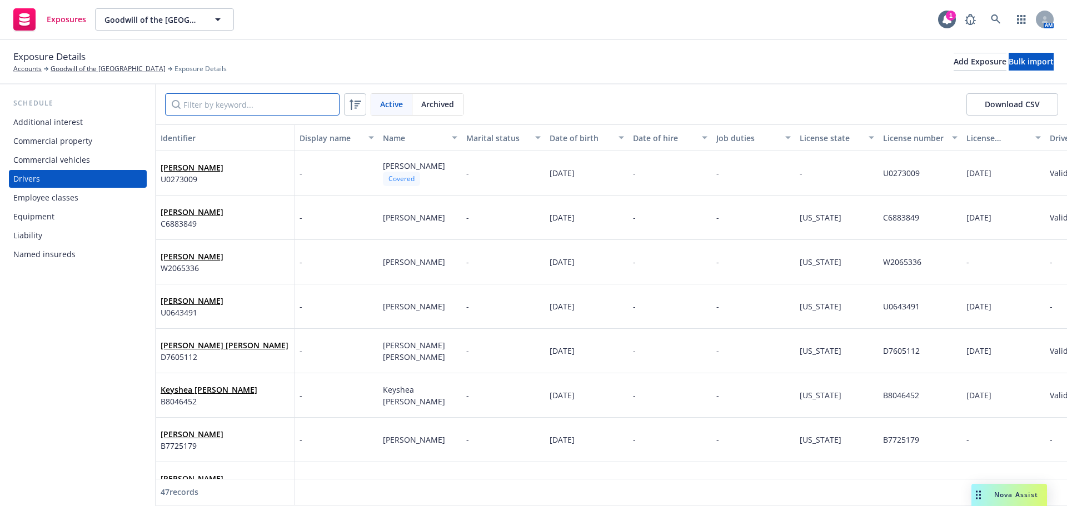
click at [212, 104] on input "Filter by keyword..." at bounding box center [252, 104] width 175 height 22
paste input "Sione Tuivai"
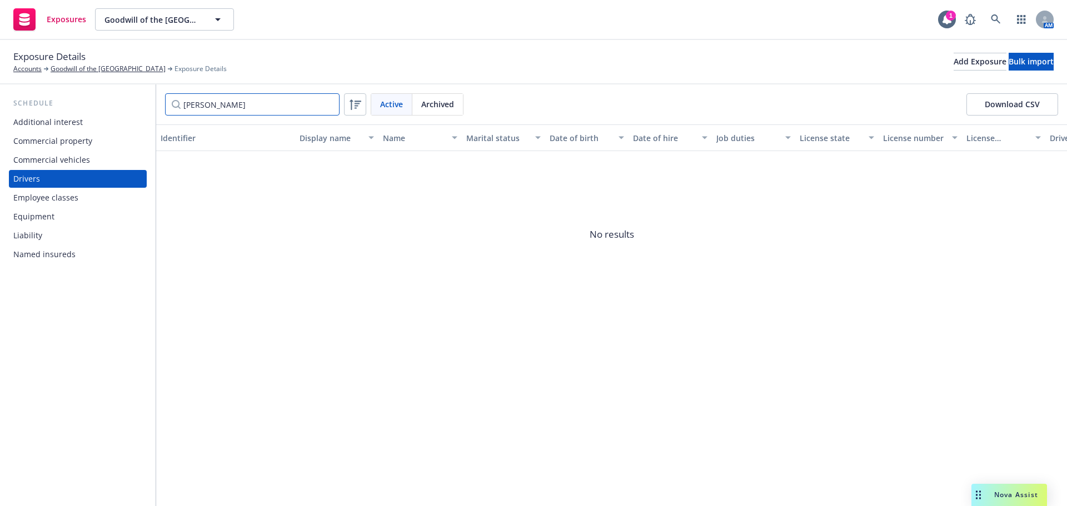
type input "Sione Tuivai"
click at [436, 102] on span "Archived" at bounding box center [437, 104] width 33 height 12
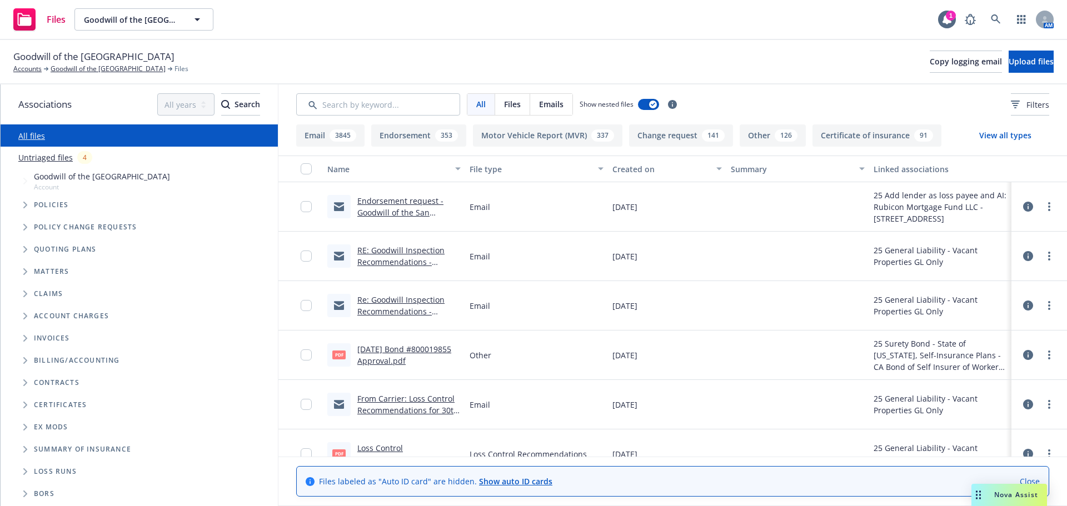
click at [390, 201] on link "Endorsement request - Goodwill of the San Francisco Bay - Policy # GA25HCMZ0M2N…" at bounding box center [408, 224] width 103 height 57
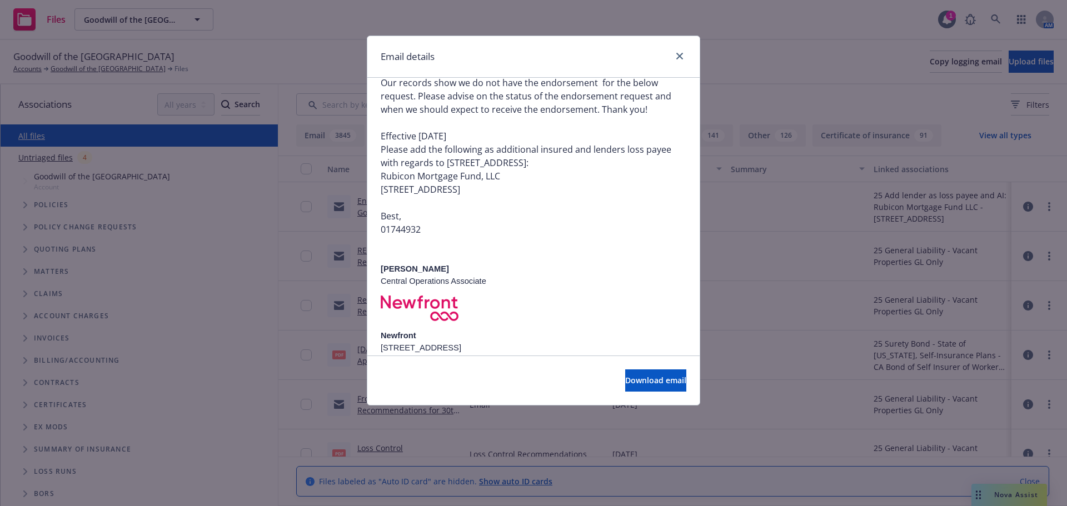
scroll to position [278, 0]
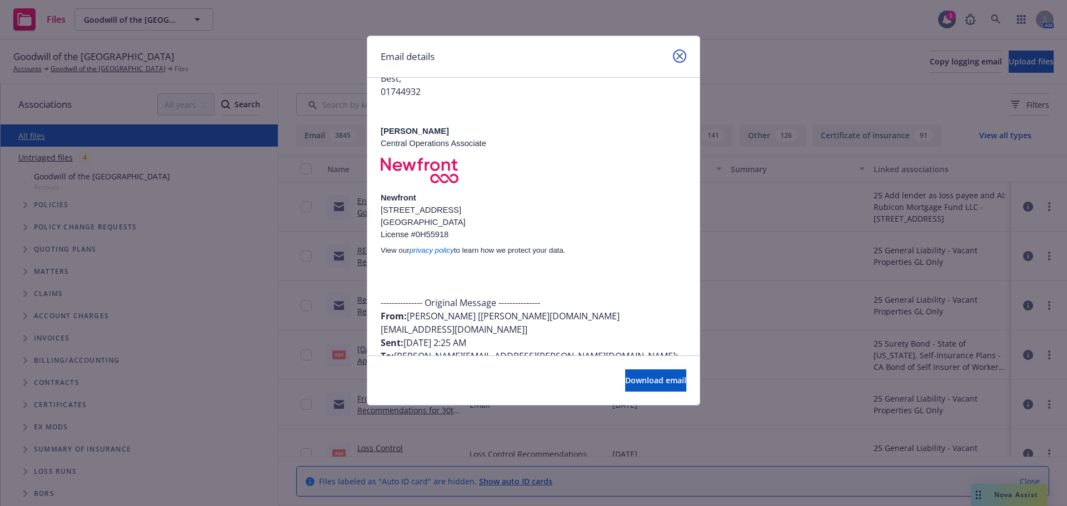
drag, startPoint x: 681, startPoint y: 57, endPoint x: 421, endPoint y: 77, distance: 260.9
click at [681, 57] on icon "close" at bounding box center [679, 56] width 7 height 7
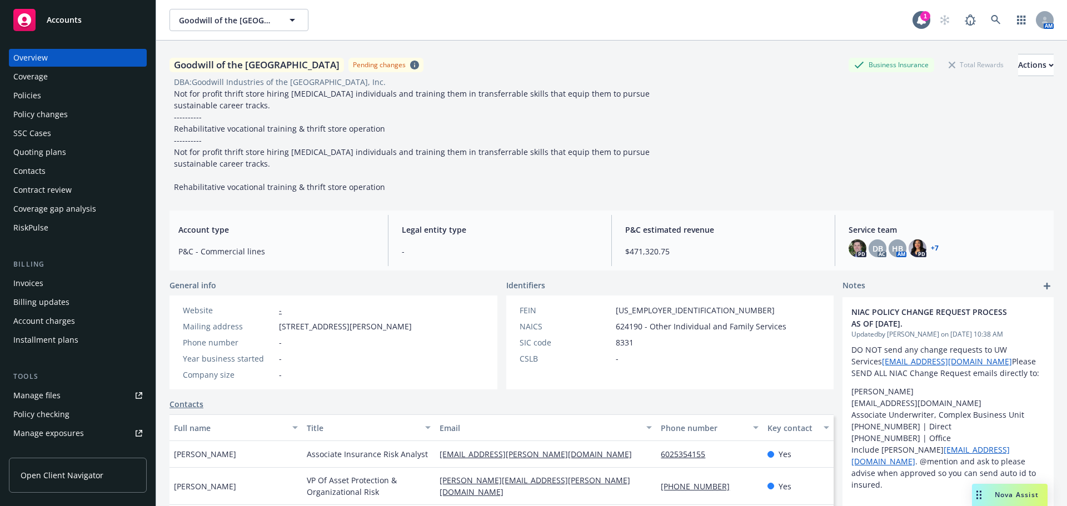
click at [47, 114] on div "Policy changes" at bounding box center [40, 115] width 54 height 18
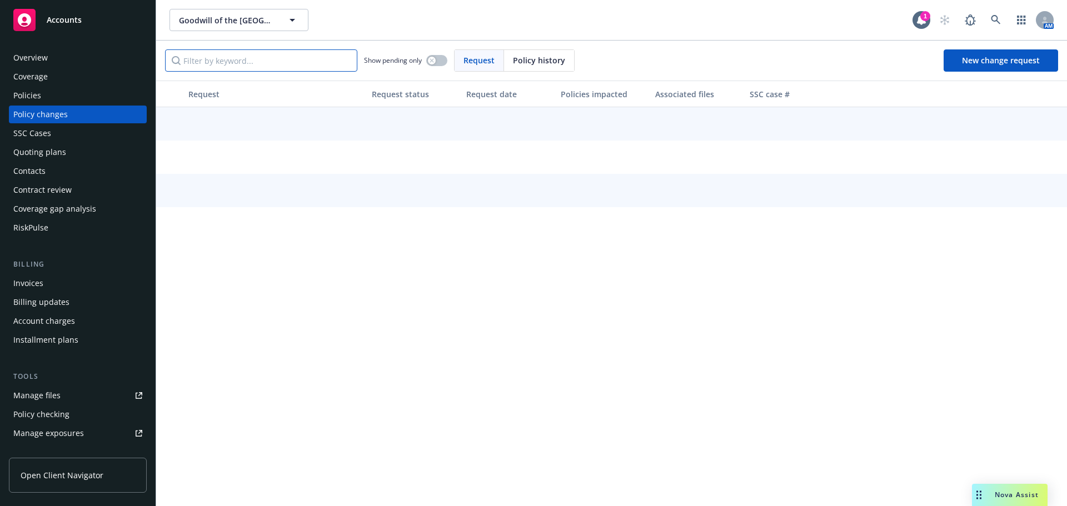
click at [269, 59] on input "Filter by keyword..." at bounding box center [261, 60] width 192 height 22
paste input "Sione Tuivai"
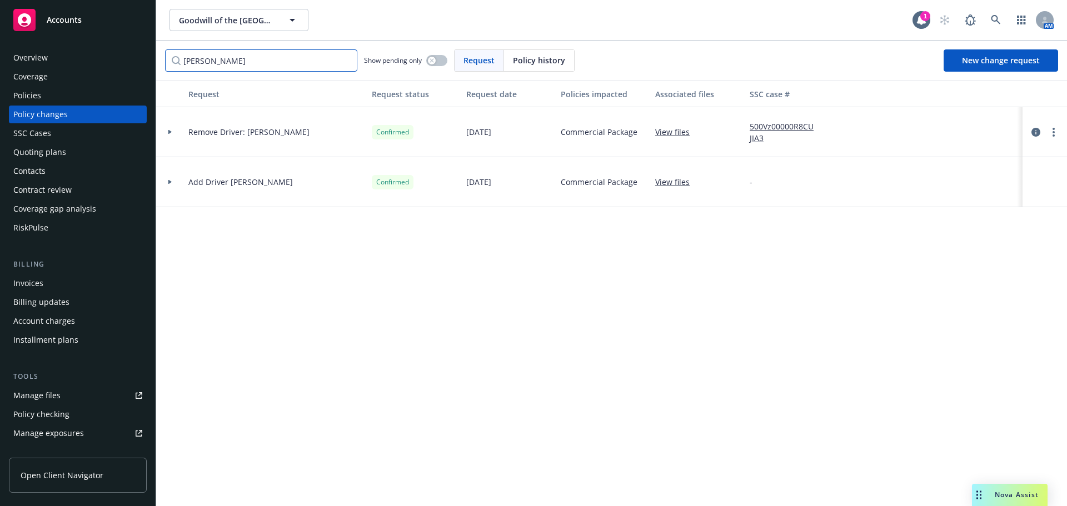
type input "Sione Tuivai"
click at [677, 133] on link "View files" at bounding box center [676, 132] width 43 height 12
click at [764, 130] on link "500Vz00000R8CUJIA3" at bounding box center [787, 132] width 74 height 23
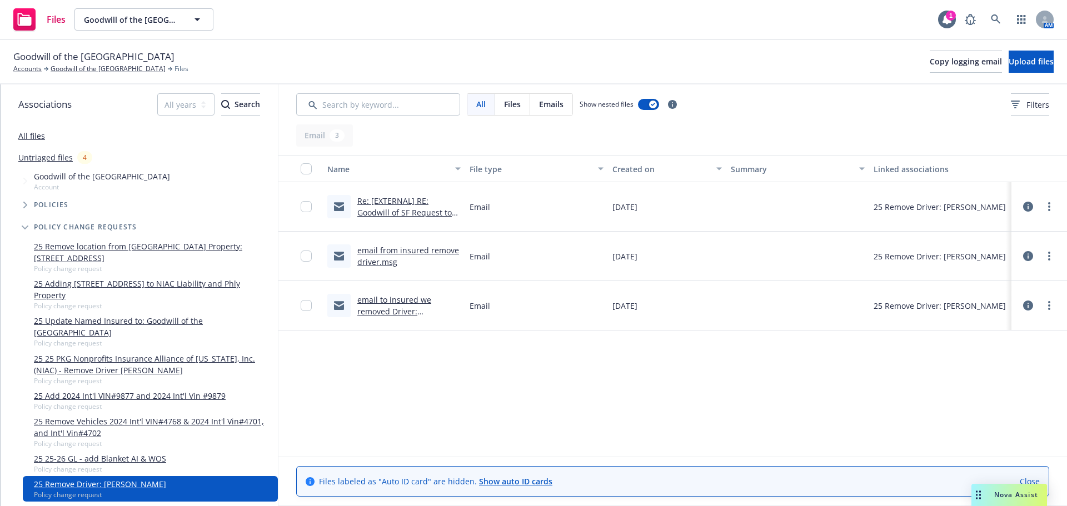
click at [1031, 203] on icon at bounding box center [1028, 207] width 10 height 10
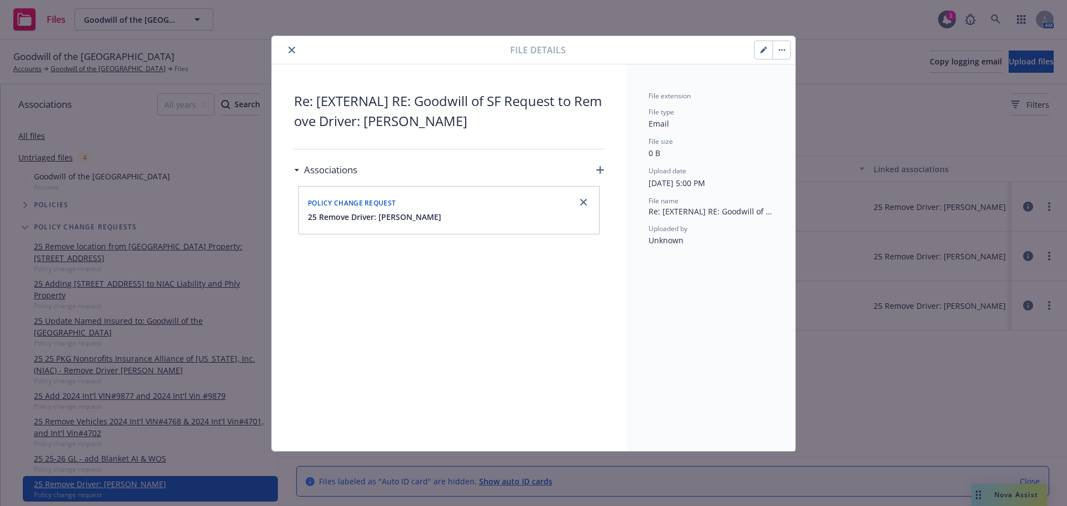
click at [288, 53] on button "close" at bounding box center [291, 49] width 13 height 13
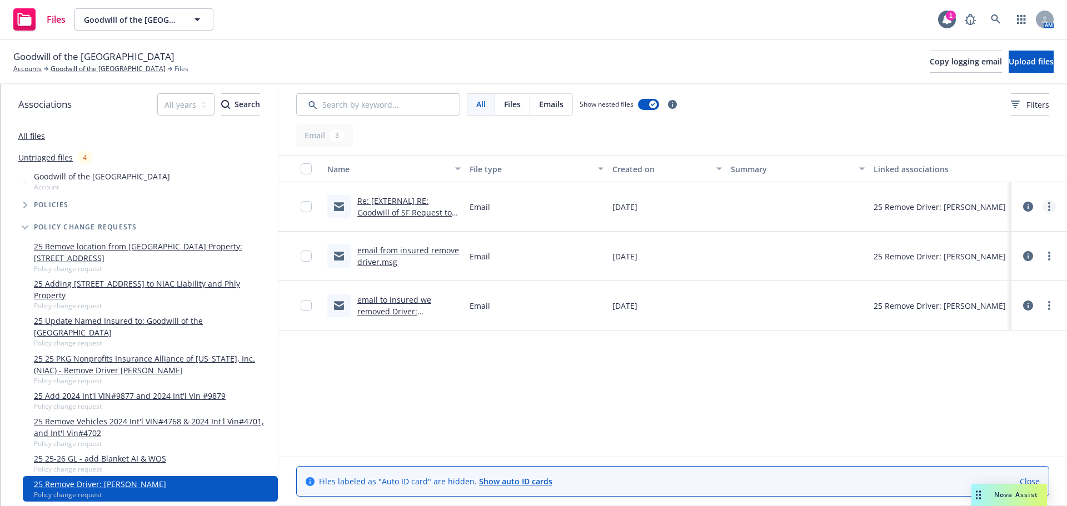
click at [1054, 210] on link "more" at bounding box center [1049, 206] width 13 height 13
click at [869, 396] on div "Name File type Created on Summary Linked associations Re: [EXTERNAL] RE: Goodwi…" at bounding box center [672, 306] width 789 height 301
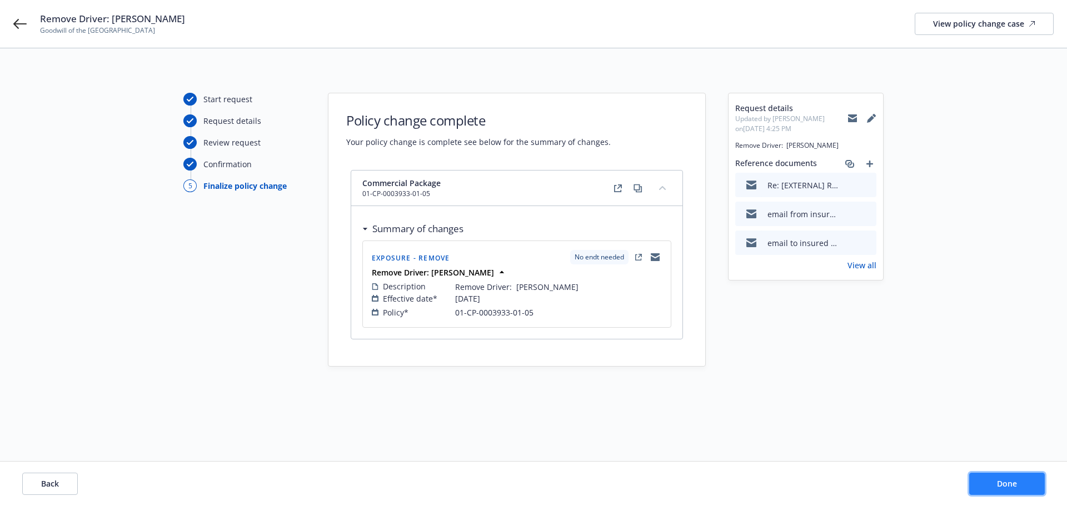
click at [1023, 481] on button "Done" at bounding box center [1007, 484] width 76 height 22
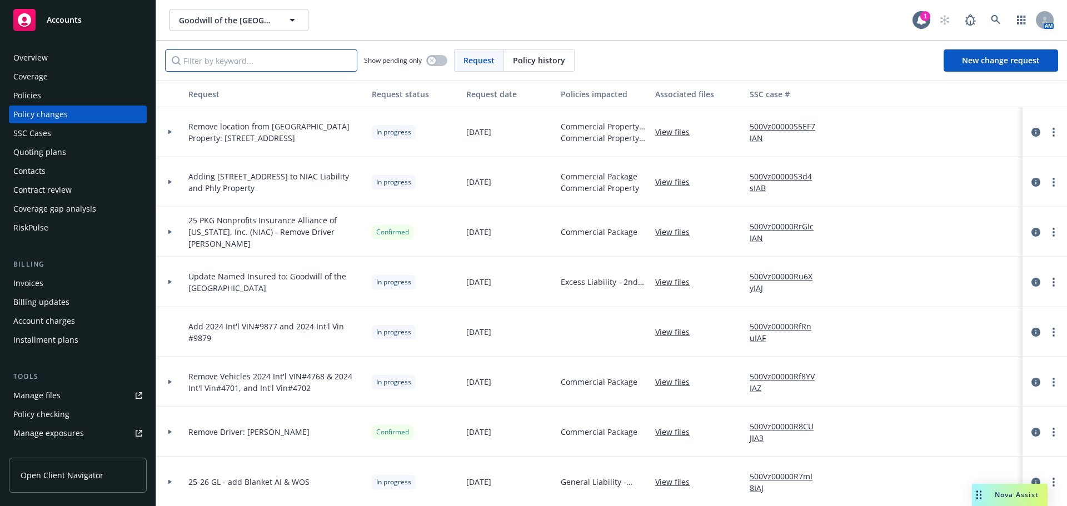
click at [222, 63] on input "Filter by keyword..." at bounding box center [261, 60] width 192 height 22
paste input "[PERSON_NAME]"
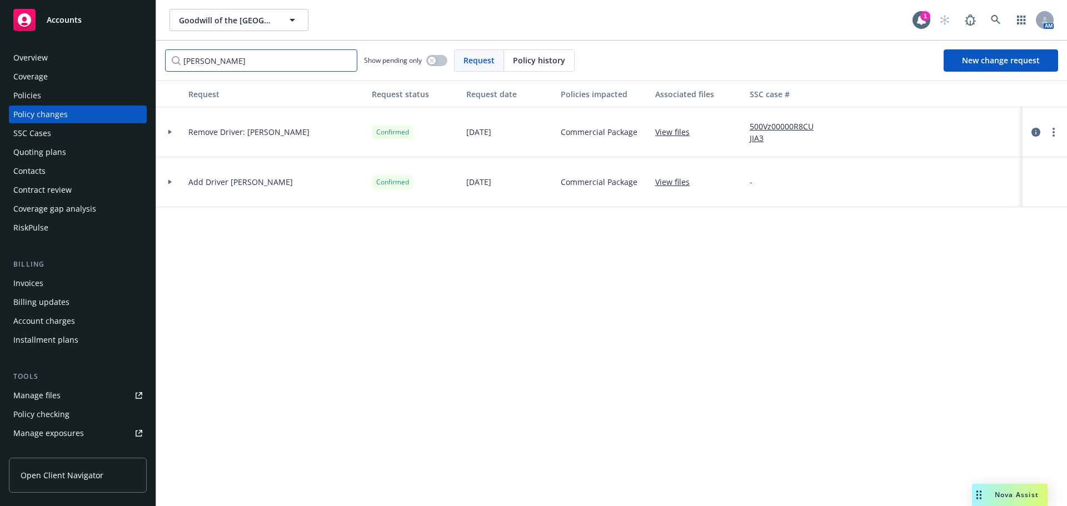
type input "[PERSON_NAME]"
click at [671, 134] on link "View files" at bounding box center [676, 132] width 43 height 12
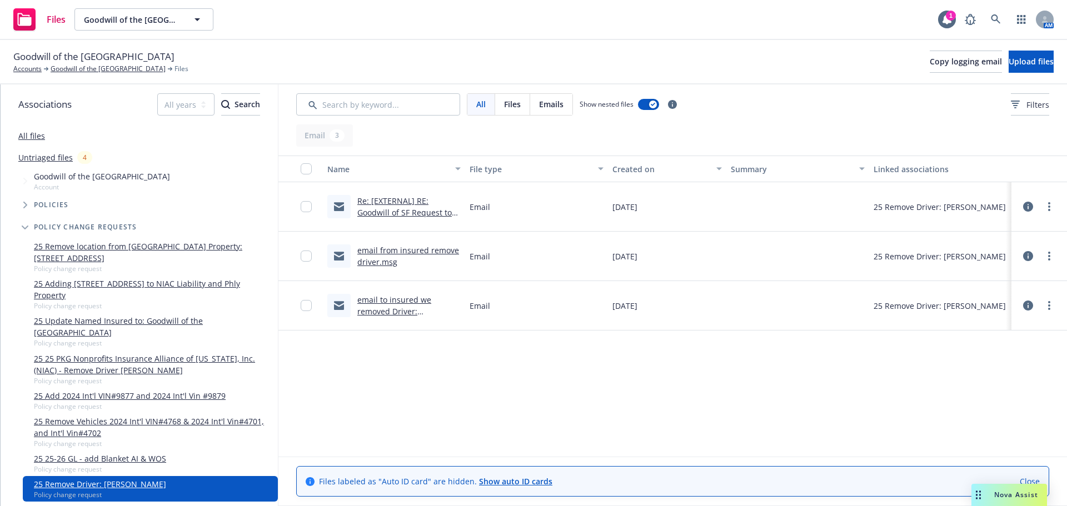
click at [390, 310] on link "email to insured we removed Driver: [PERSON_NAME]" at bounding box center [394, 312] width 74 height 34
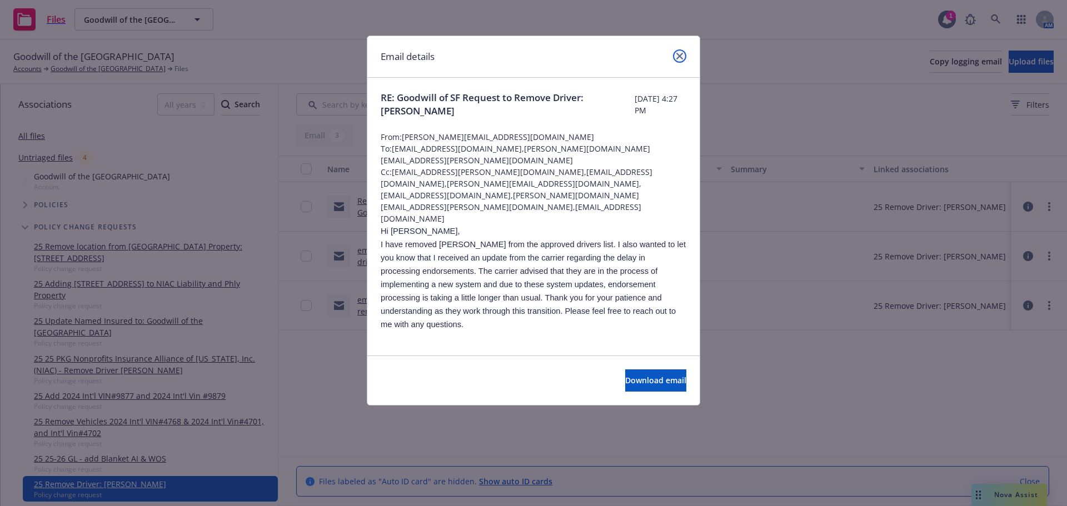
click at [680, 52] on link "close" at bounding box center [679, 55] width 13 height 13
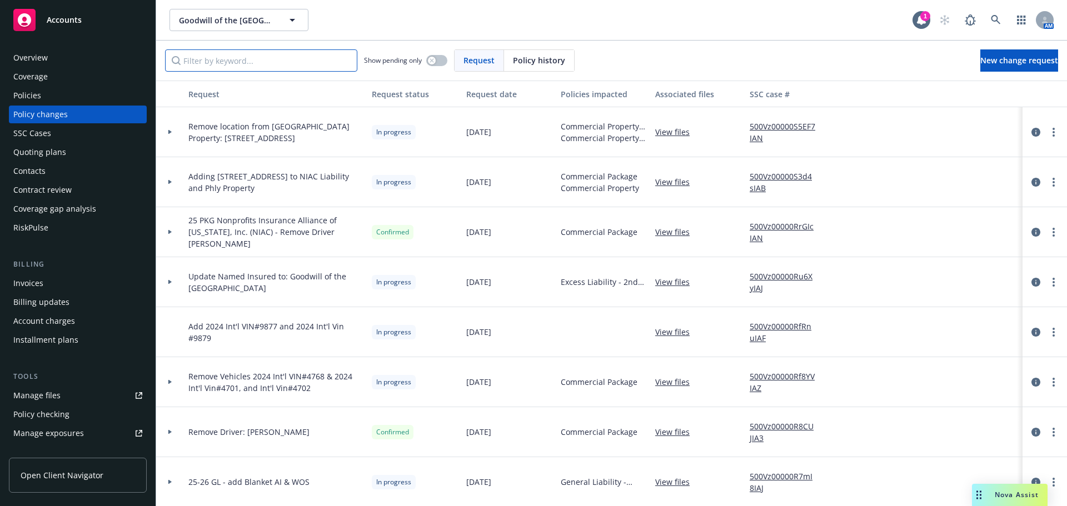
click at [281, 58] on input "Filter by keyword..." at bounding box center [261, 60] width 192 height 22
paste input "Sione Tuivai"
type input "Sione Tuivai"
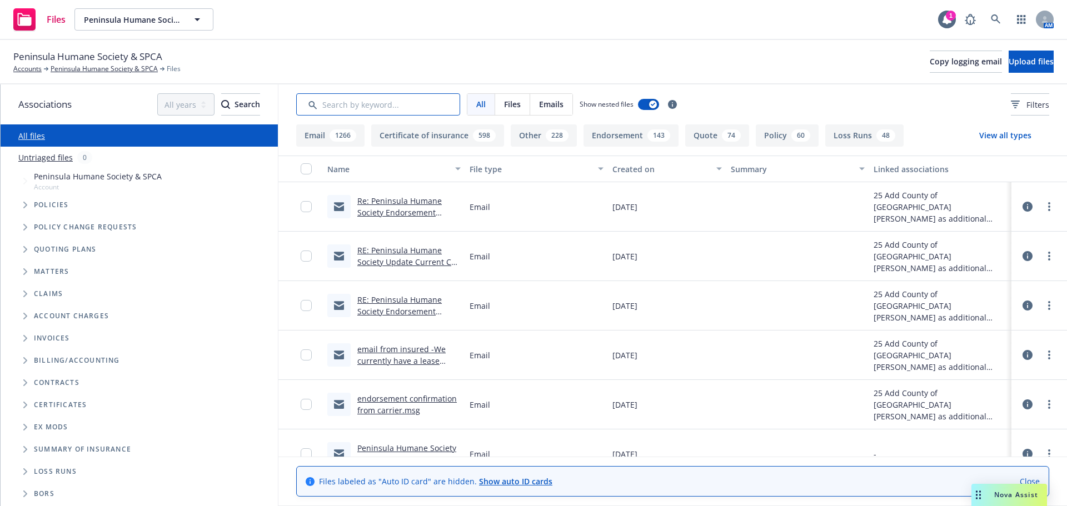
click at [352, 96] on input "Search by keyword..." at bounding box center [378, 104] width 164 height 22
paste input "F5575773"
type input "F5575773"
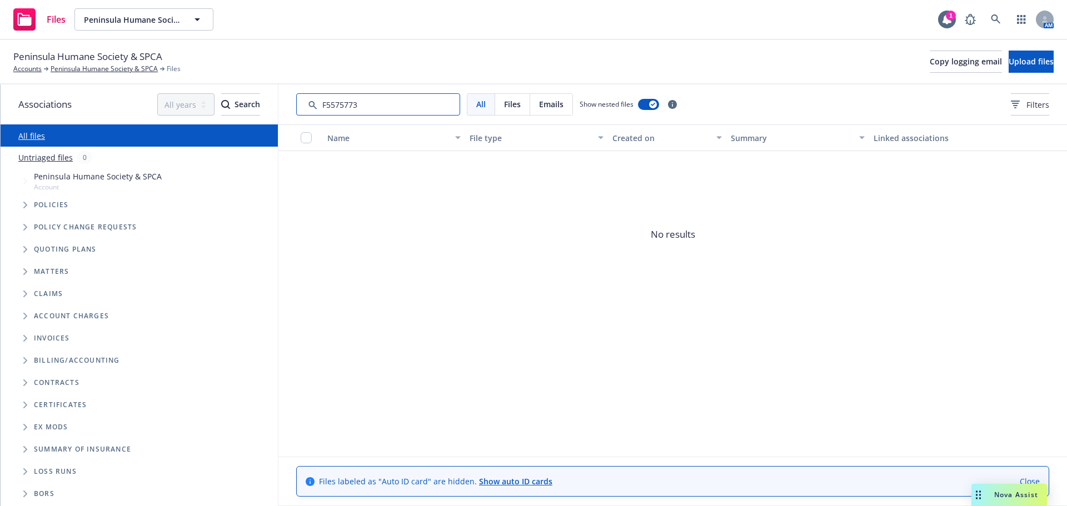
drag, startPoint x: 373, startPoint y: 106, endPoint x: 0, endPoint y: 186, distance: 381.4
click at [0, 174] on div "Associations All years 2027 2026 2025 2024 2023 2022 2021 2020 2019 2018 2017 2…" at bounding box center [533, 295] width 1067 height 422
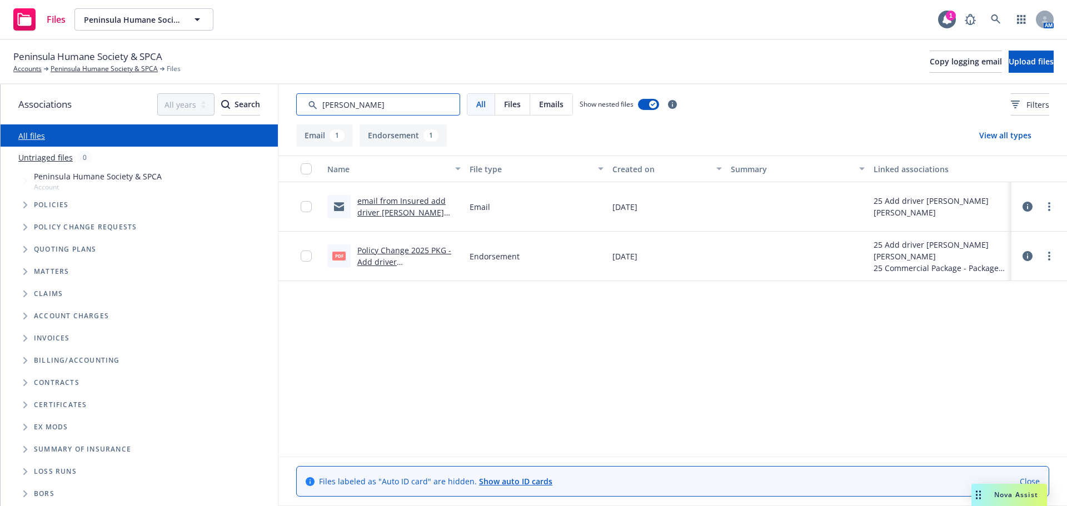
type input "melanie"
click at [681, 376] on div "Name File type Created on Summary Linked associations email from Insured add dr…" at bounding box center [672, 306] width 789 height 301
click at [83, 69] on link "Peninsula Humane Society & SPCA" at bounding box center [104, 69] width 107 height 10
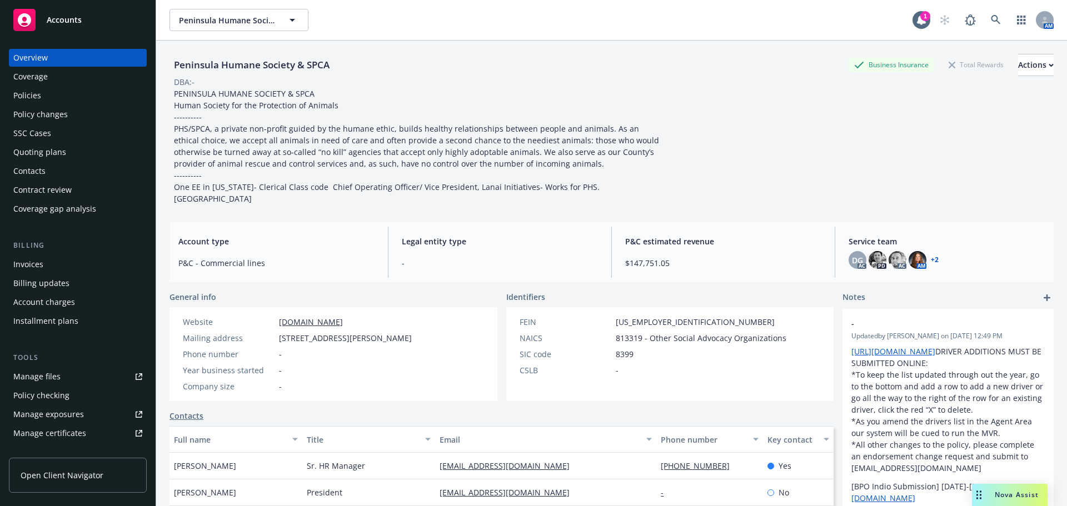
click at [41, 114] on div "Policy changes" at bounding box center [40, 115] width 54 height 18
